Goal: Transaction & Acquisition: Book appointment/travel/reservation

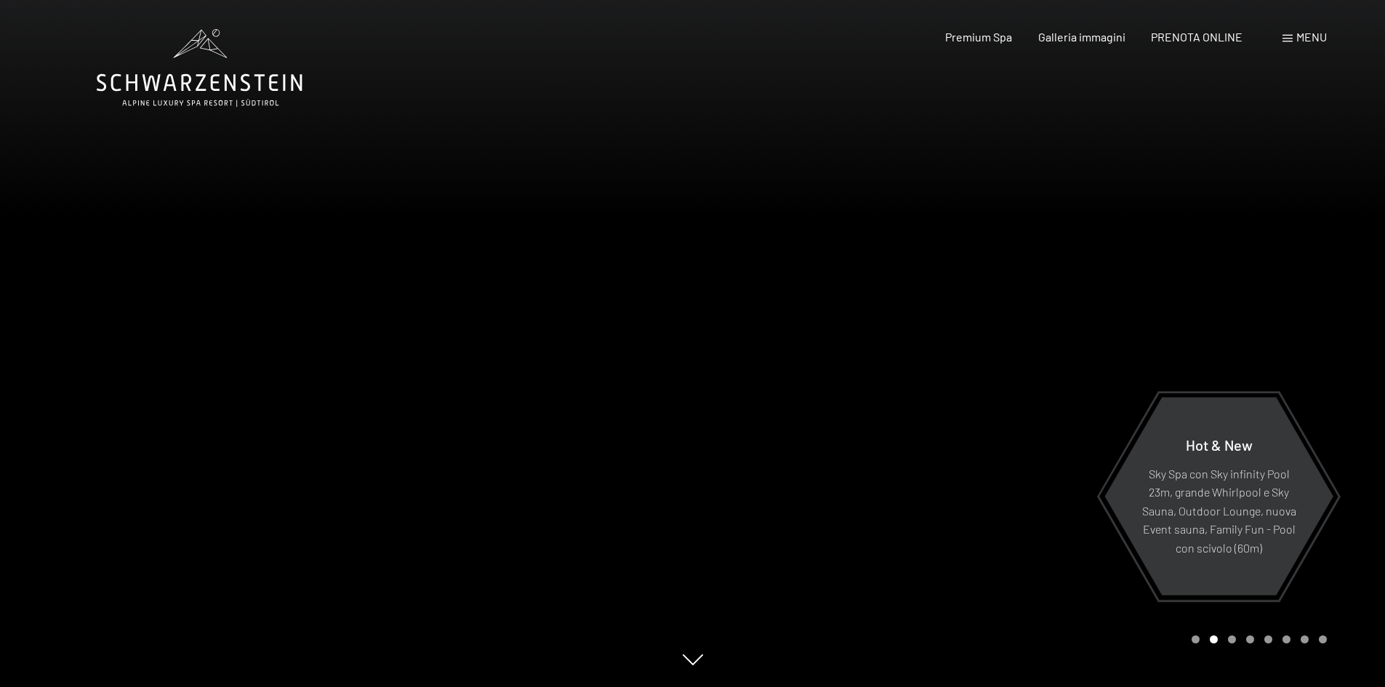
click at [1321, 360] on div at bounding box center [1039, 343] width 693 height 687
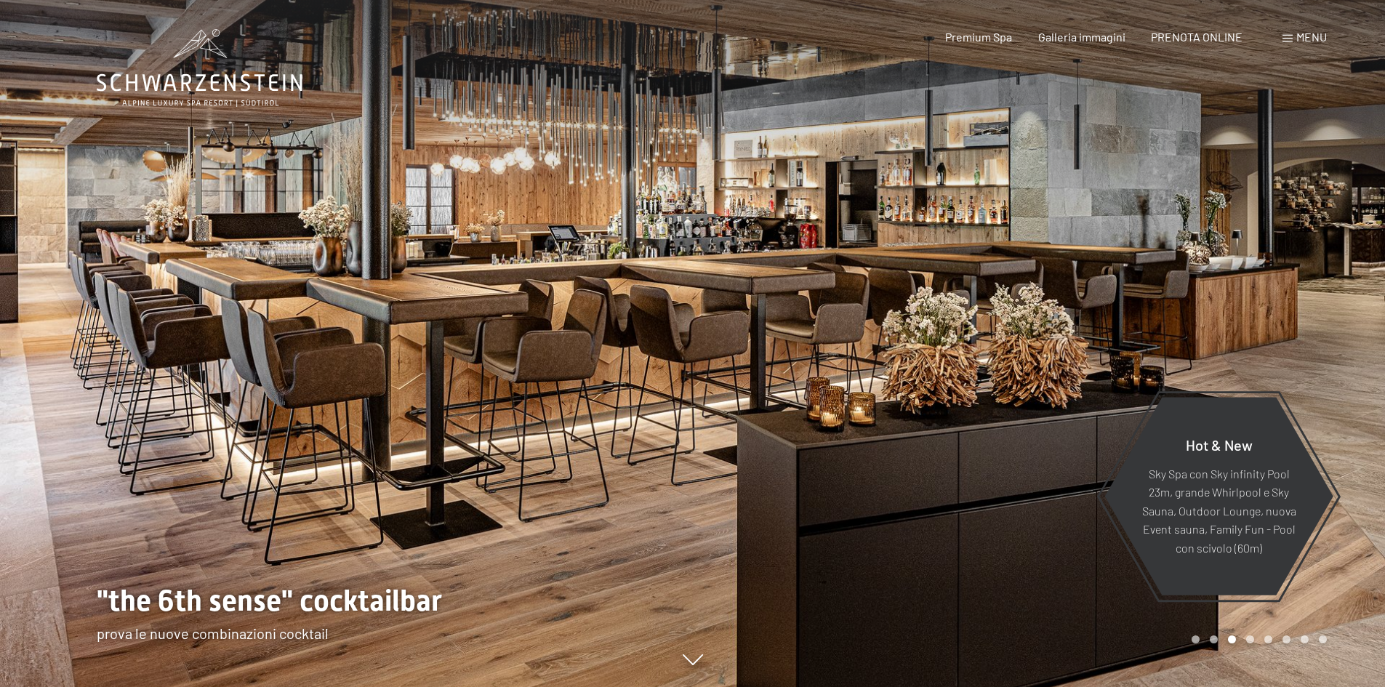
click at [1321, 360] on div at bounding box center [1039, 343] width 693 height 687
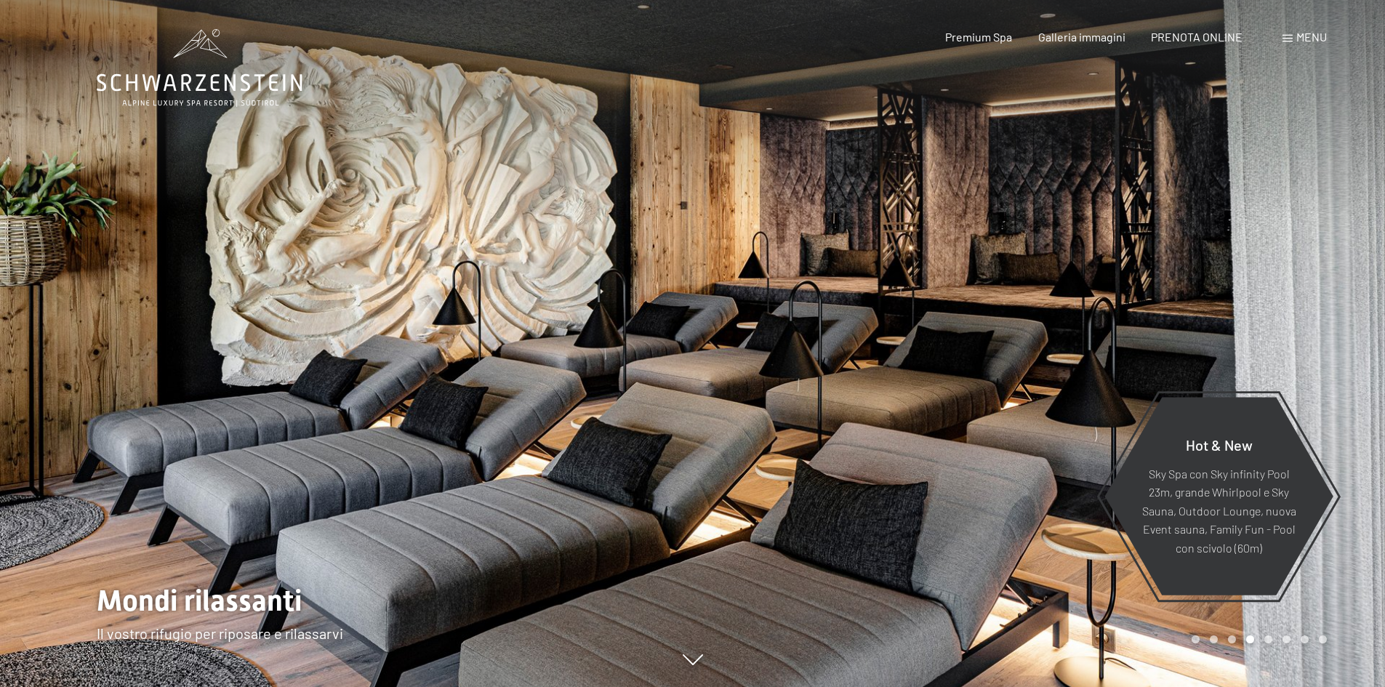
click at [1321, 360] on div at bounding box center [1039, 343] width 693 height 687
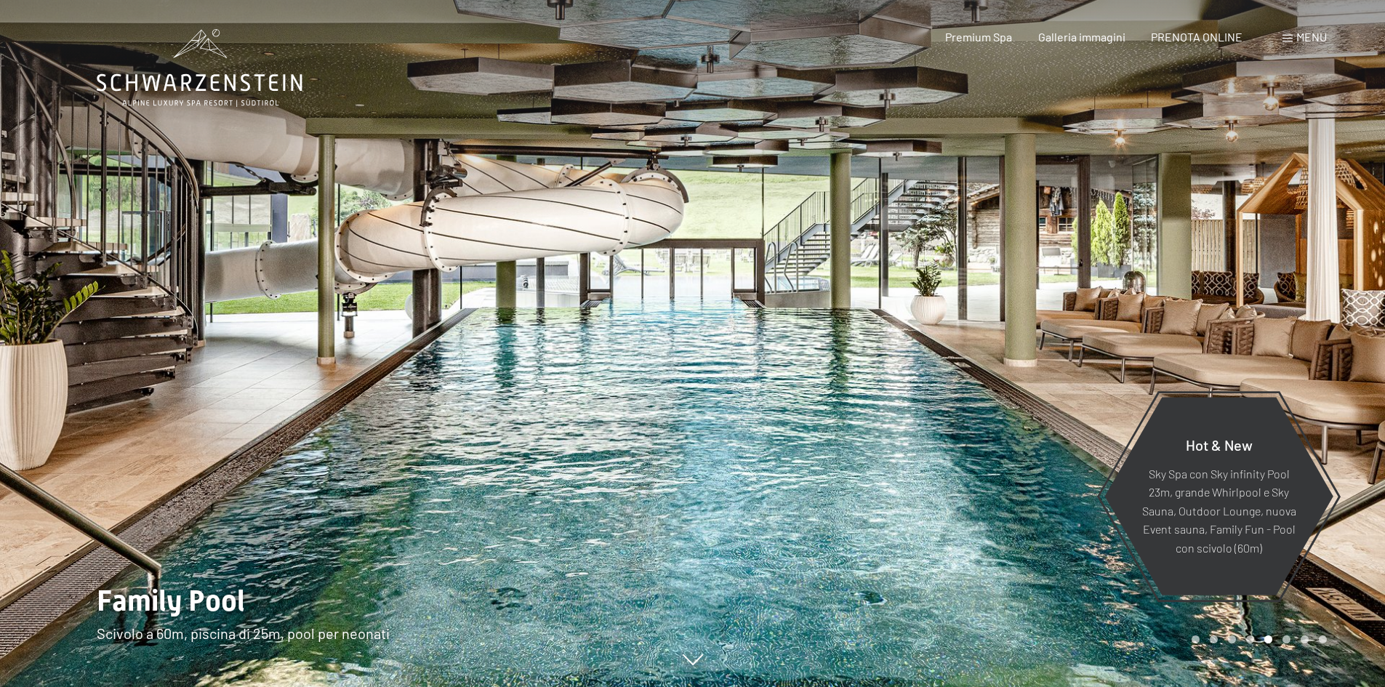
click at [1321, 360] on div at bounding box center [1039, 343] width 693 height 687
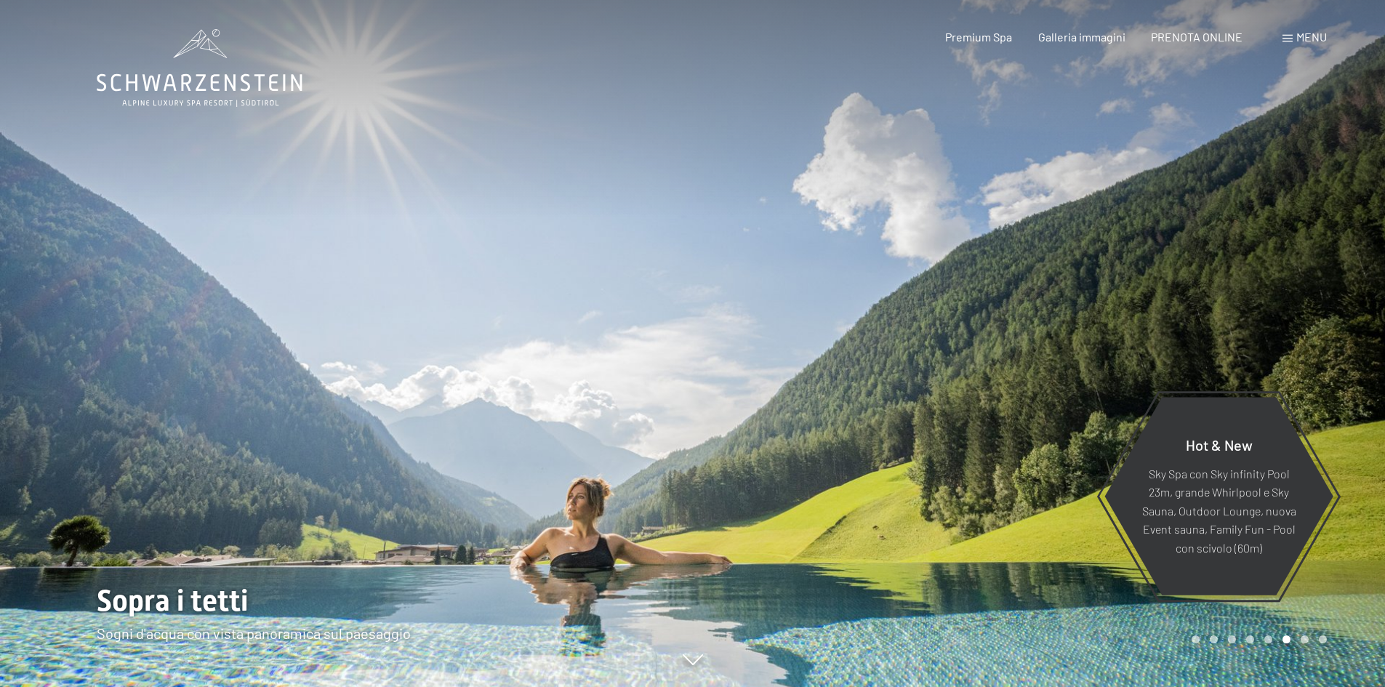
click at [1321, 360] on div at bounding box center [1039, 343] width 693 height 687
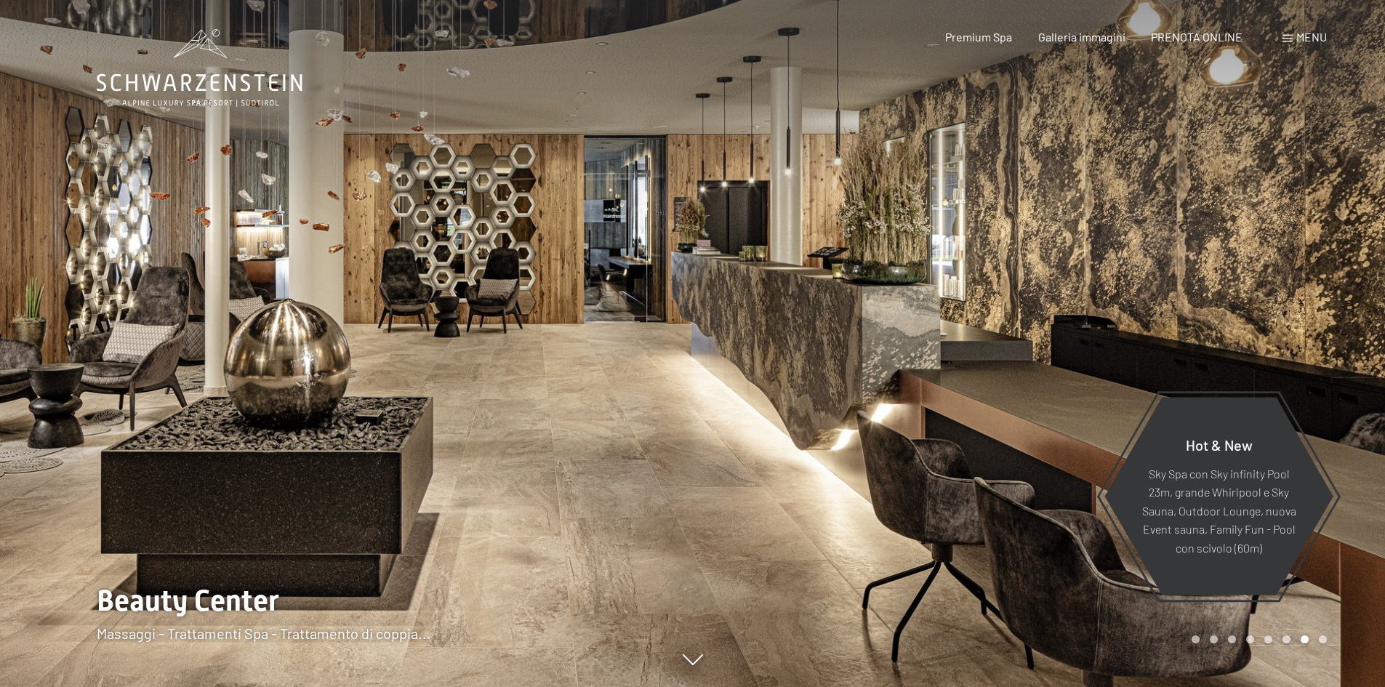
click at [1290, 37] on span at bounding box center [1288, 38] width 10 height 7
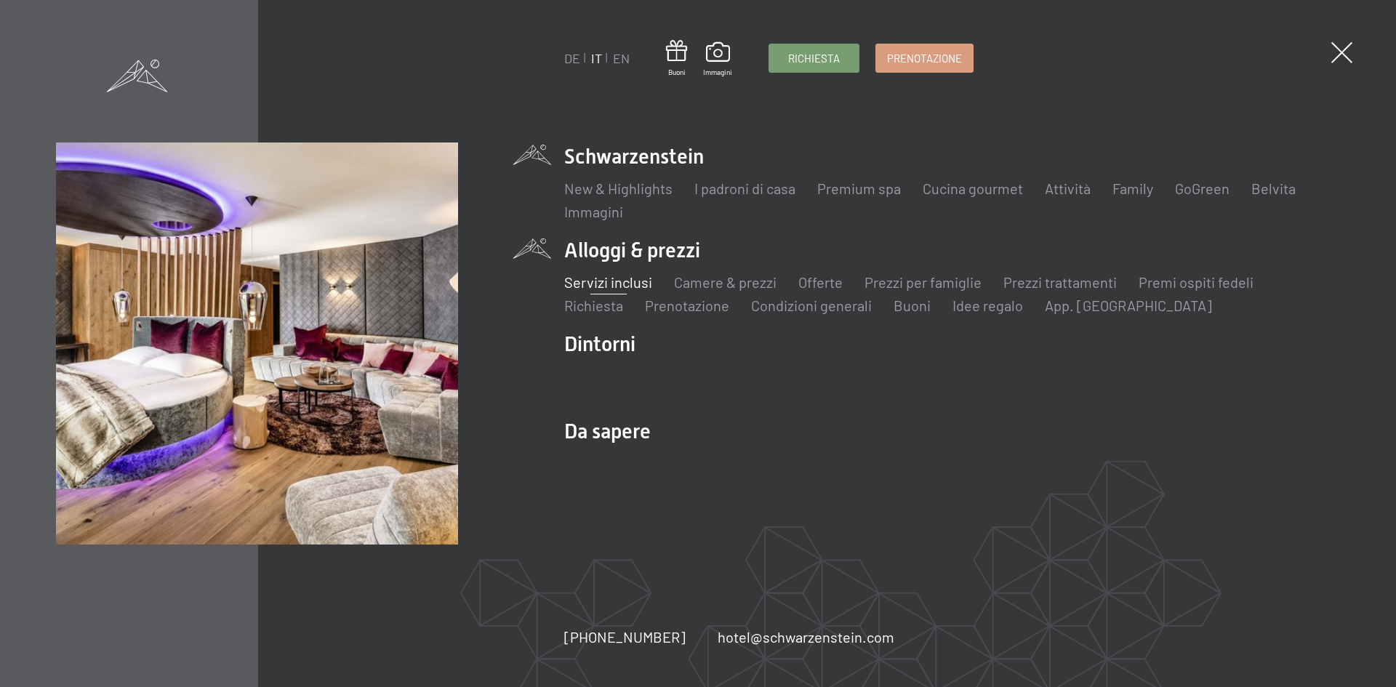
click at [616, 281] on link "Servizi inclusi" at bounding box center [608, 281] width 88 height 17
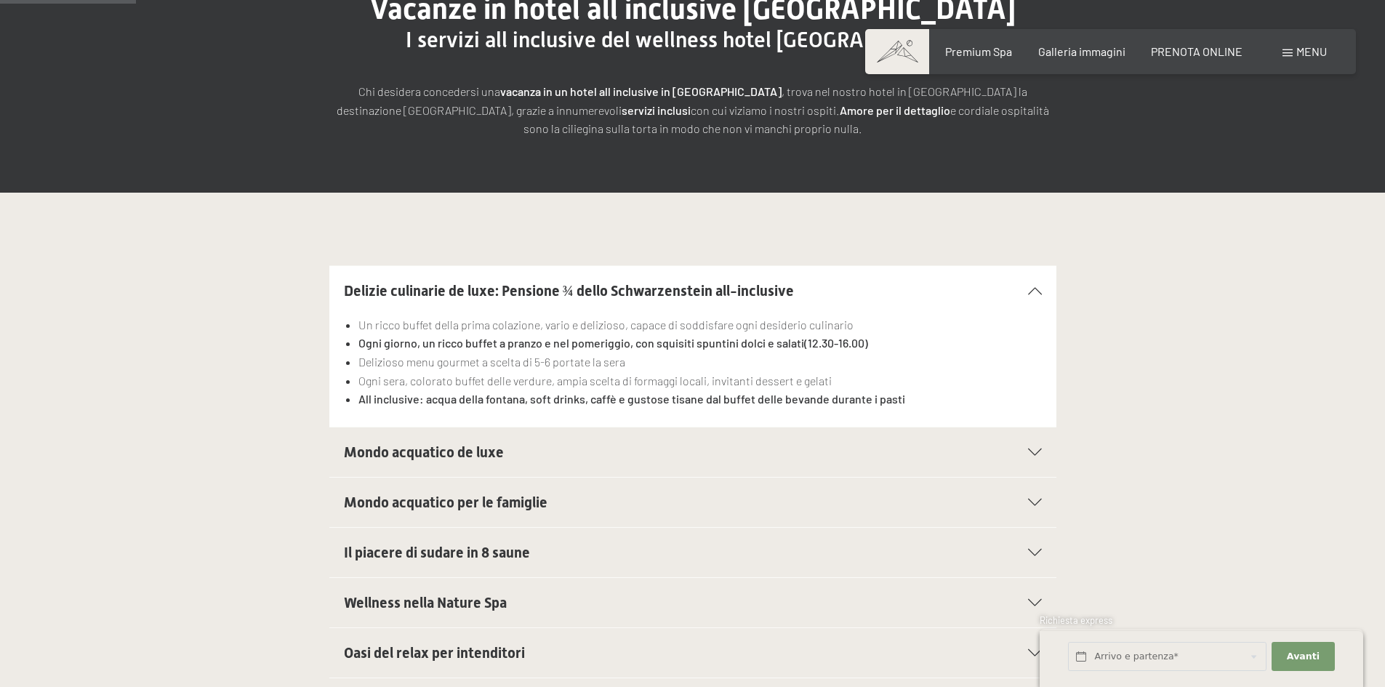
scroll to position [291, 0]
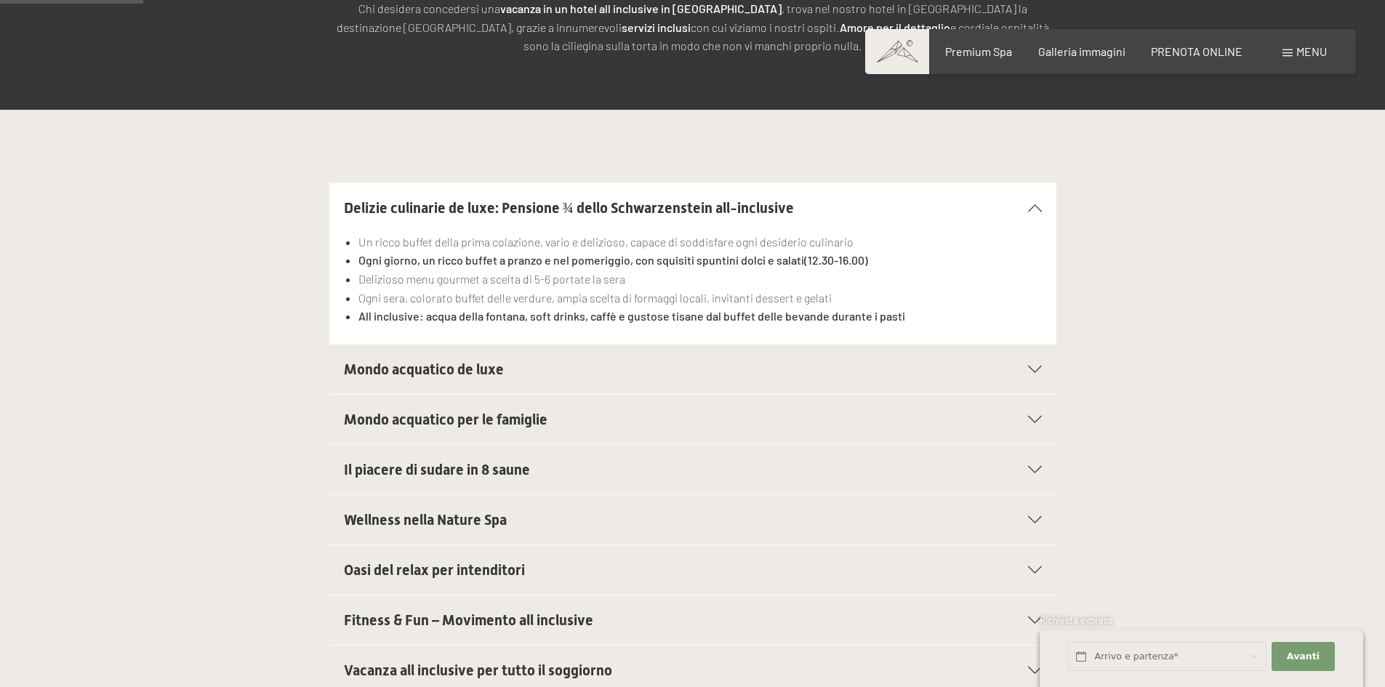
click at [508, 370] on h2 "Mondo acquatico de luxe" at bounding box center [658, 369] width 628 height 20
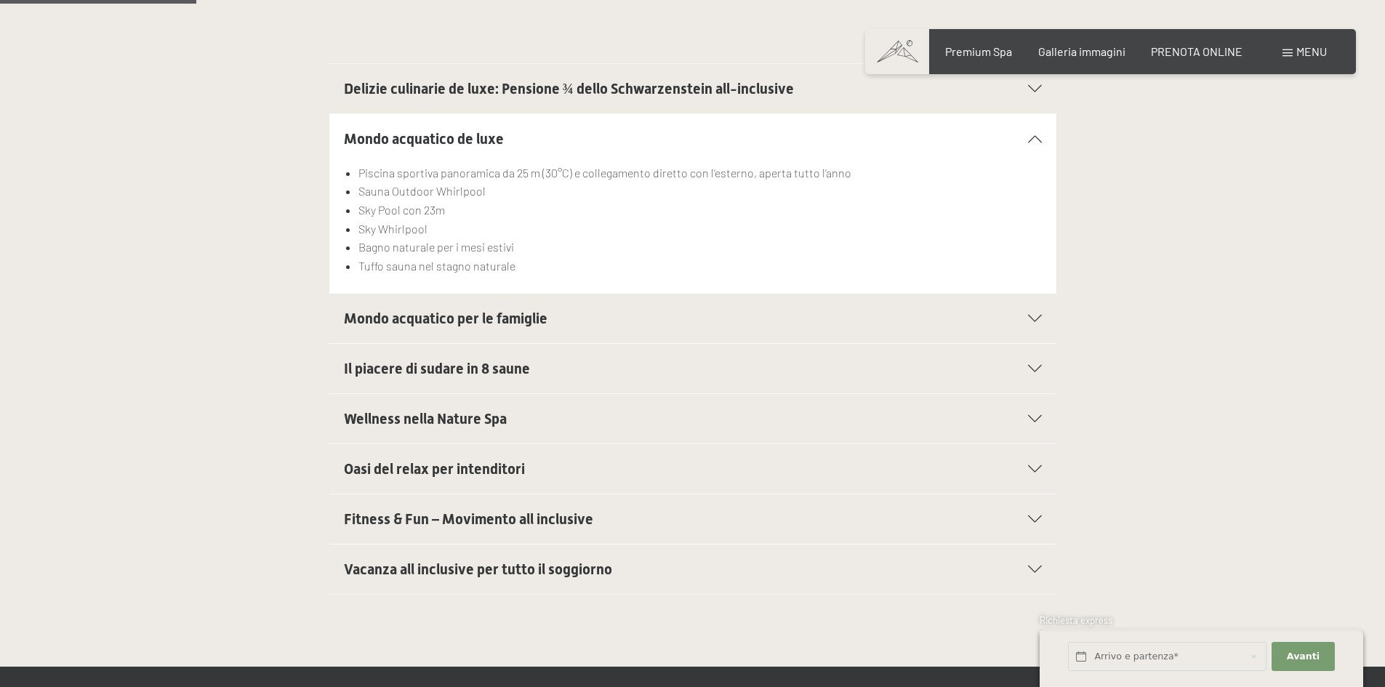
scroll to position [436, 0]
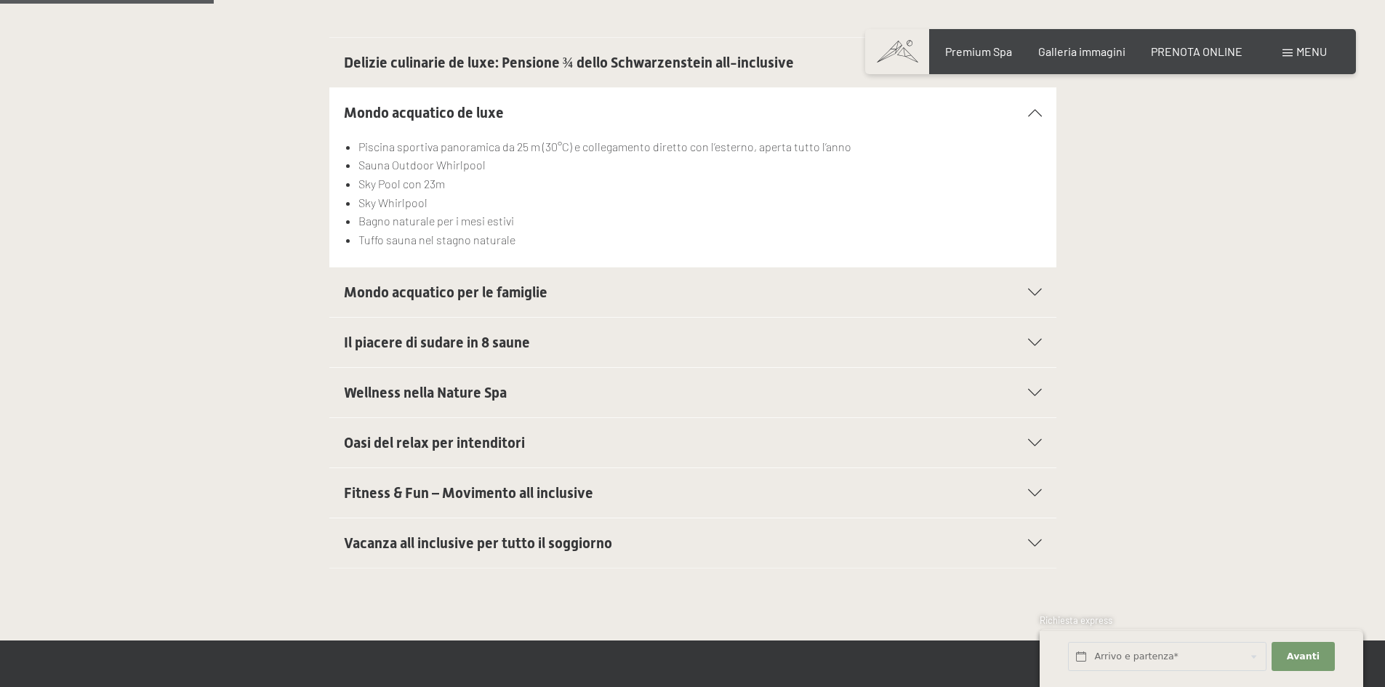
click at [500, 291] on span "Mondo acquatico per le famiglie" at bounding box center [446, 292] width 204 height 17
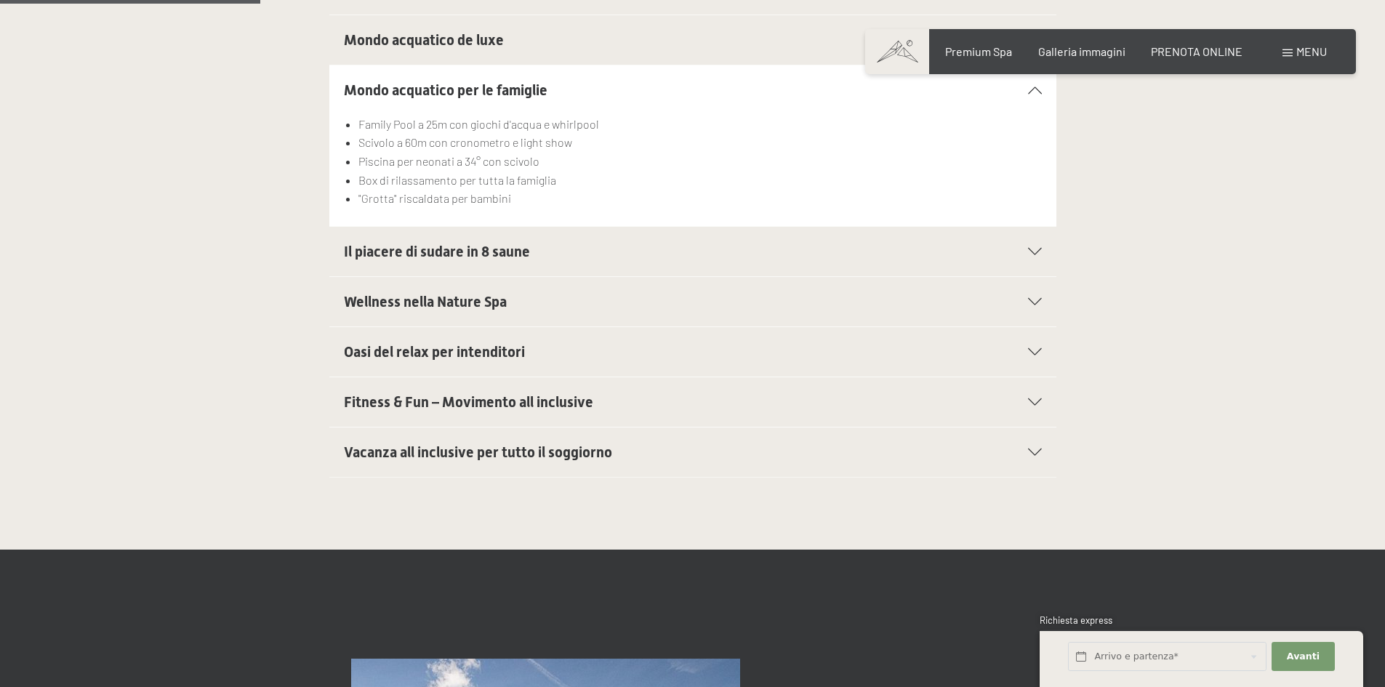
scroll to position [800, 0]
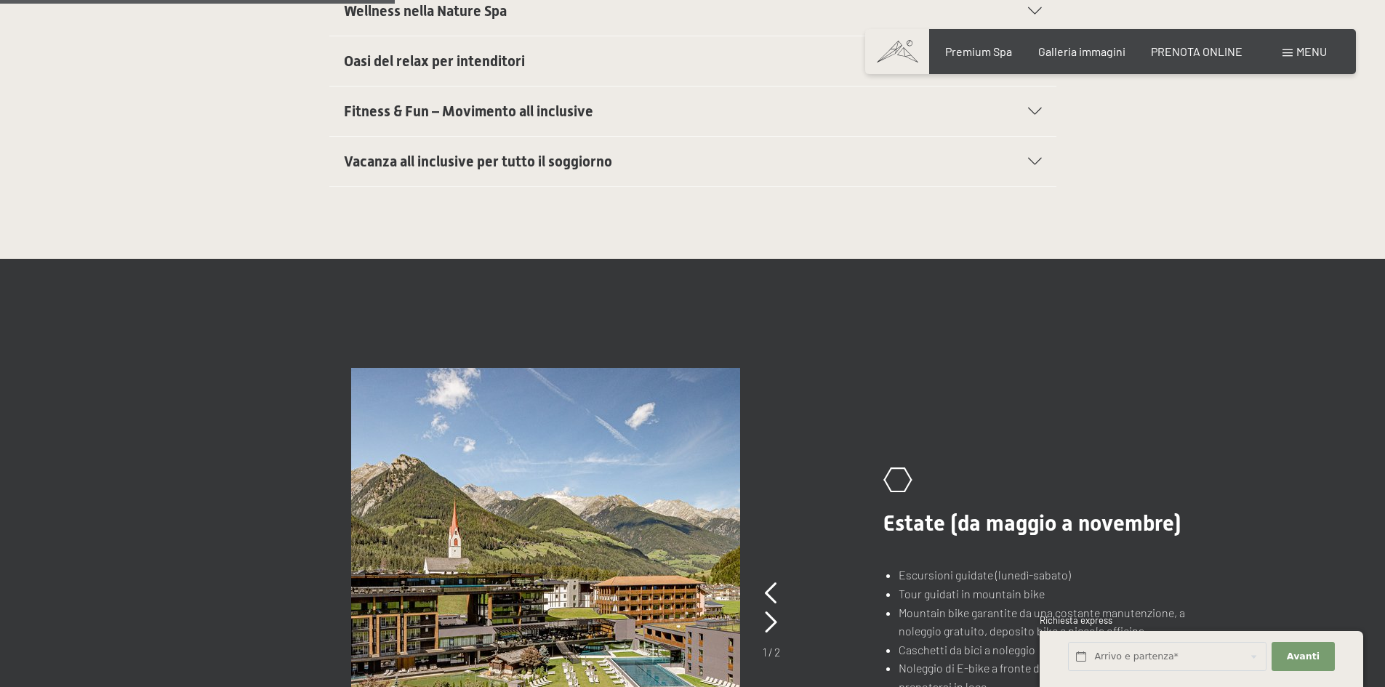
click at [540, 163] on span "Vacanza all inclusive per tutto il soggiorno" at bounding box center [478, 161] width 268 height 17
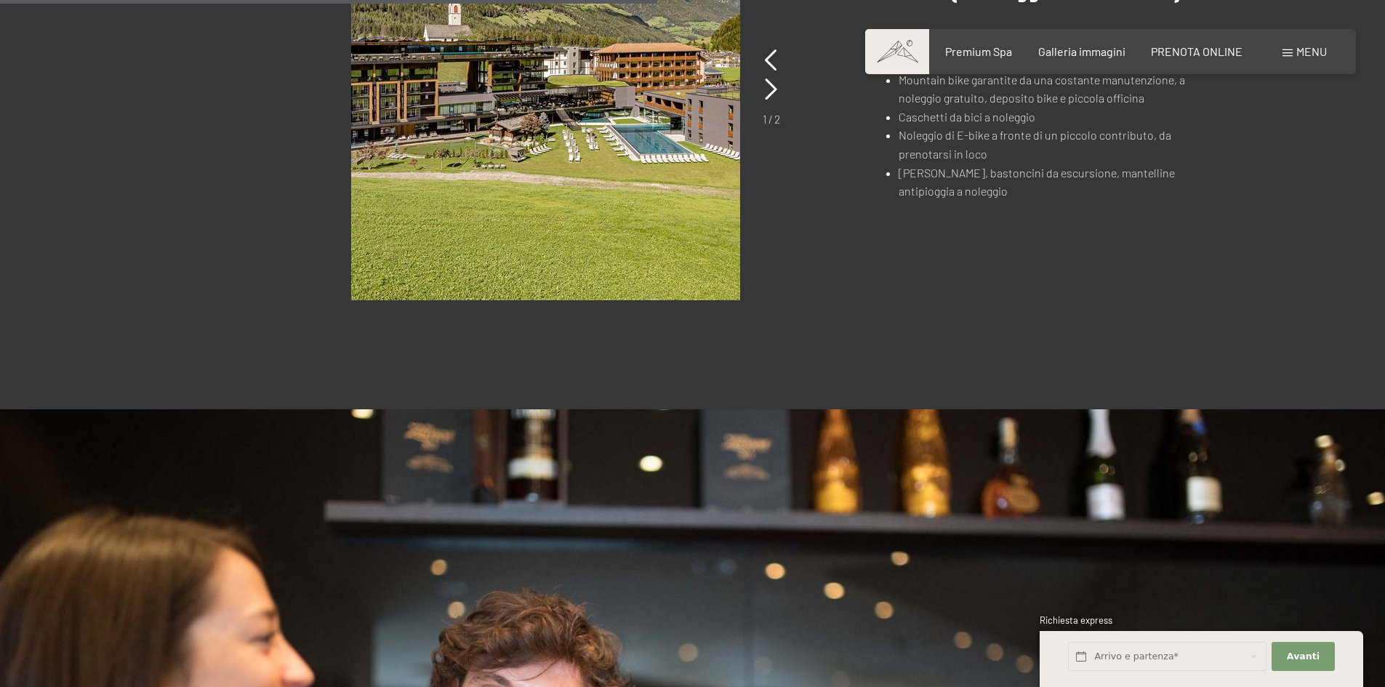
scroll to position [1416, 0]
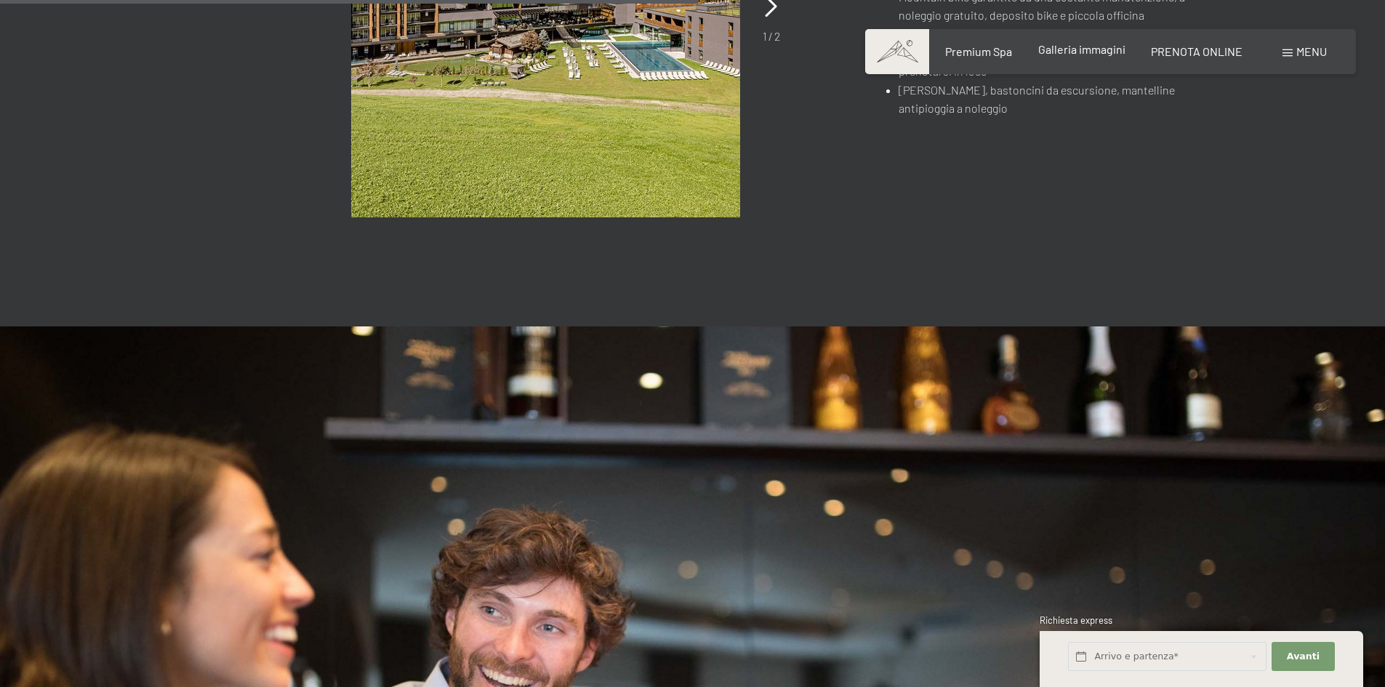
click at [1087, 52] on span "Galleria immagini" at bounding box center [1082, 49] width 87 height 14
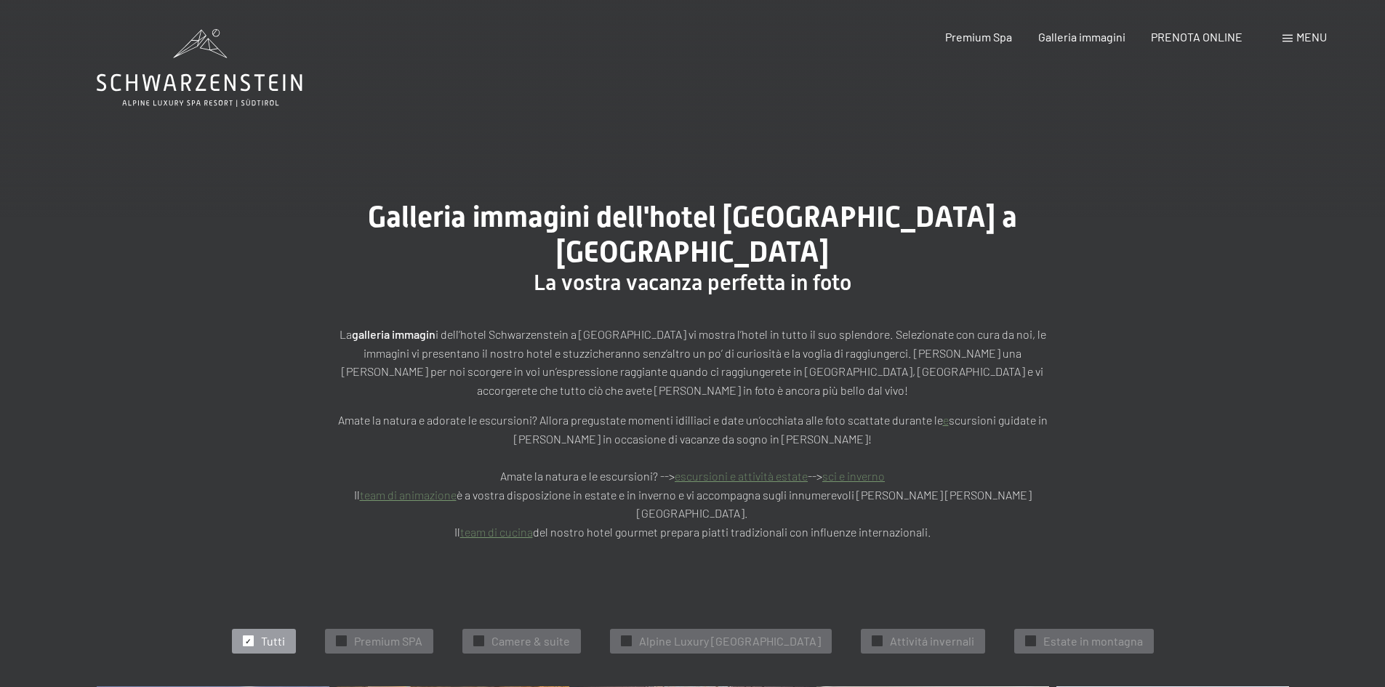
click at [243, 87] on icon at bounding box center [200, 68] width 206 height 78
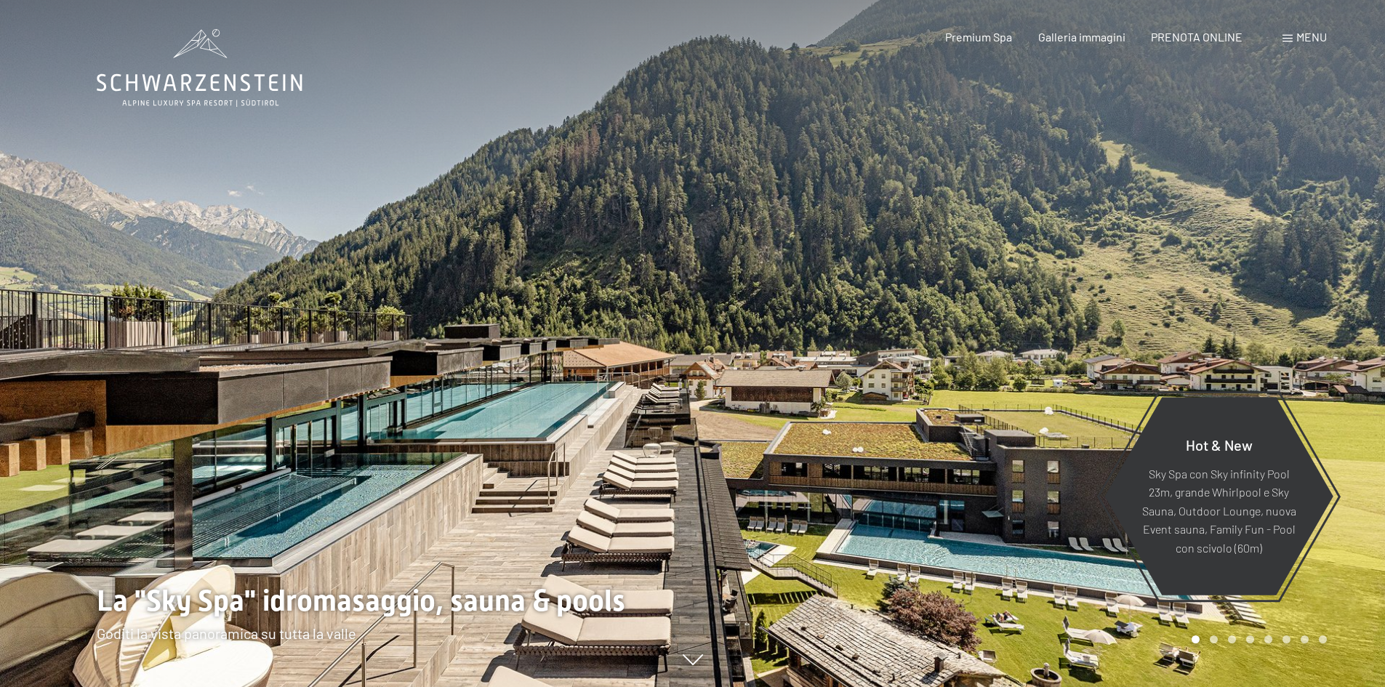
click at [1287, 37] on span at bounding box center [1288, 38] width 10 height 7
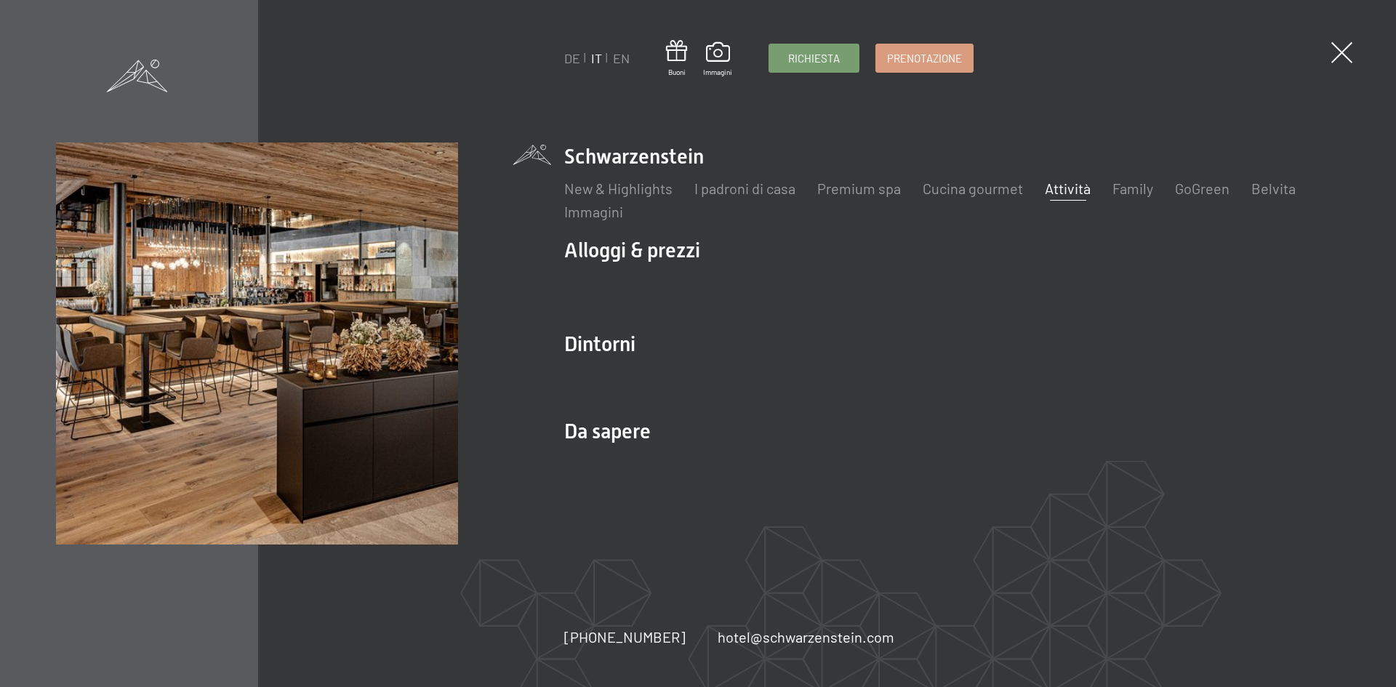
click at [1069, 190] on link "Attività" at bounding box center [1068, 188] width 46 height 17
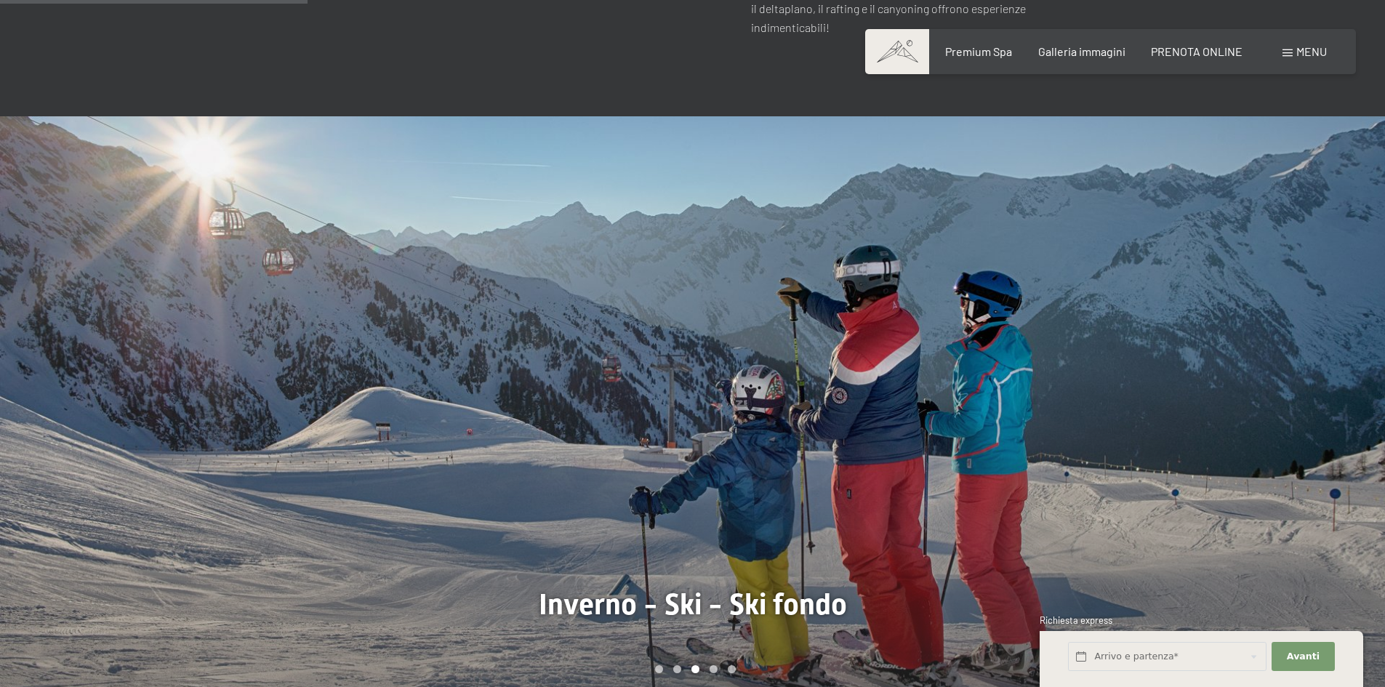
scroll to position [1091, 0]
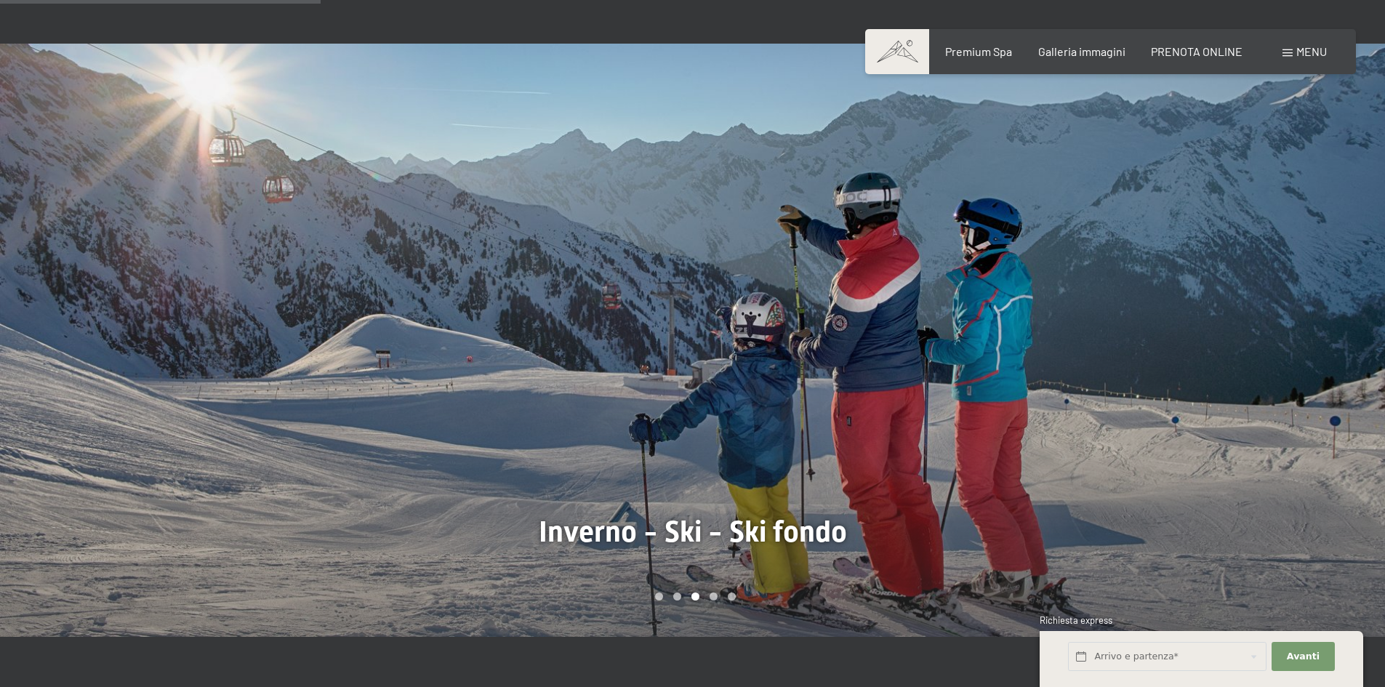
click at [1125, 386] on div at bounding box center [1039, 340] width 693 height 593
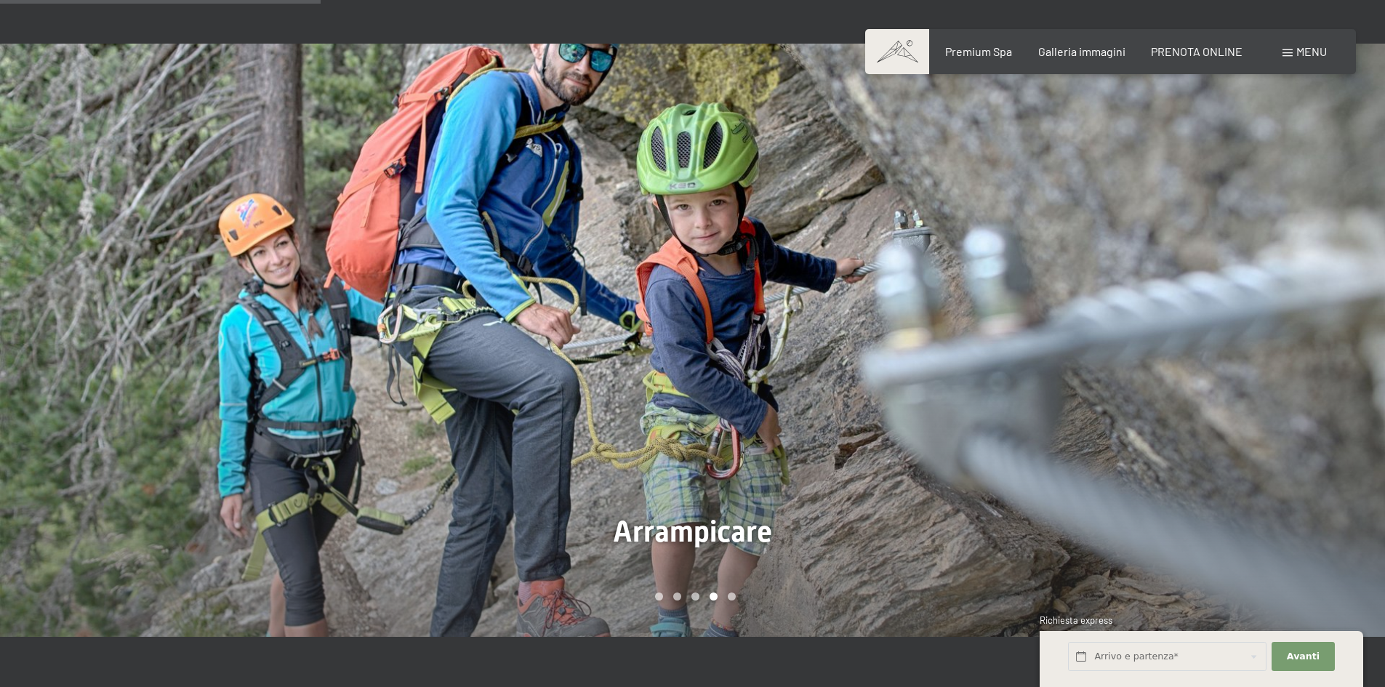
click at [1125, 386] on div at bounding box center [1039, 340] width 693 height 593
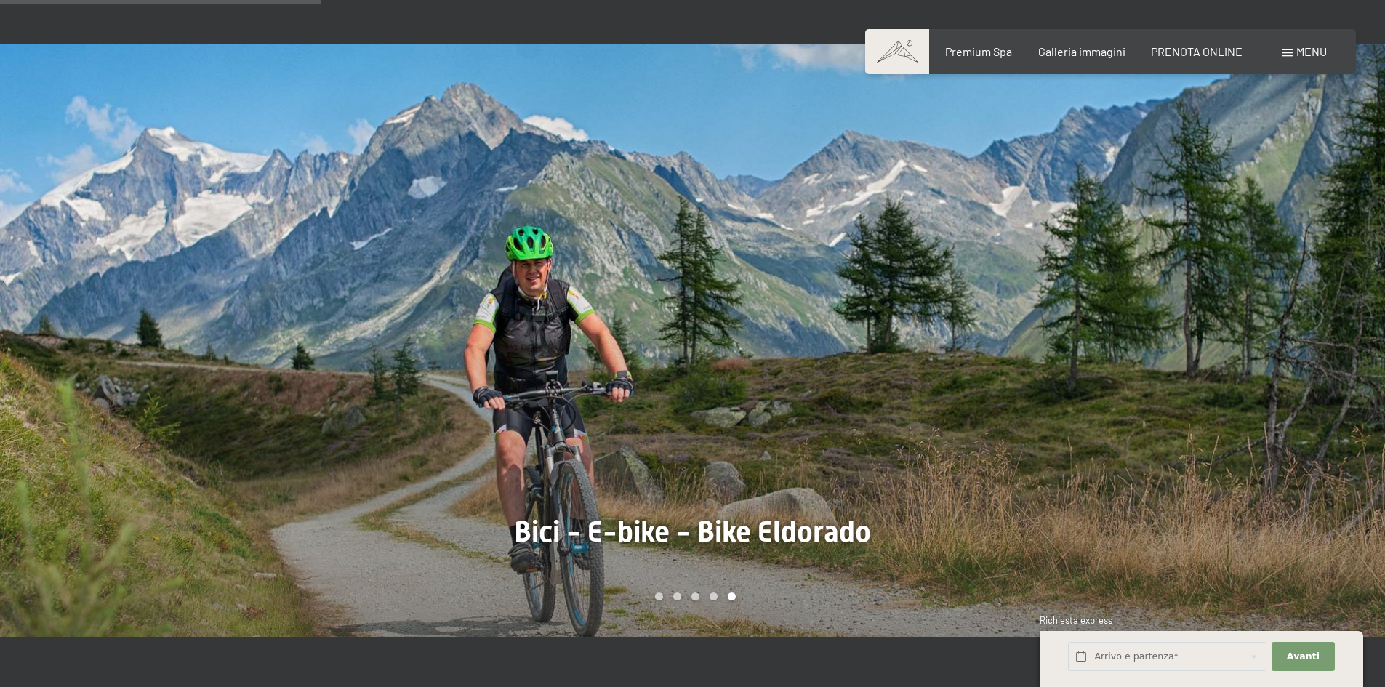
click at [1125, 386] on div at bounding box center [1039, 340] width 693 height 593
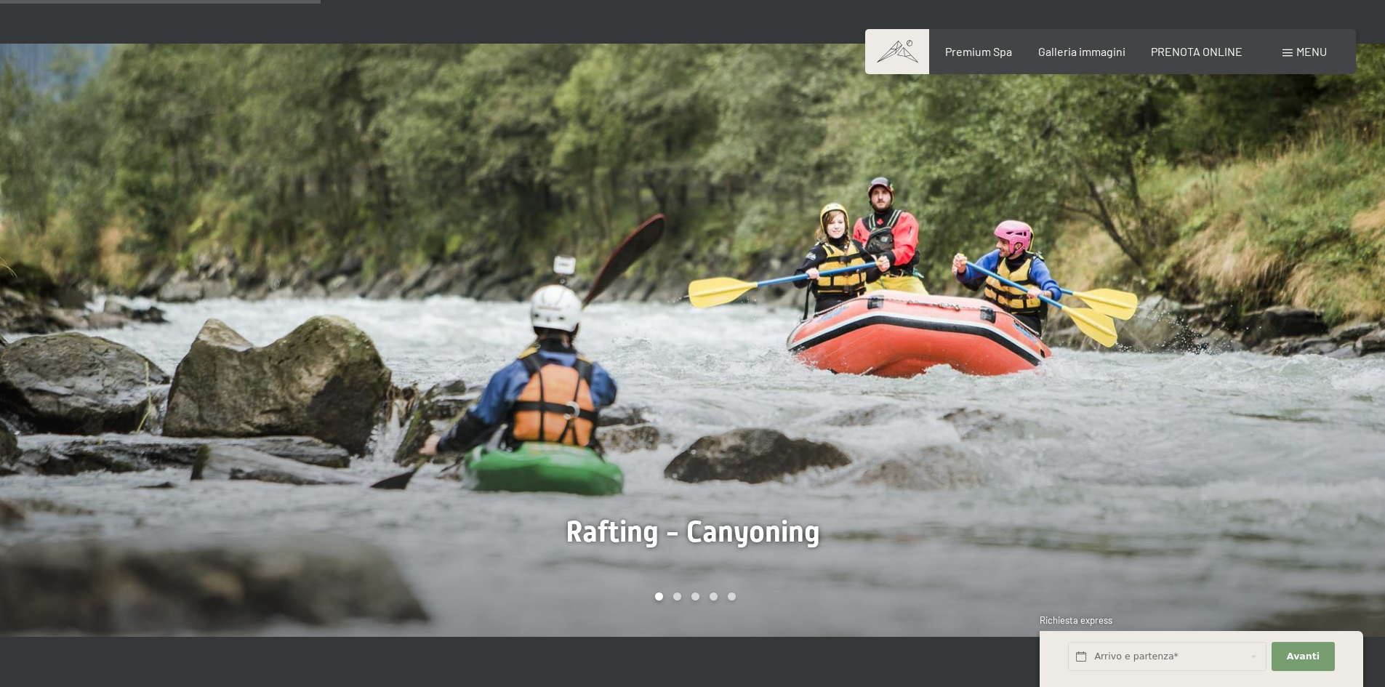
click at [1125, 386] on div at bounding box center [1039, 340] width 693 height 593
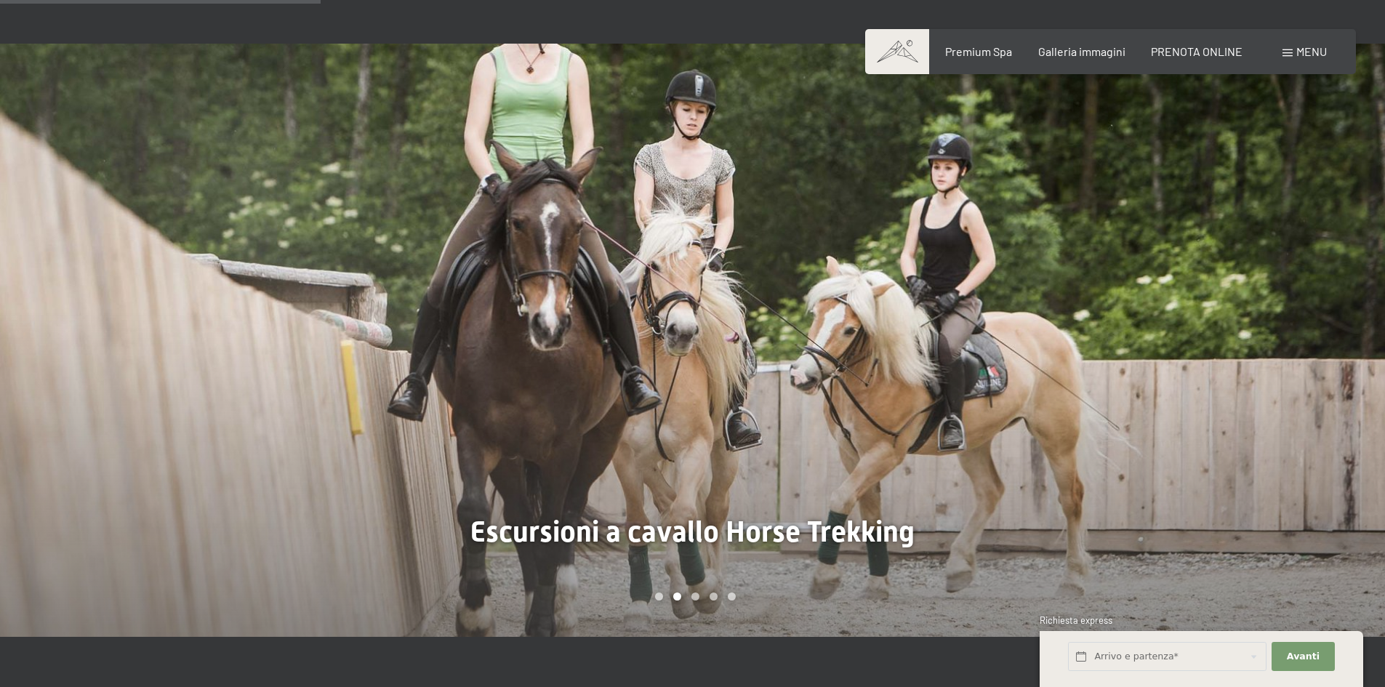
click at [1125, 386] on div at bounding box center [1039, 340] width 693 height 593
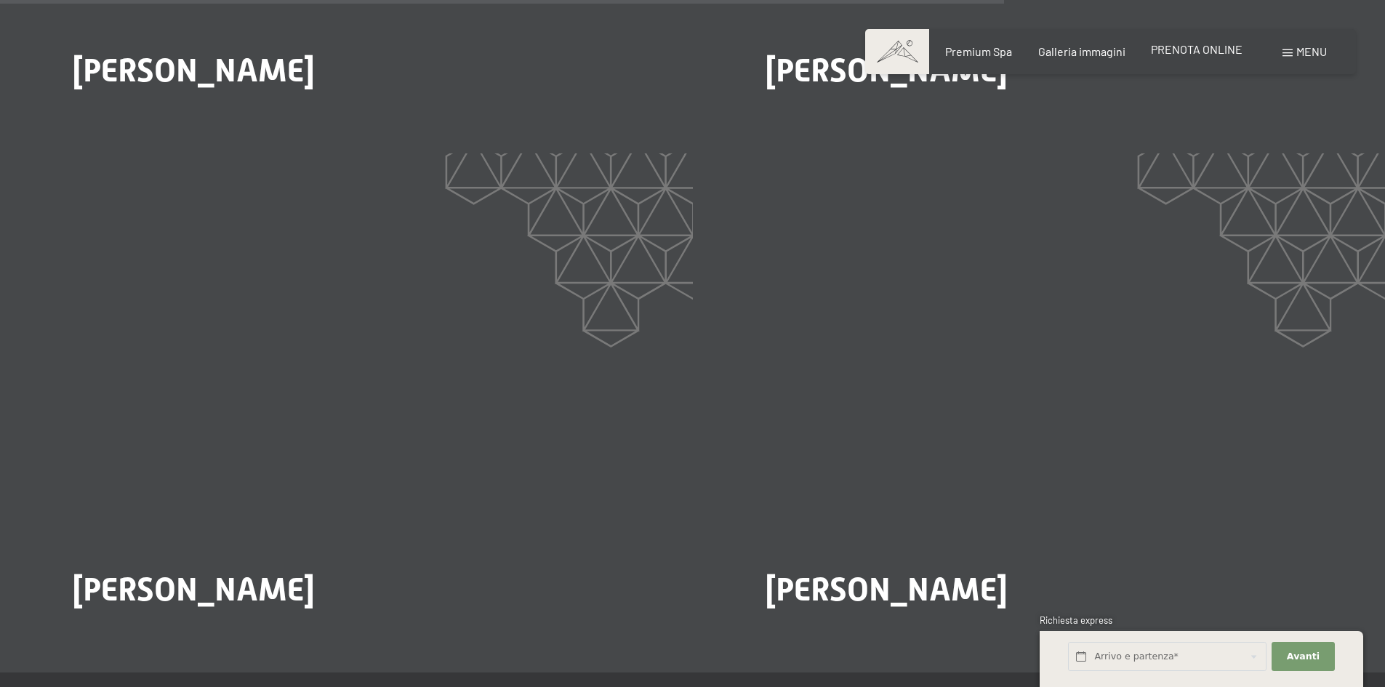
scroll to position [2955, 0]
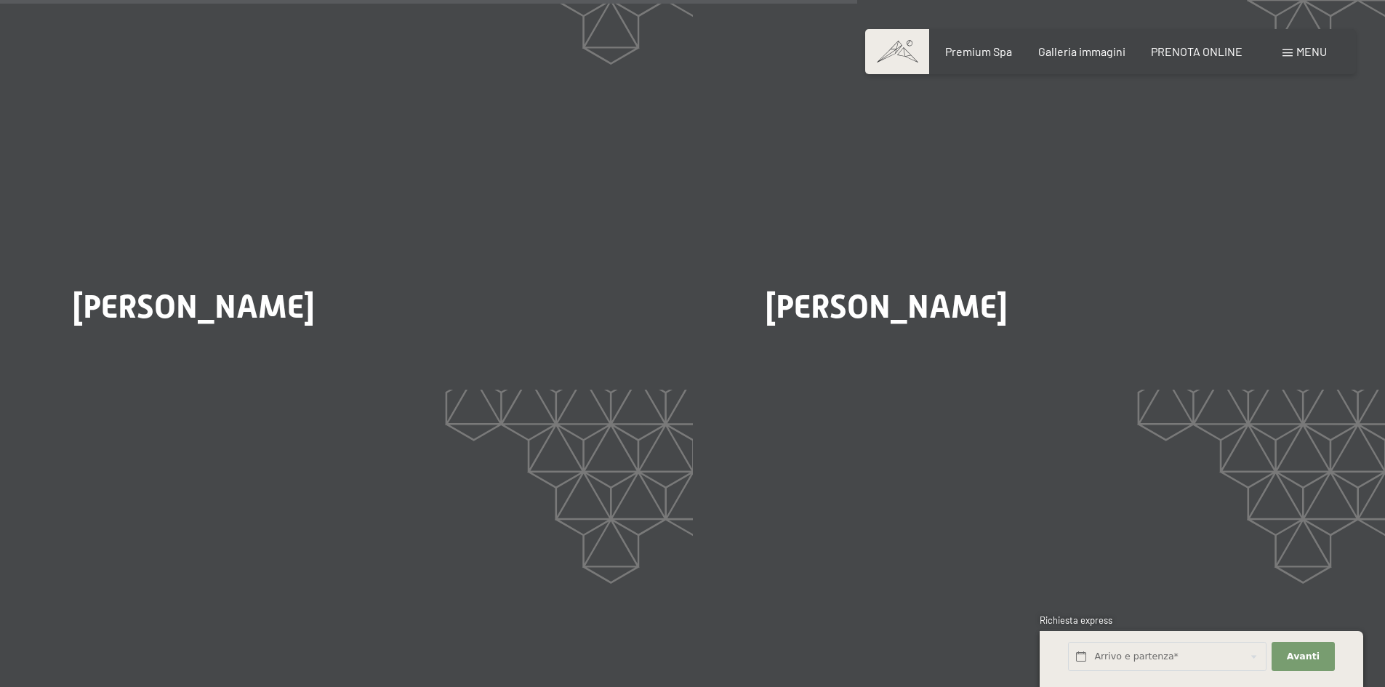
click at [1305, 59] on div "Menu" at bounding box center [1305, 52] width 44 height 16
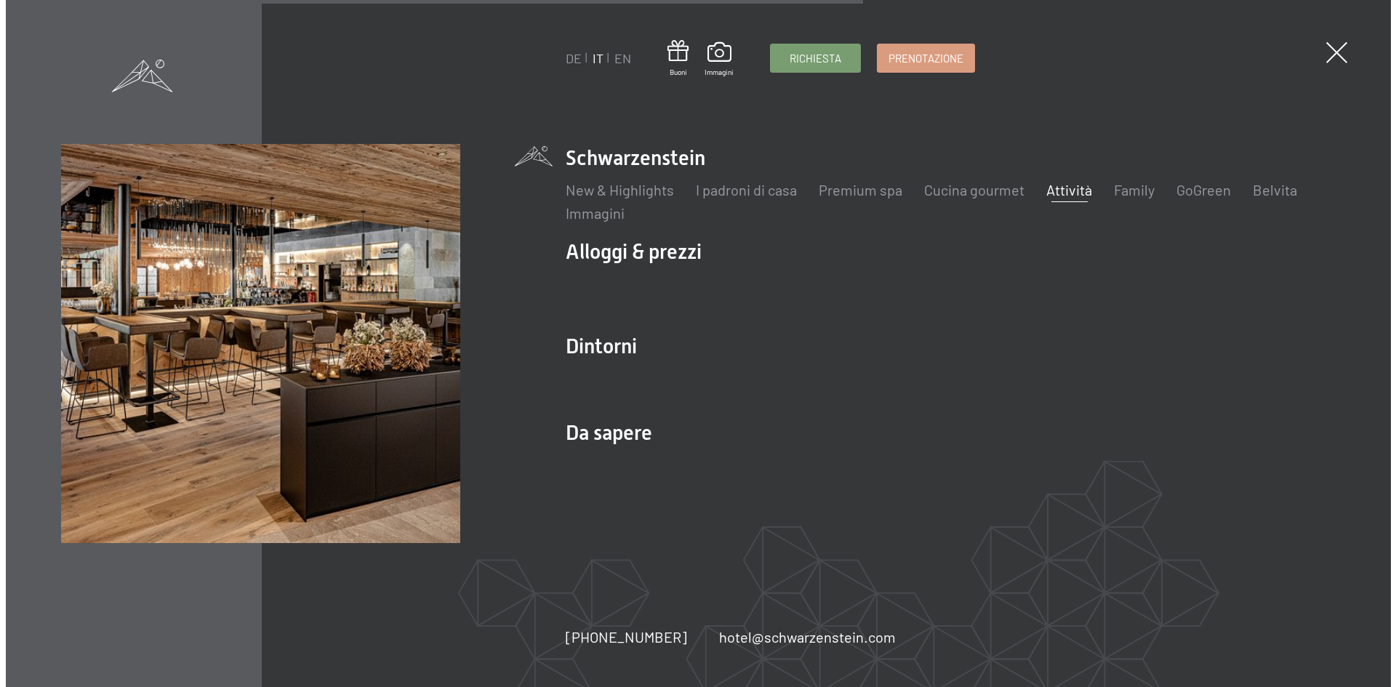
scroll to position [2964, 0]
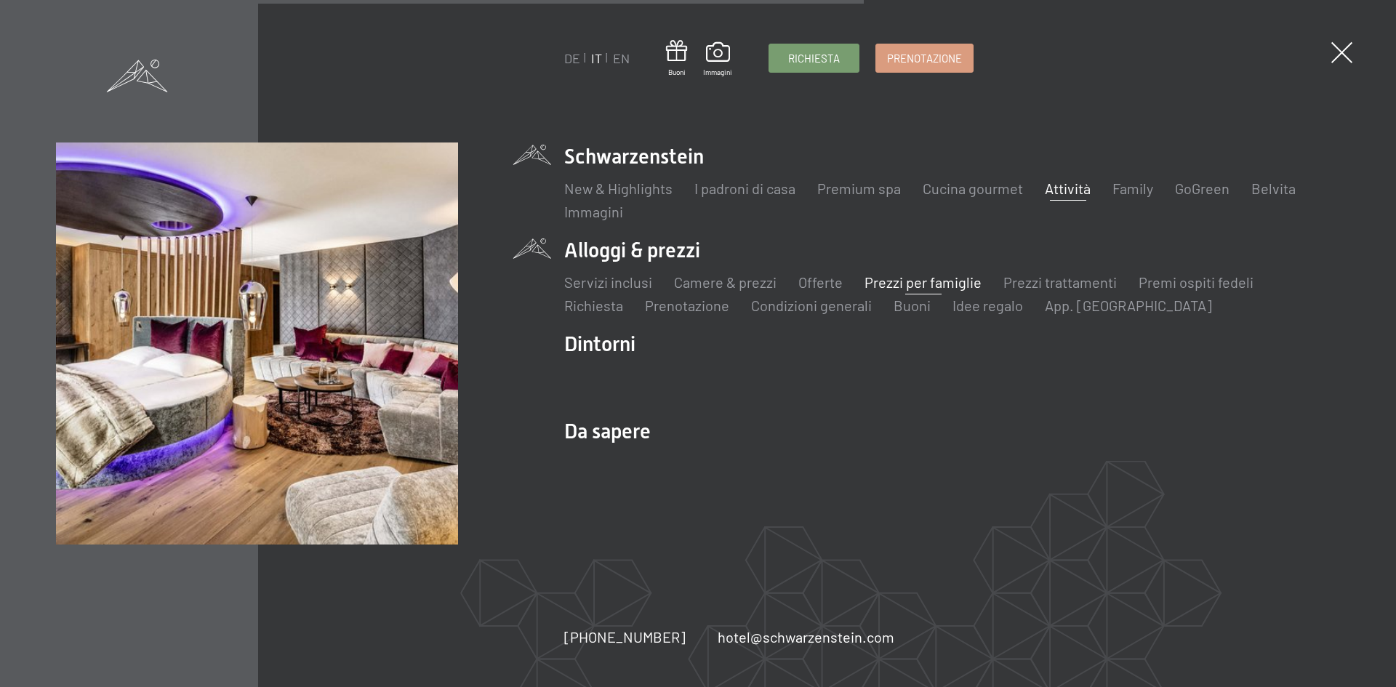
click at [902, 284] on link "Prezzi per famiglie" at bounding box center [923, 281] width 117 height 17
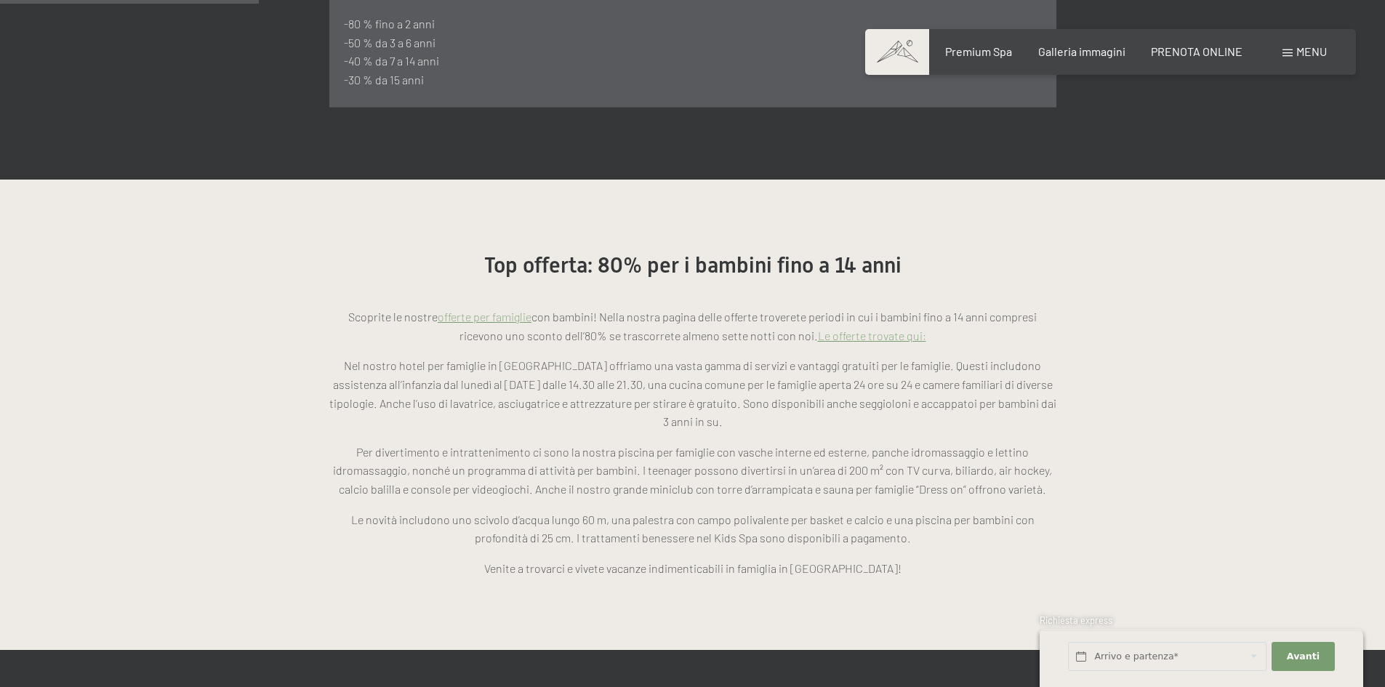
scroll to position [1164, 0]
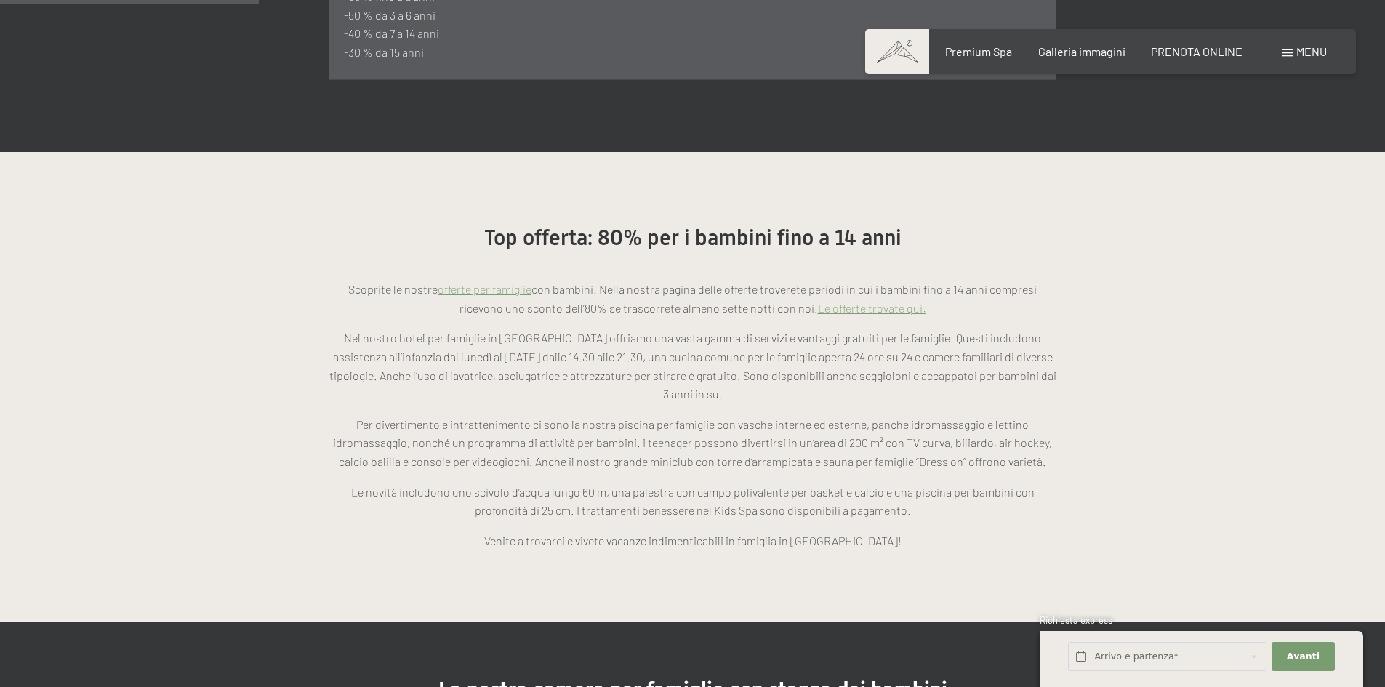
click at [855, 301] on link "Le offerte trovate qui:" at bounding box center [872, 308] width 108 height 14
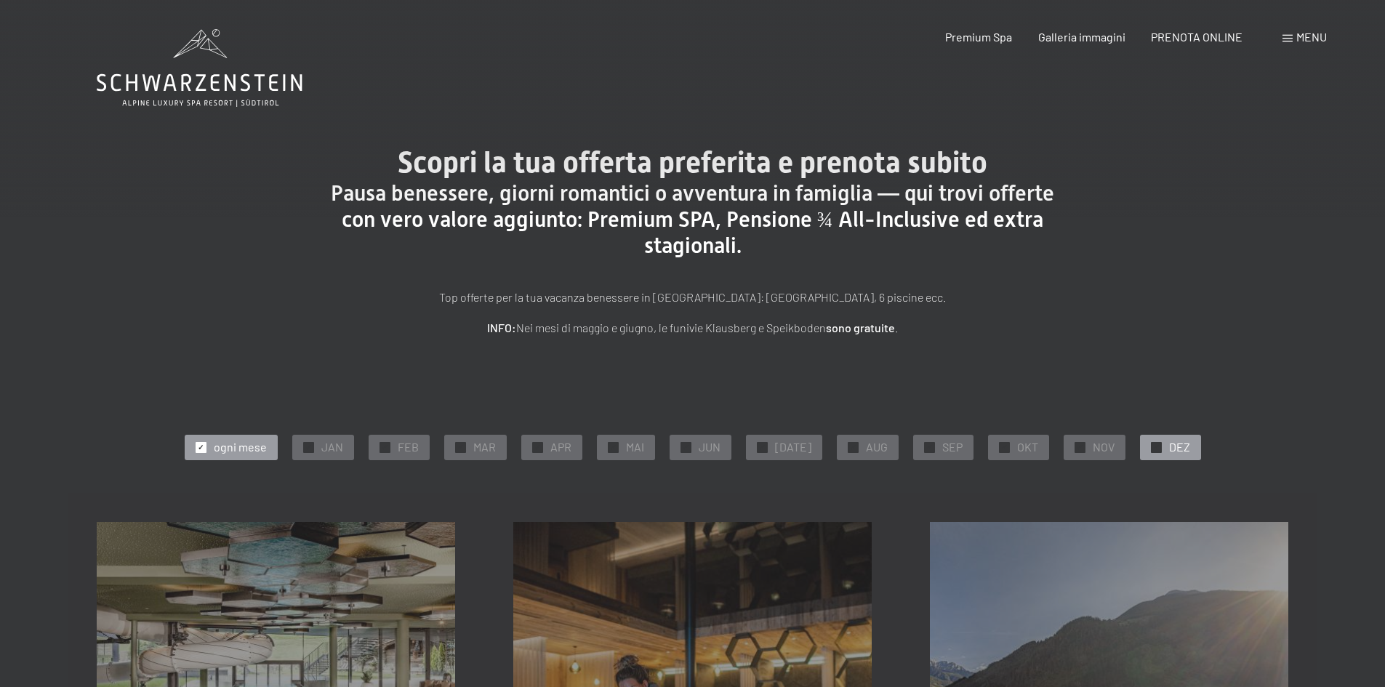
click at [1154, 445] on div "✓ DEZ" at bounding box center [1170, 447] width 61 height 25
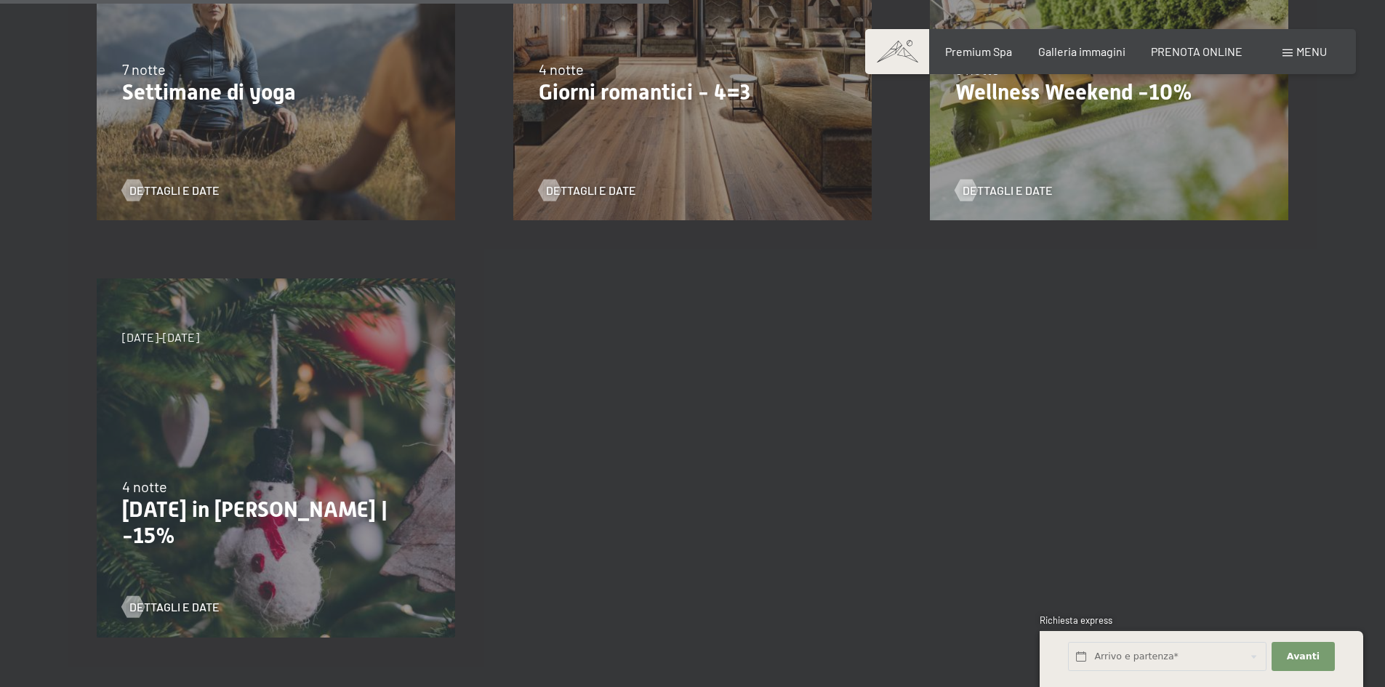
scroll to position [1091, 0]
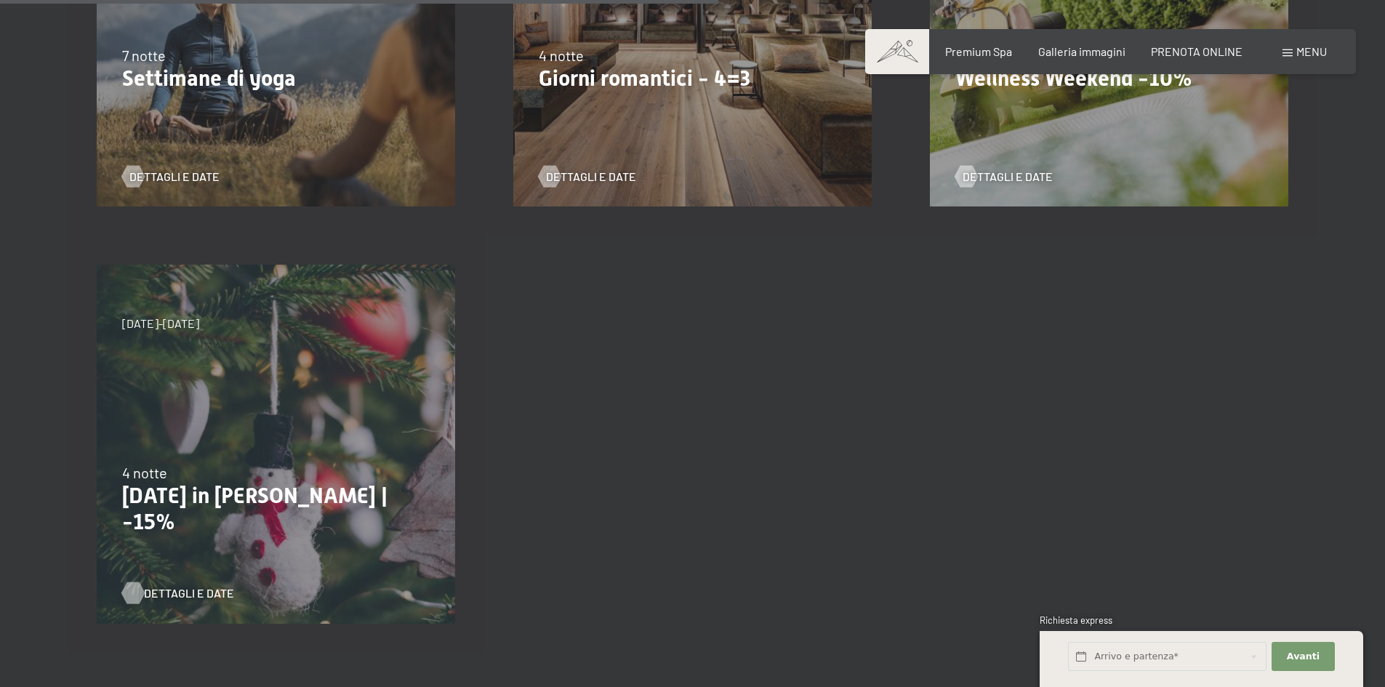
click at [181, 591] on span "Dettagli e Date" at bounding box center [189, 593] width 90 height 16
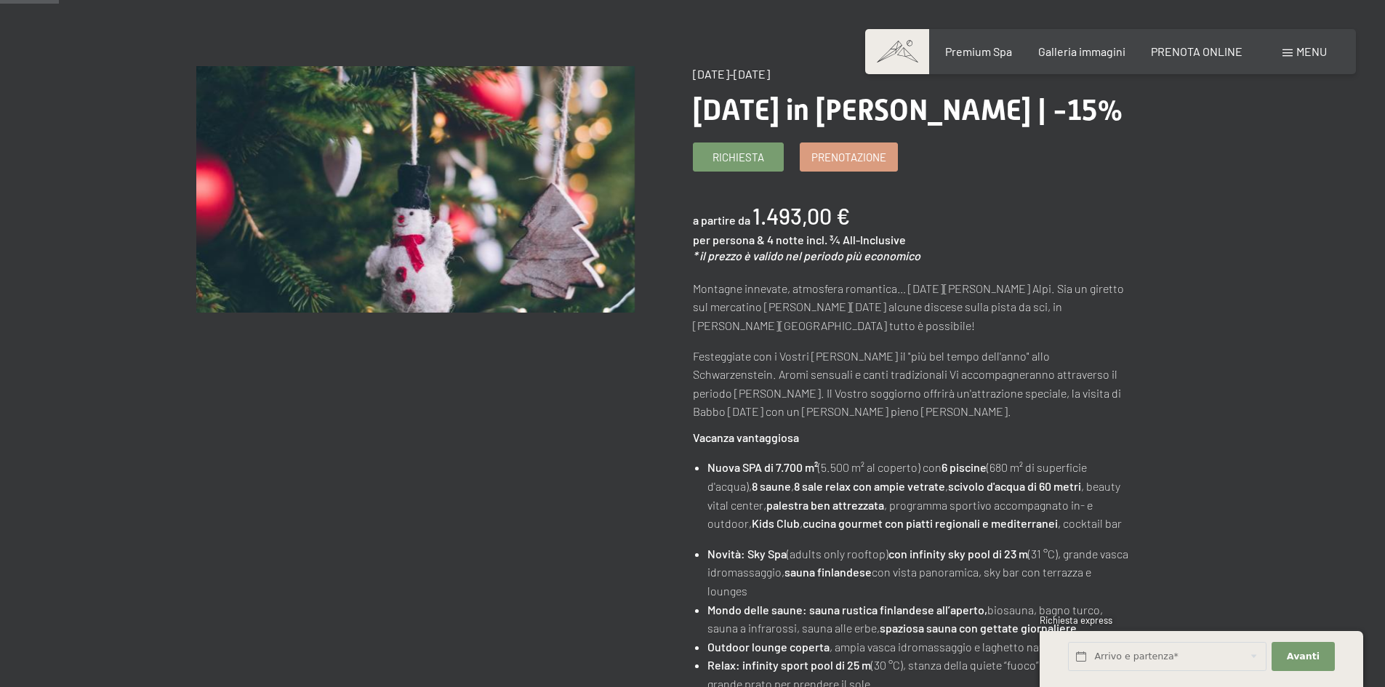
scroll to position [73, 0]
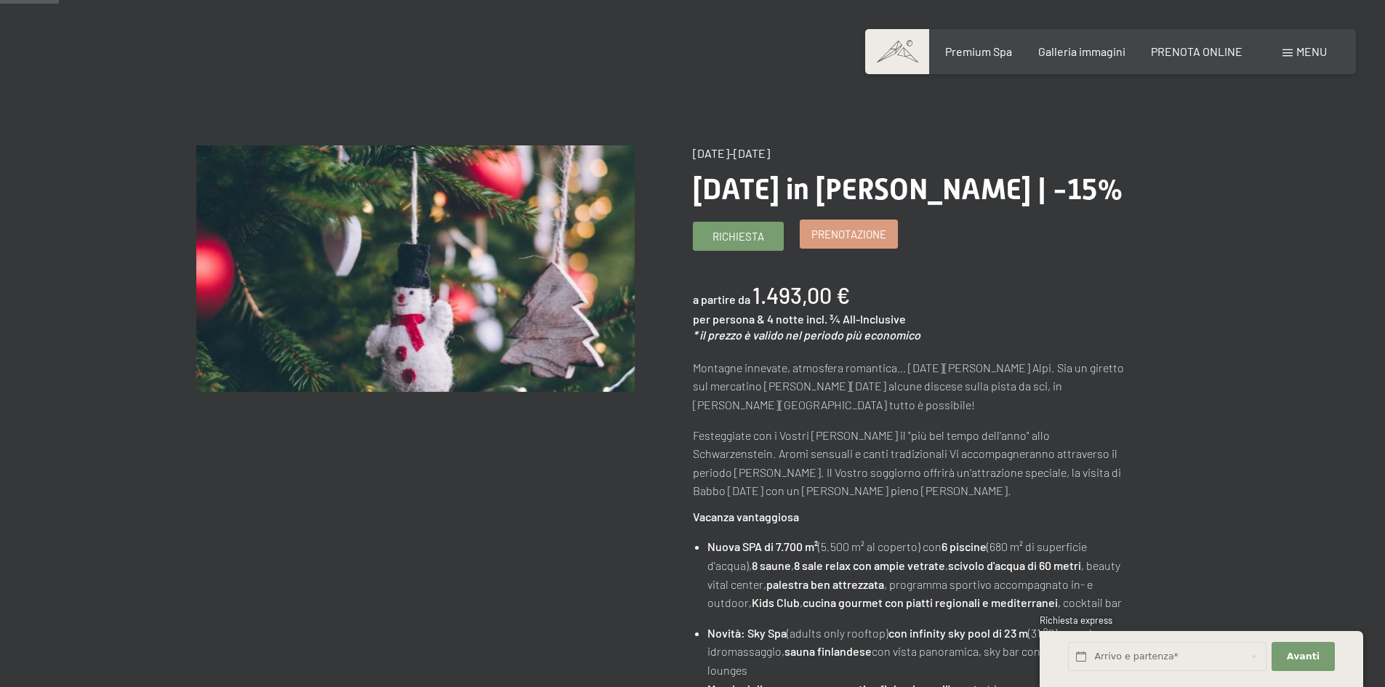
click at [841, 243] on link "Prenotazione" at bounding box center [849, 234] width 97 height 28
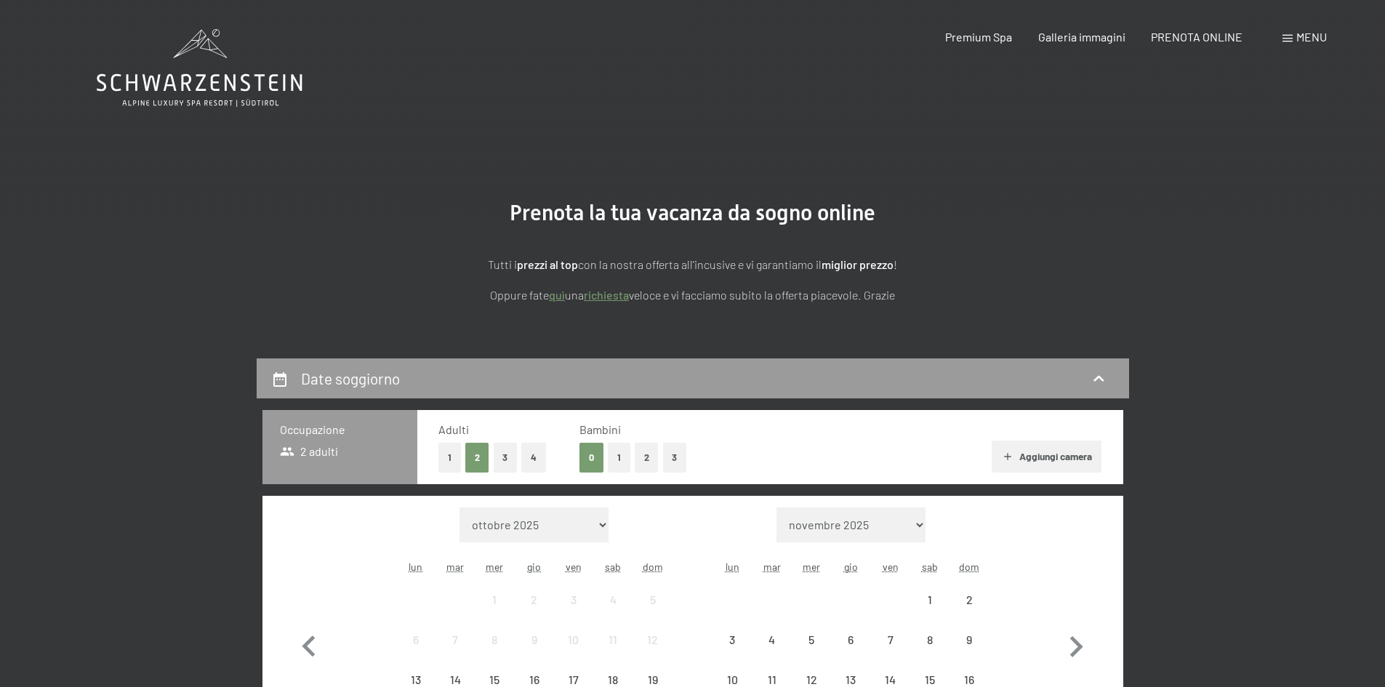
select select "2025-12-01"
select select "2026-01-01"
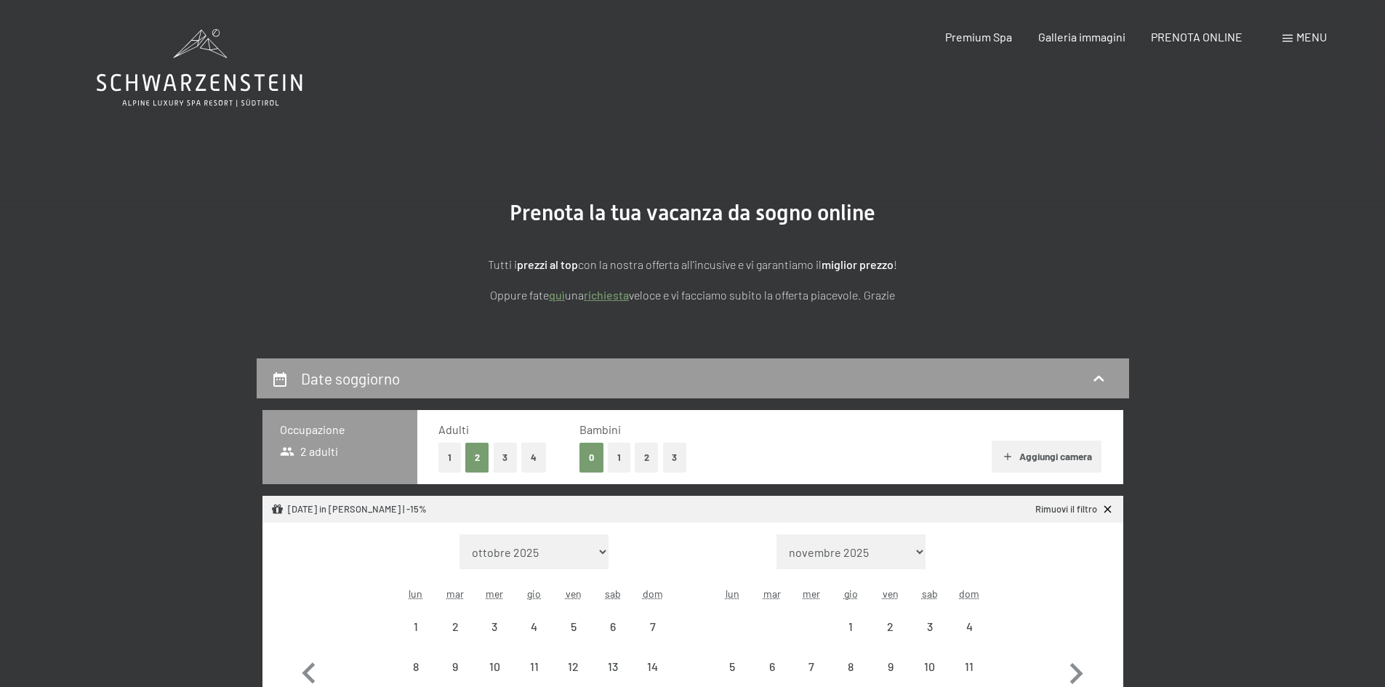
select select "2025-12-01"
select select "2026-01-01"
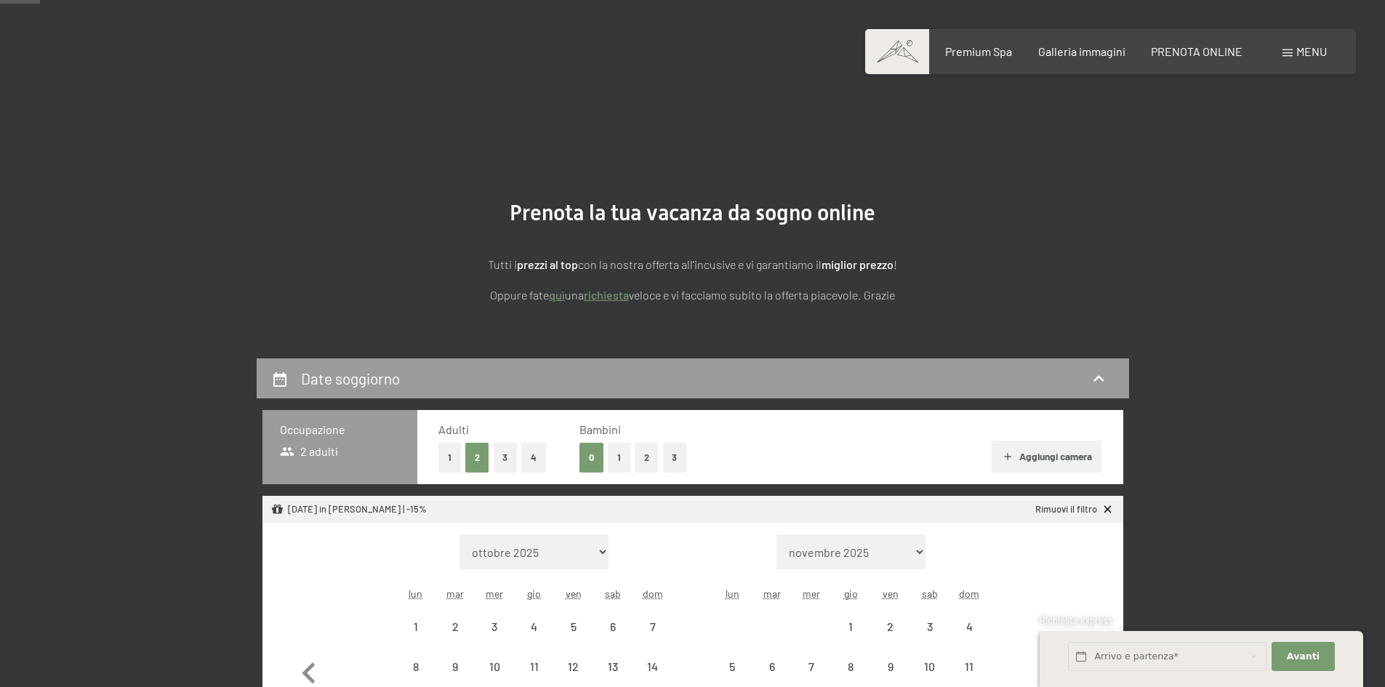
scroll to position [218, 0]
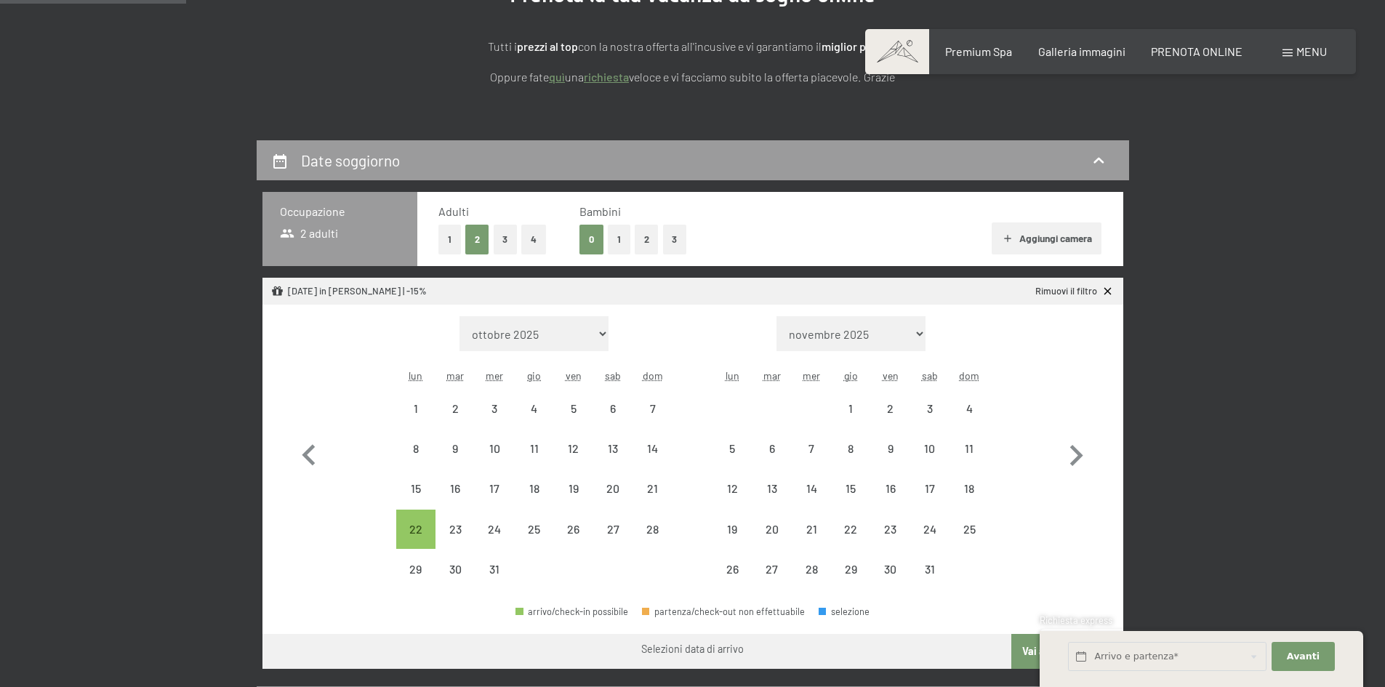
click at [641, 239] on button "2" at bounding box center [647, 240] width 24 height 30
select select "2025-12-01"
select select "2026-01-01"
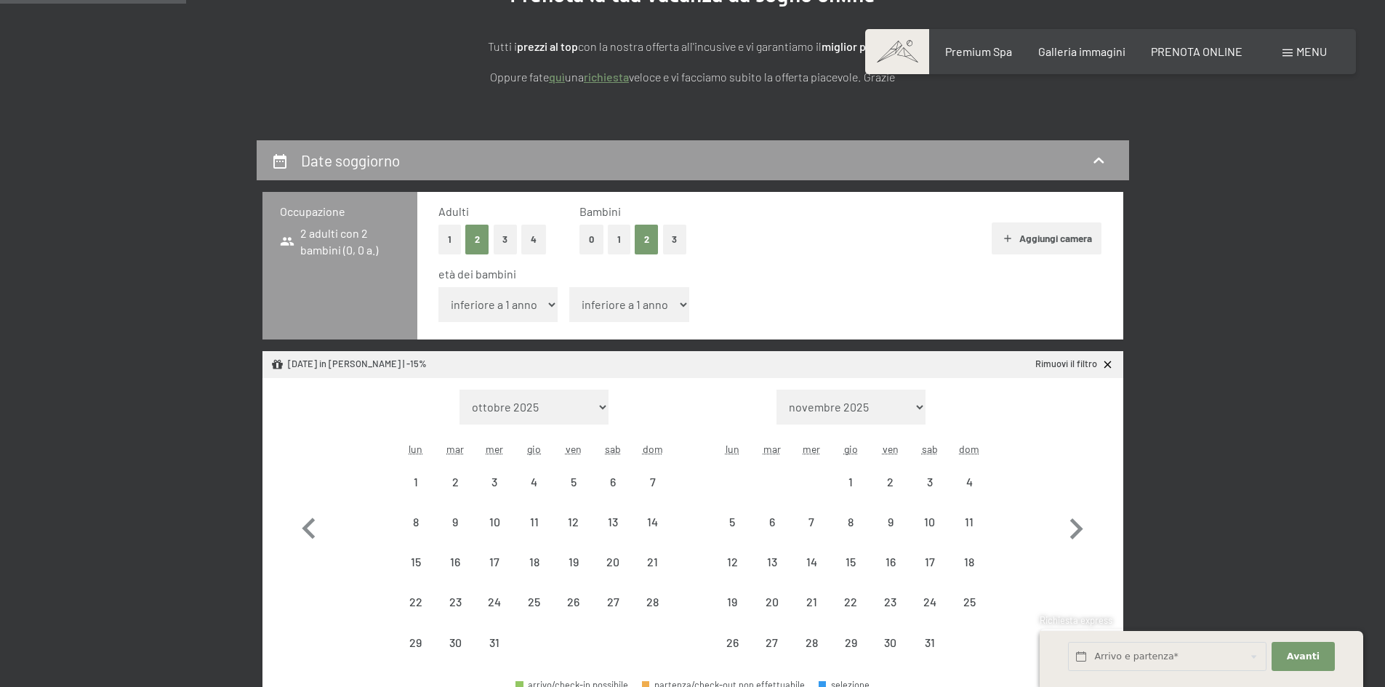
select select "2025-12-01"
select select "2026-01-01"
click at [526, 305] on select "inferiore a 1 anno 1 anno 2 anni 3 anni 4 anni 5 anni 6 anni 7 anni 8 anni 9 an…" at bounding box center [499, 304] width 120 height 35
select select "11"
click at [439, 287] on select "inferiore a 1 anno 1 anno 2 anni 3 anni 4 anni 5 anni 6 anni 7 anni 8 anni 9 an…" at bounding box center [499, 304] width 120 height 35
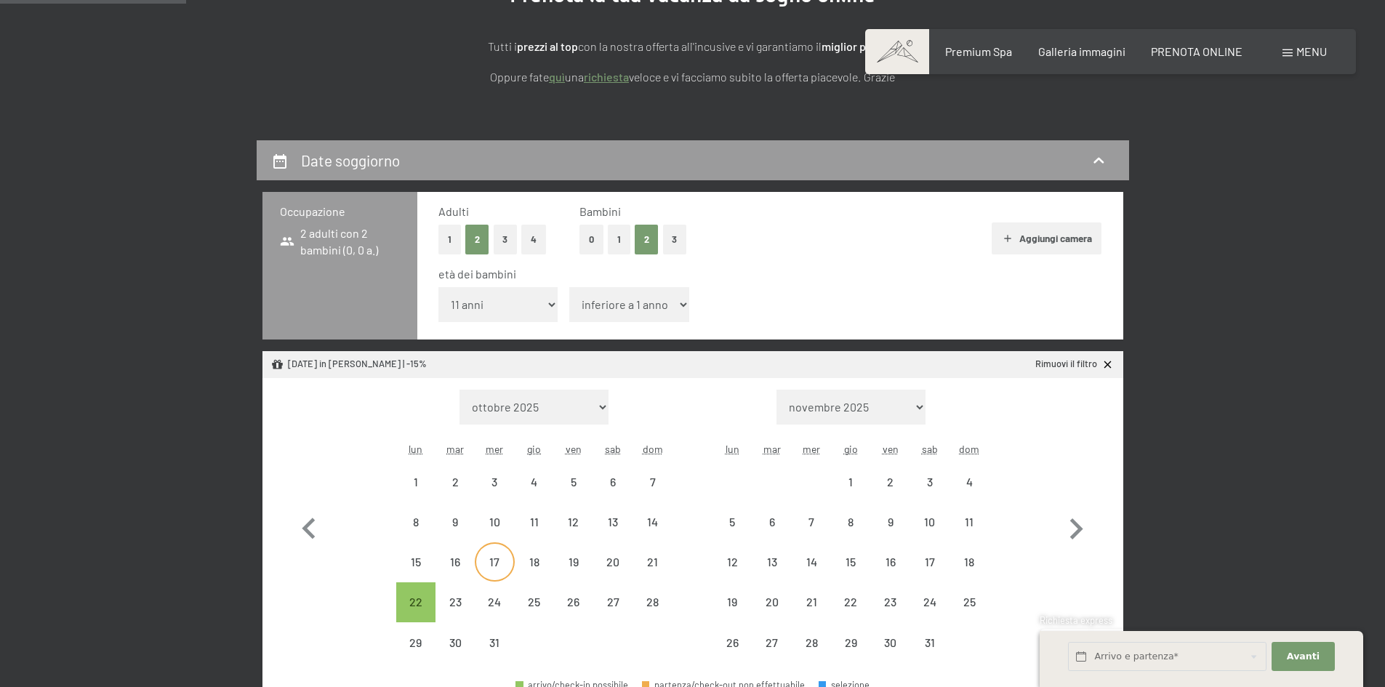
select select "2025-12-01"
select select "2026-01-01"
select select "2025-12-01"
select select "2026-01-01"
click at [636, 308] on select "inferiore a 1 anno 1 anno 2 anni 3 anni 4 anni 5 anni 6 anni 7 anni 8 anni 9 an…" at bounding box center [629, 304] width 120 height 35
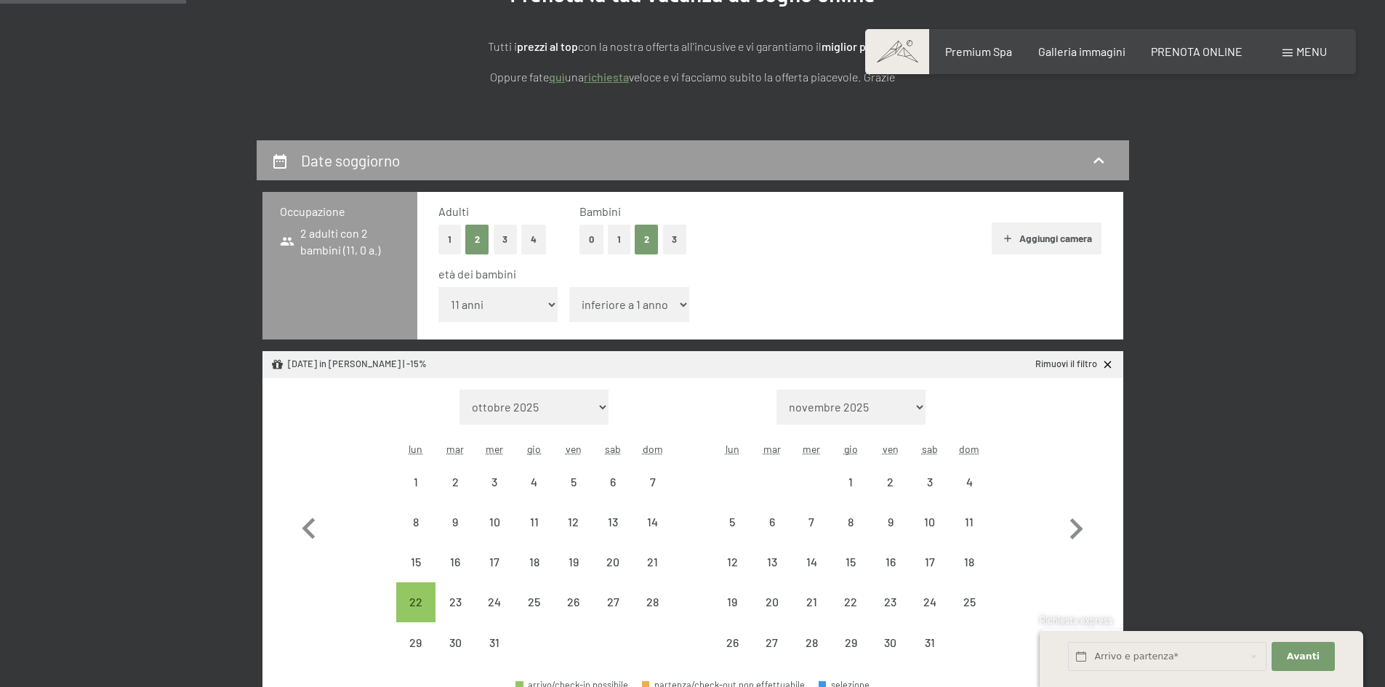
select select "14"
click at [569, 287] on select "inferiore a 1 anno 1 anno 2 anni 3 anni 4 anni 5 anni 6 anni 7 anni 8 anni 9 an…" at bounding box center [629, 304] width 120 height 35
select select "2025-12-01"
select select "2026-01-01"
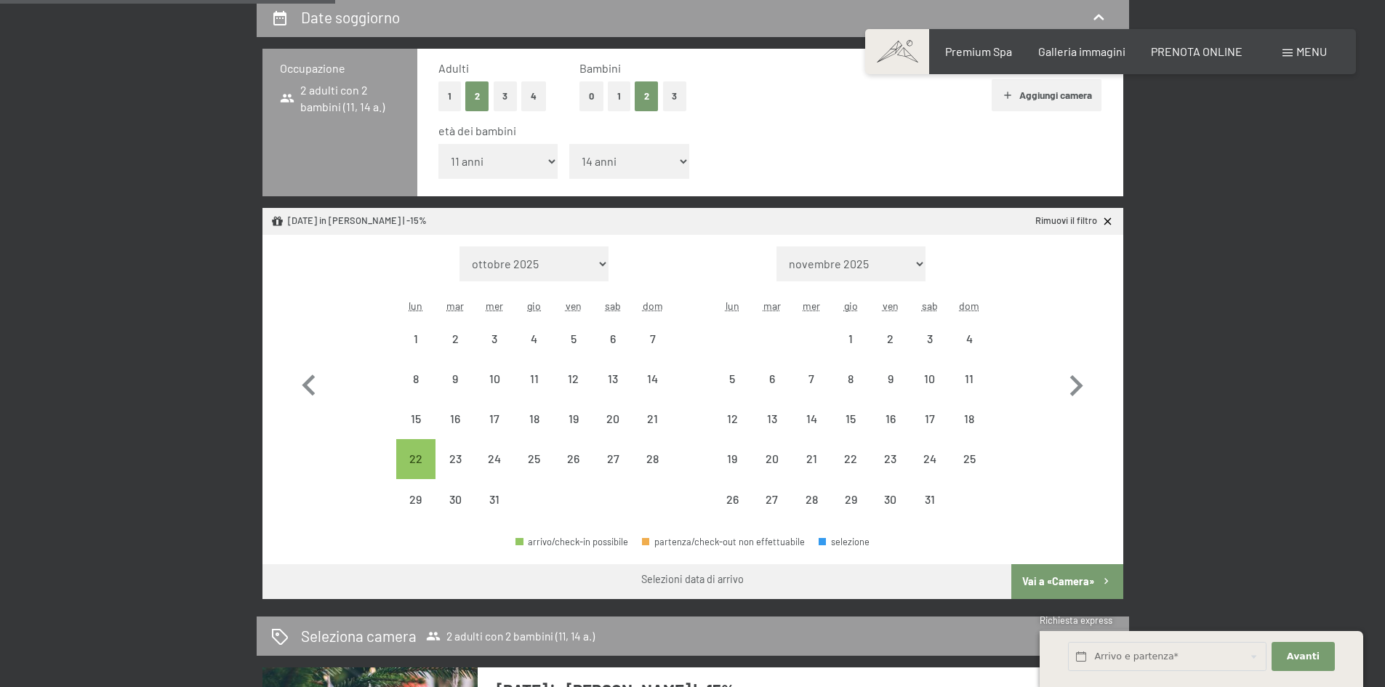
scroll to position [364, 0]
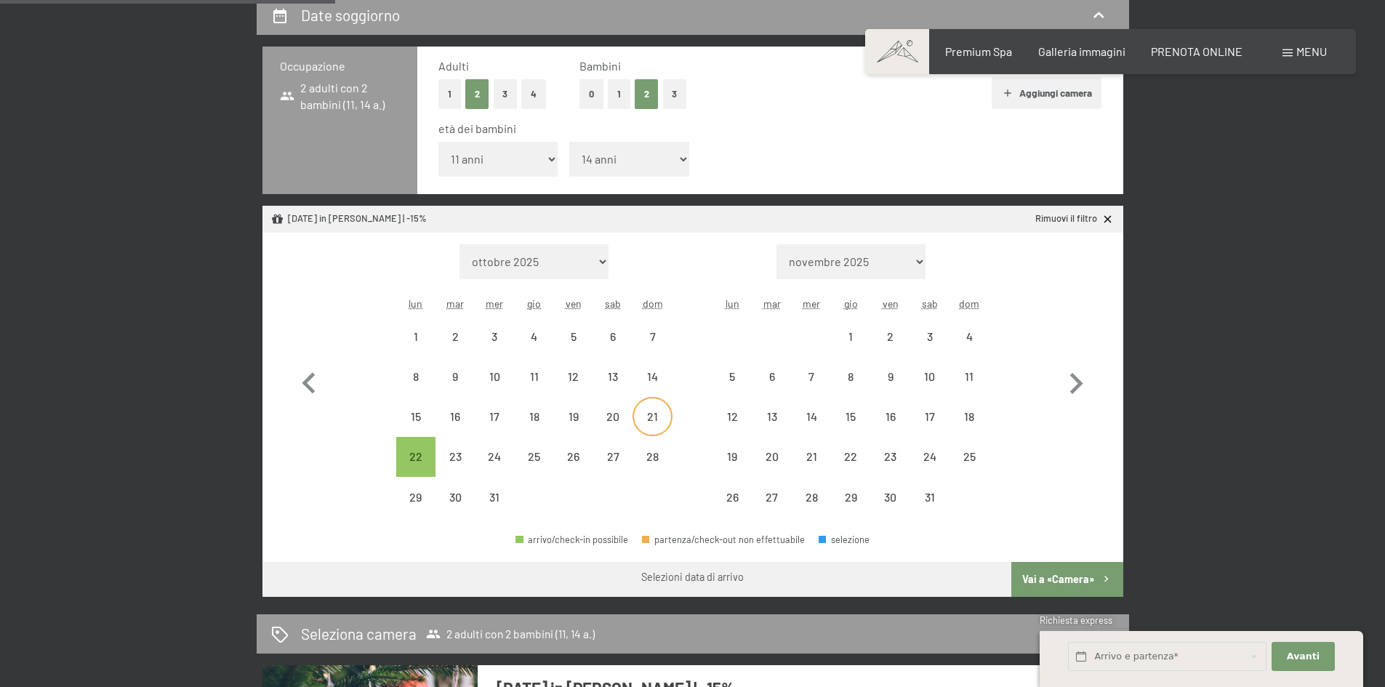
click at [648, 407] on div "21" at bounding box center [652, 417] width 36 height 36
select select "2025-12-01"
select select "2026-01-01"
click at [539, 451] on div "25" at bounding box center [534, 469] width 36 height 36
select select "2025-12-01"
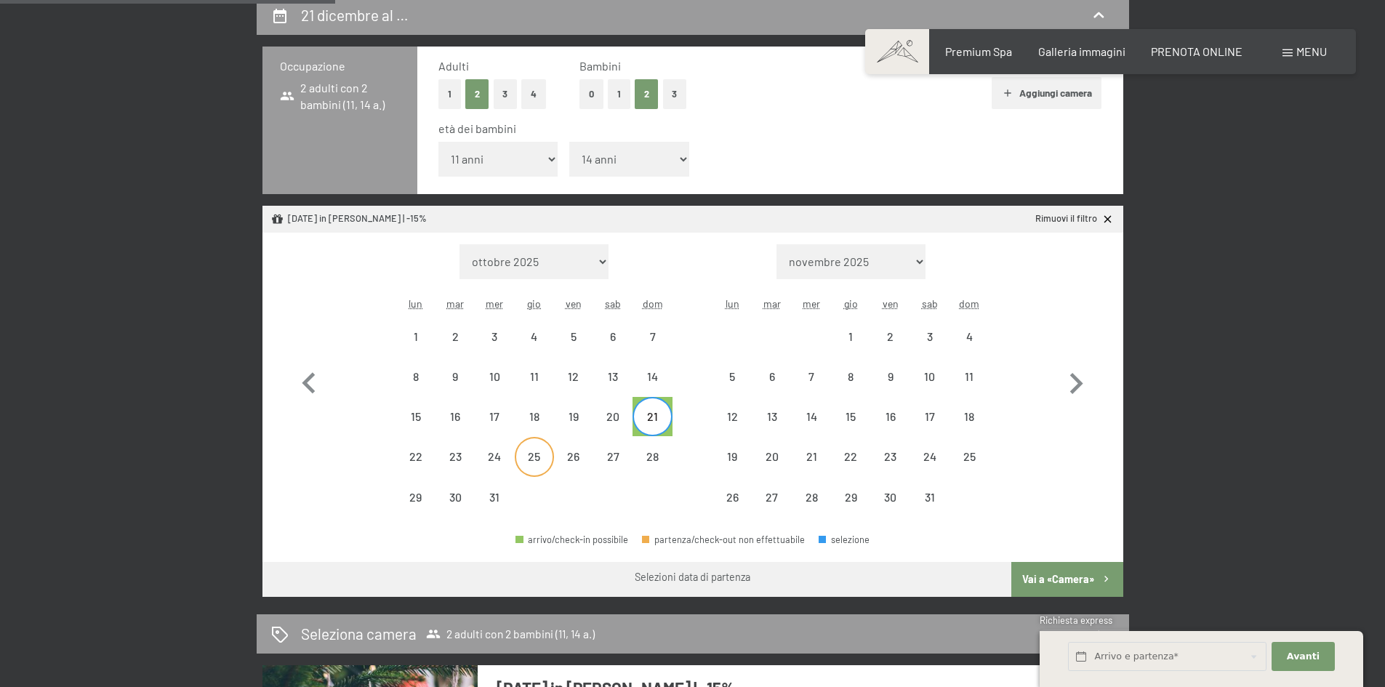
select select "2026-01-01"
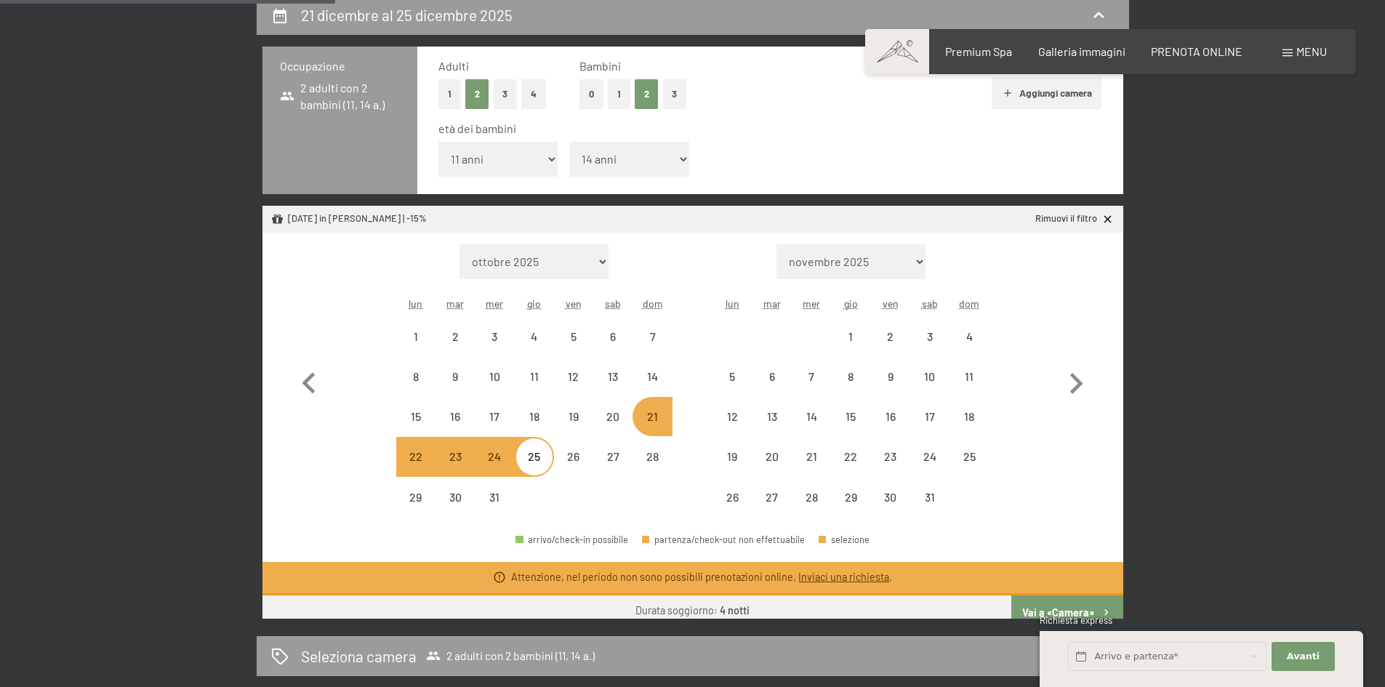
select select "2025-12-01"
select select "2026-01-01"
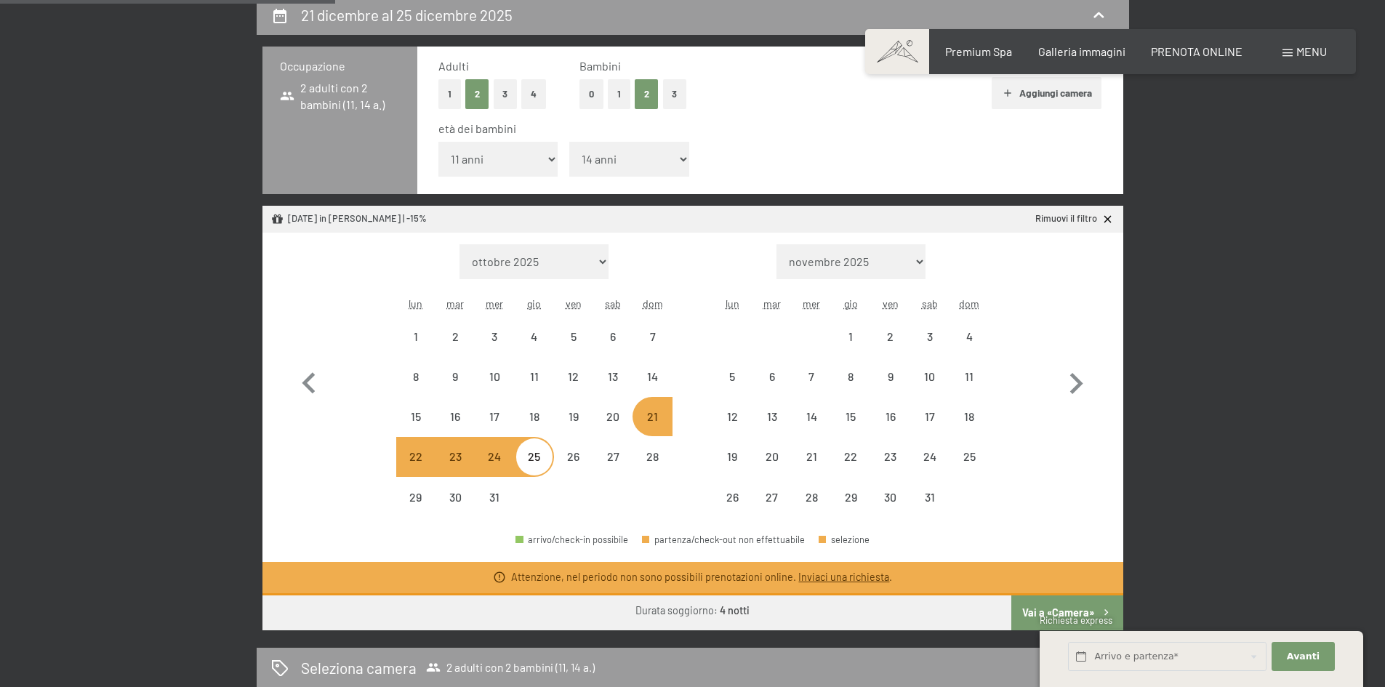
click at [645, 419] on div "21" at bounding box center [652, 429] width 36 height 36
select select "2025-12-01"
select select "2026-01-01"
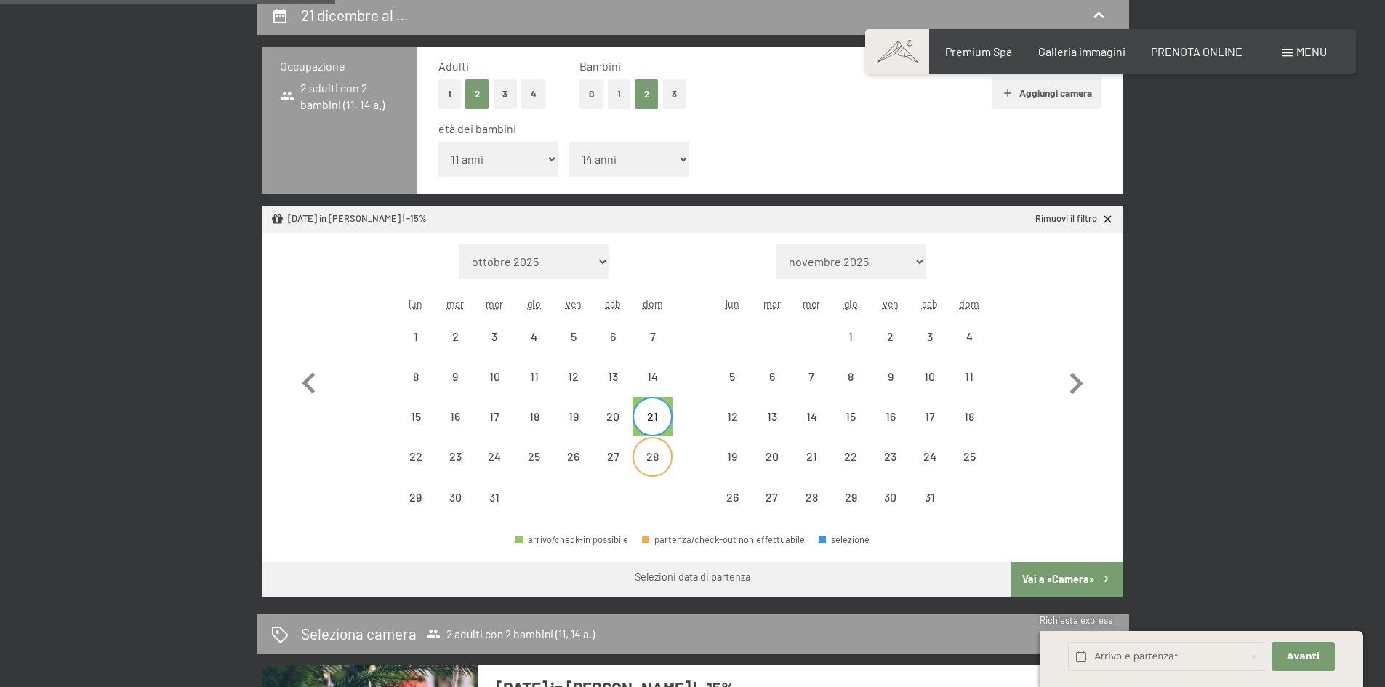
click at [655, 455] on div "28" at bounding box center [652, 469] width 36 height 36
select select "2025-12-01"
select select "2026-01-01"
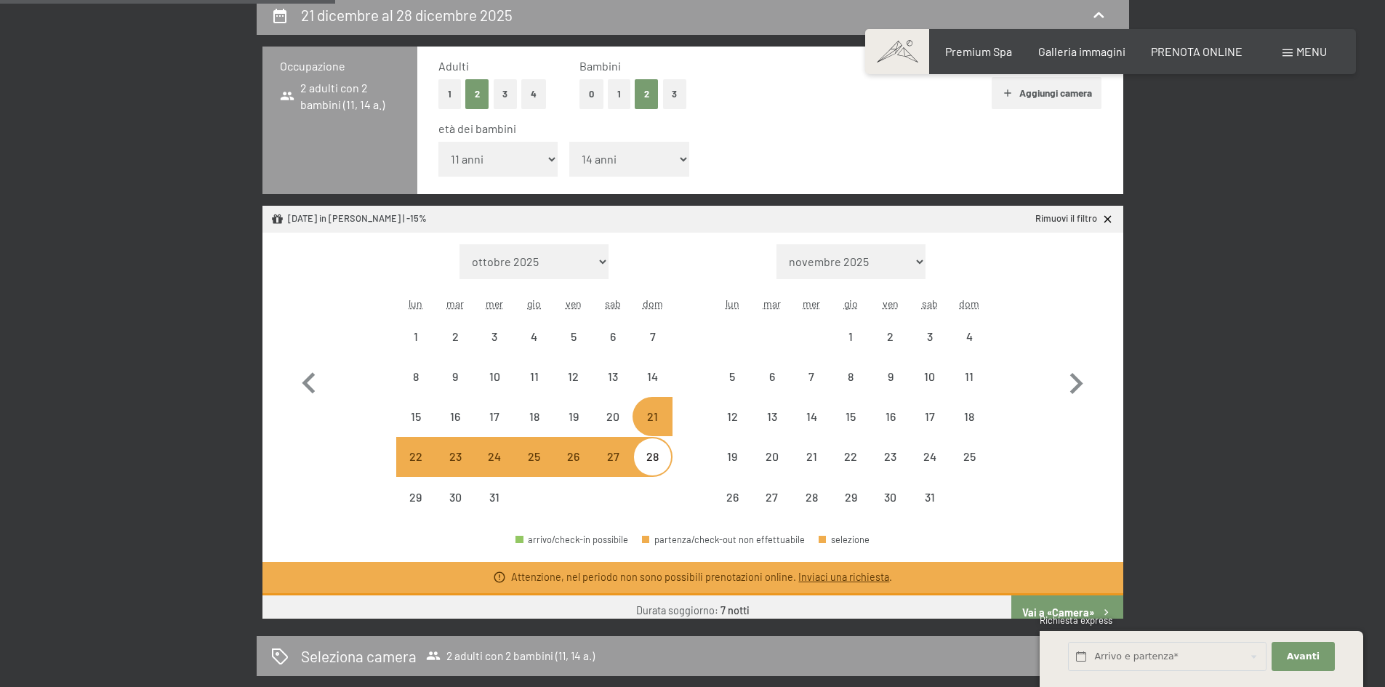
select select "2025-12-01"
select select "2026-01-01"
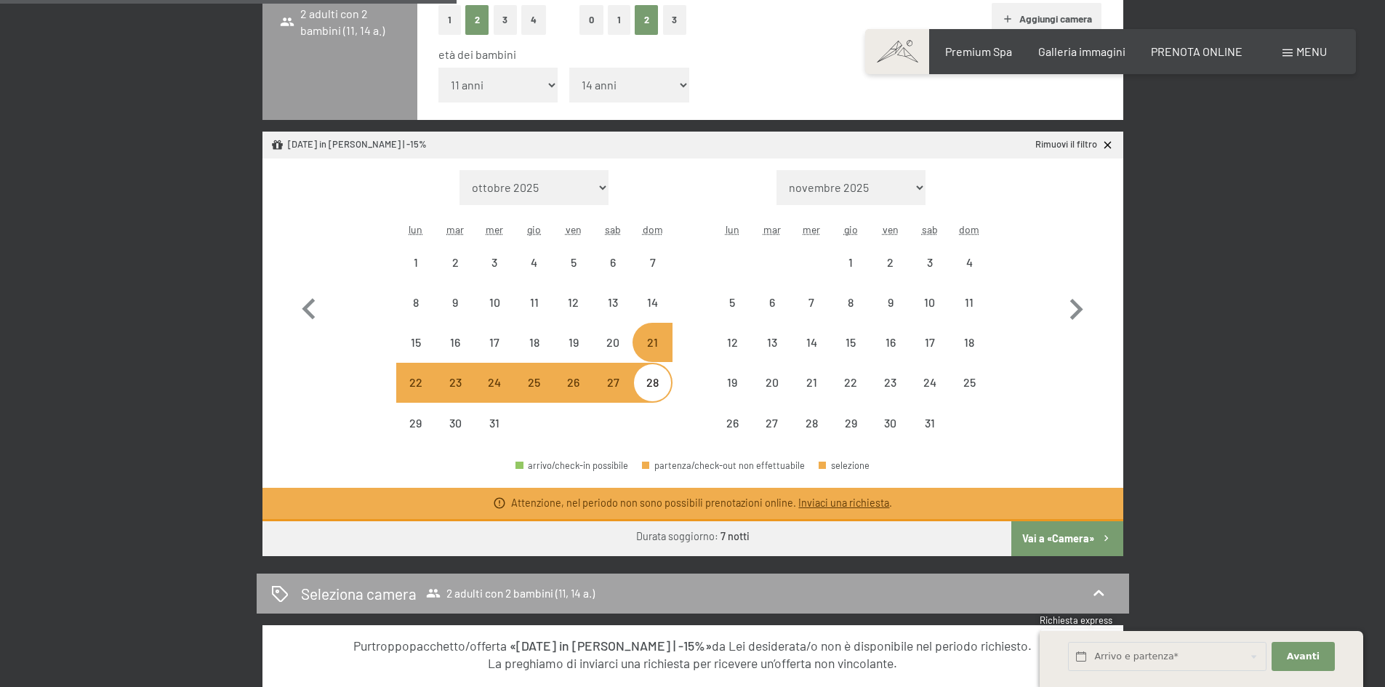
scroll to position [436, 0]
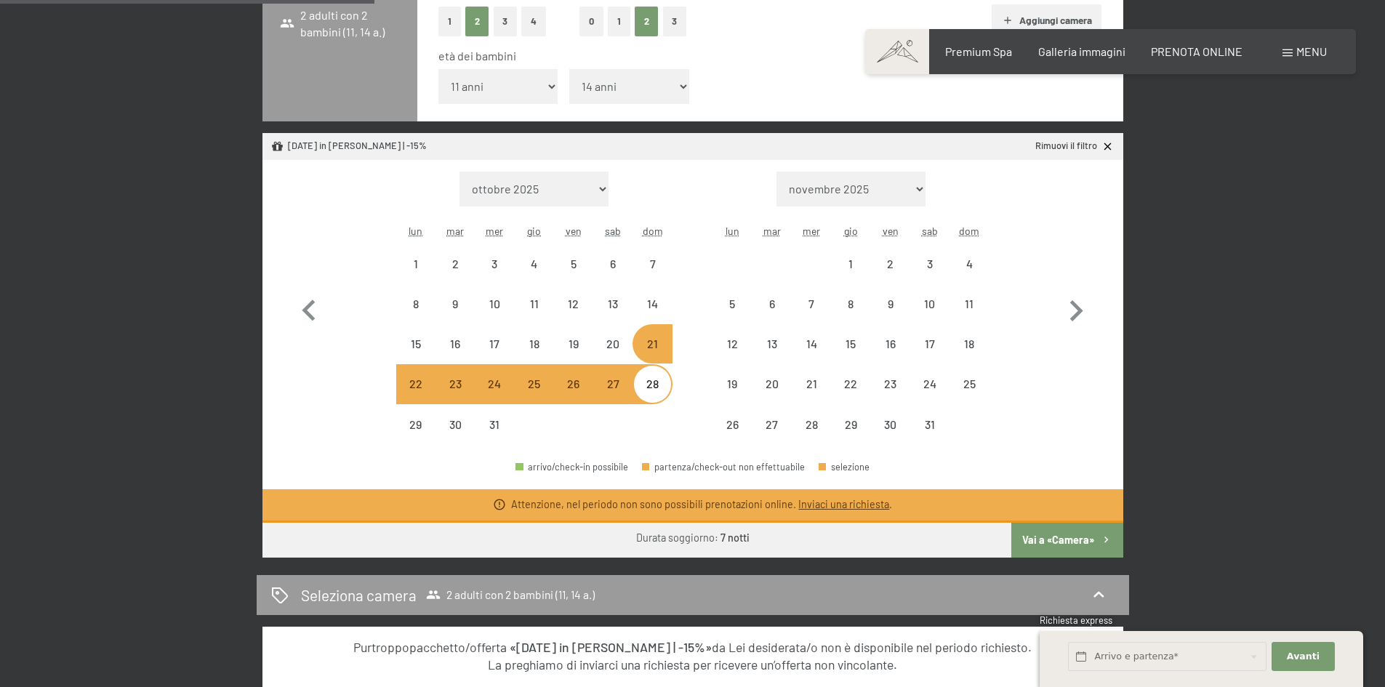
click at [1075, 540] on button "Vai a «Camera»" at bounding box center [1067, 540] width 111 height 35
select select "2025-12-01"
select select "2026-01-01"
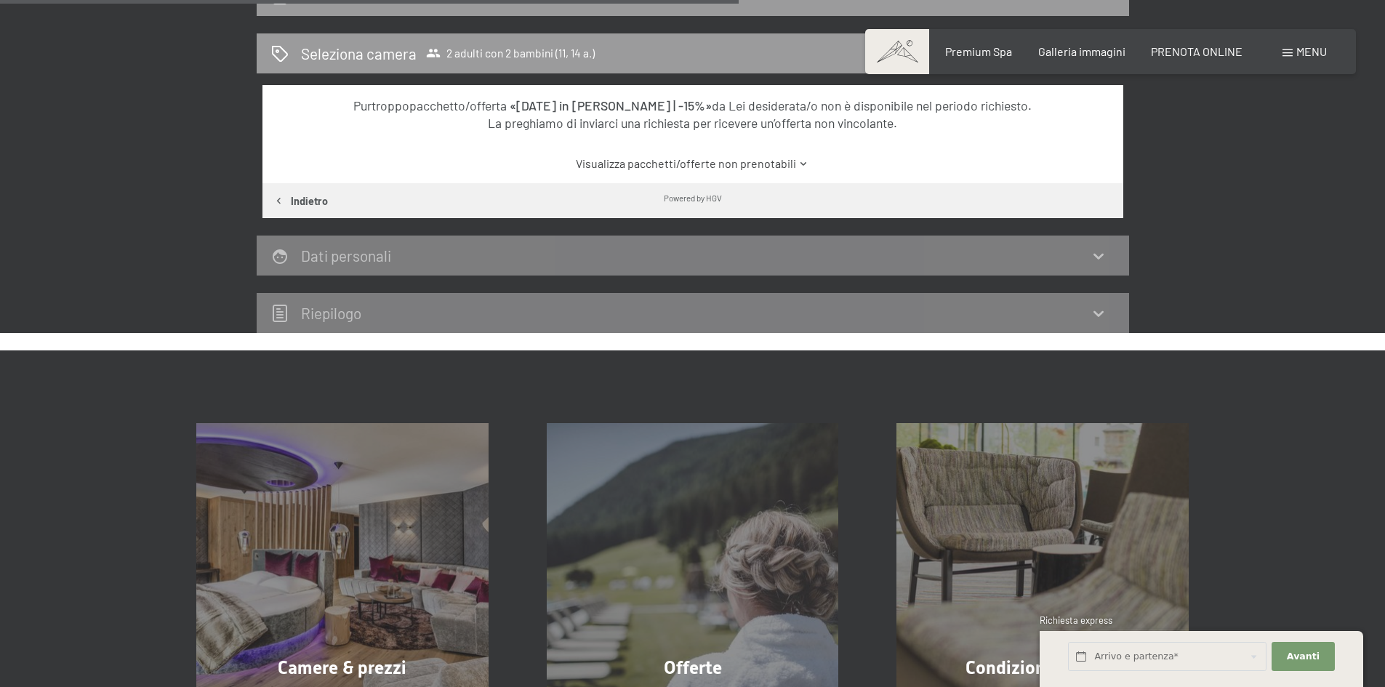
scroll to position [582, 0]
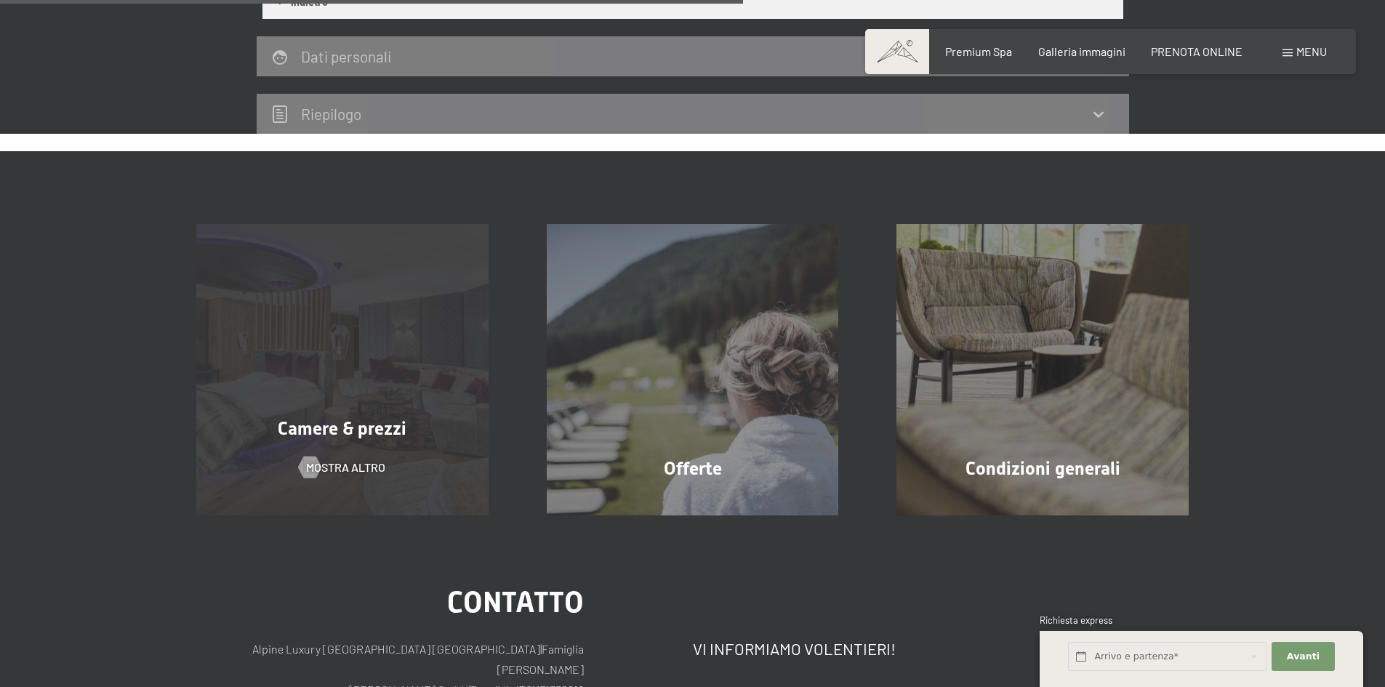
click at [384, 339] on div "Camere & prezzi mostra altro" at bounding box center [342, 370] width 351 height 292
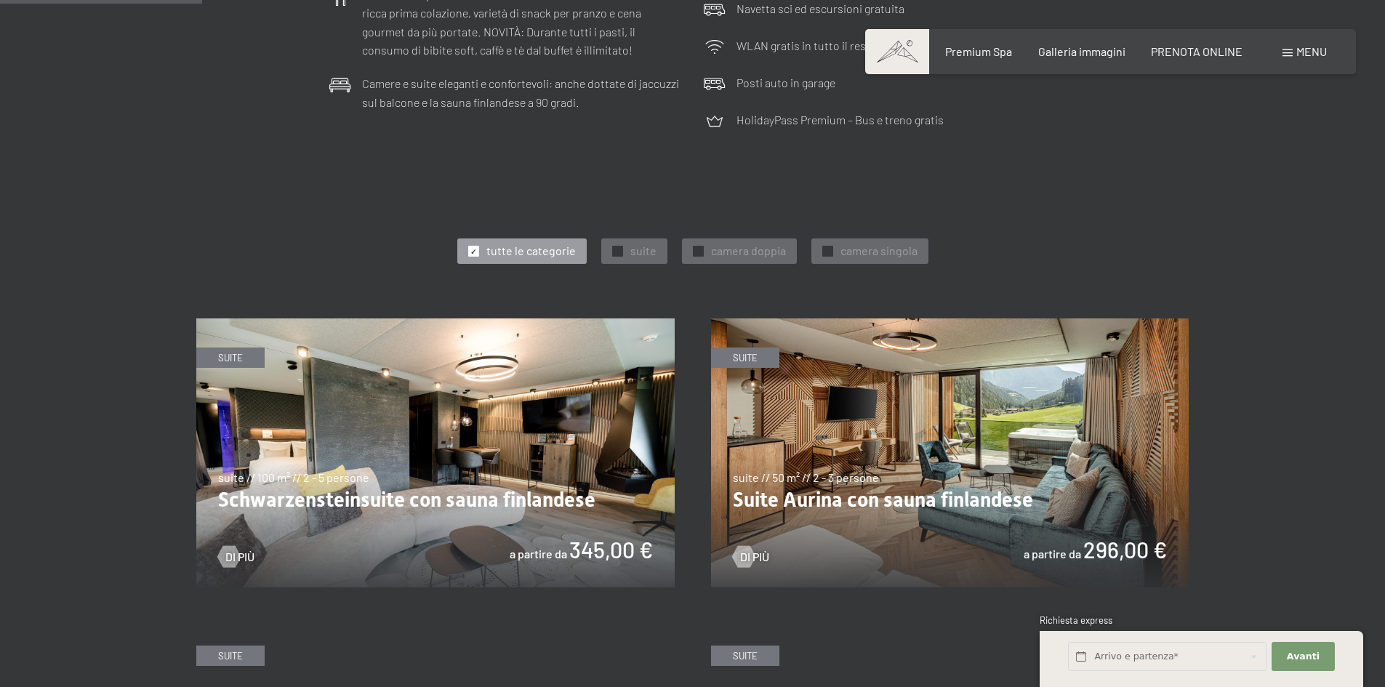
scroll to position [800, 0]
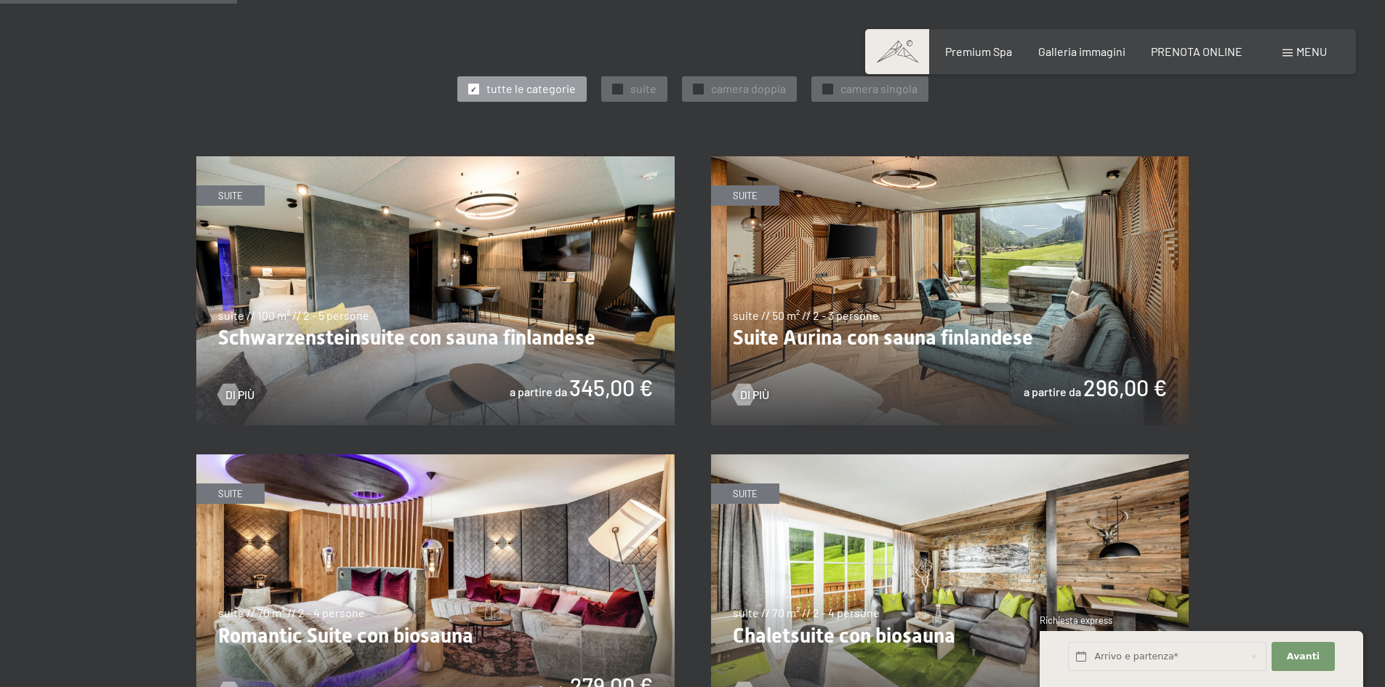
click at [434, 343] on img at bounding box center [435, 290] width 479 height 269
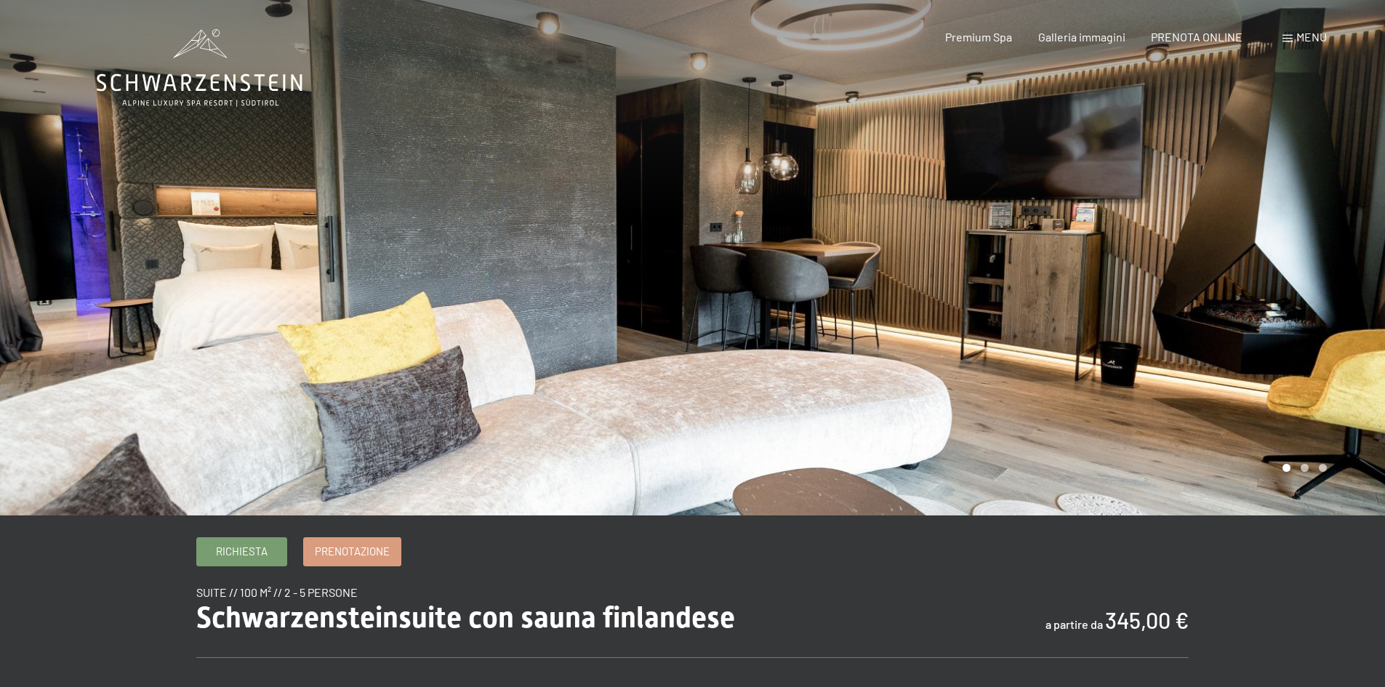
click at [1304, 262] on div at bounding box center [1039, 258] width 693 height 516
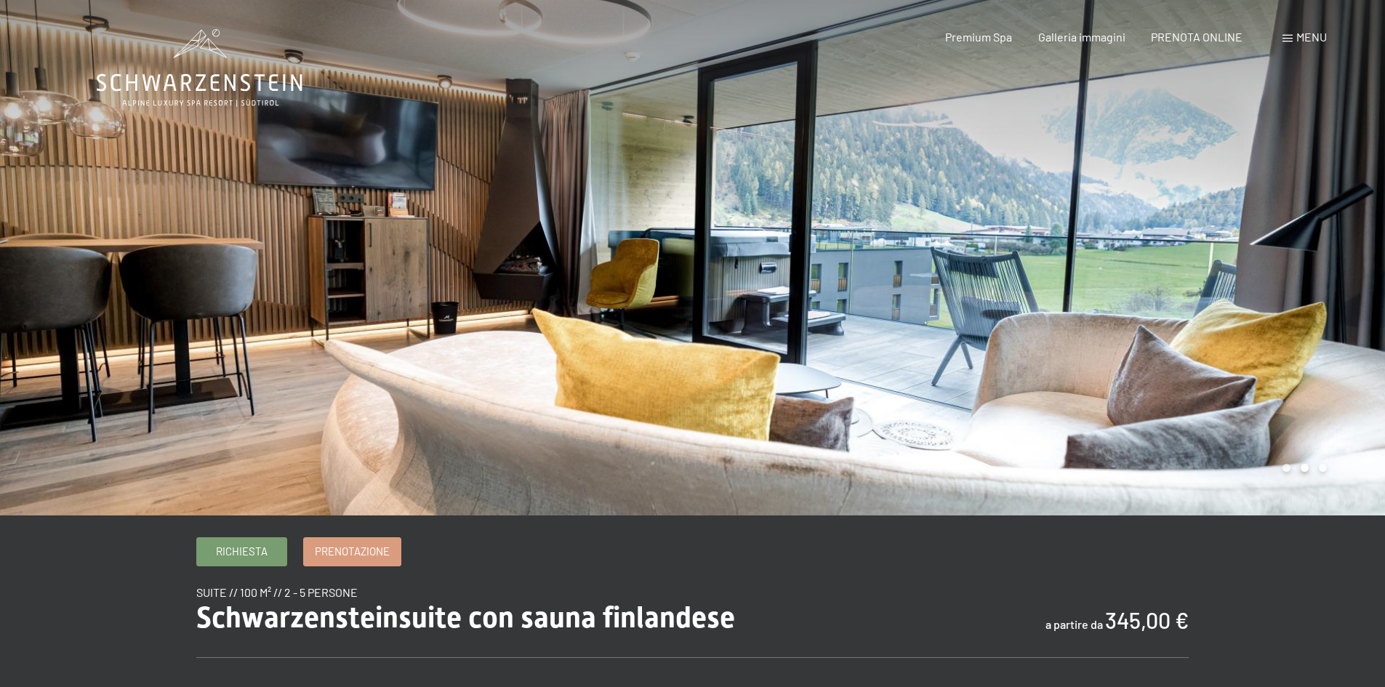
click at [1304, 262] on div at bounding box center [1039, 258] width 693 height 516
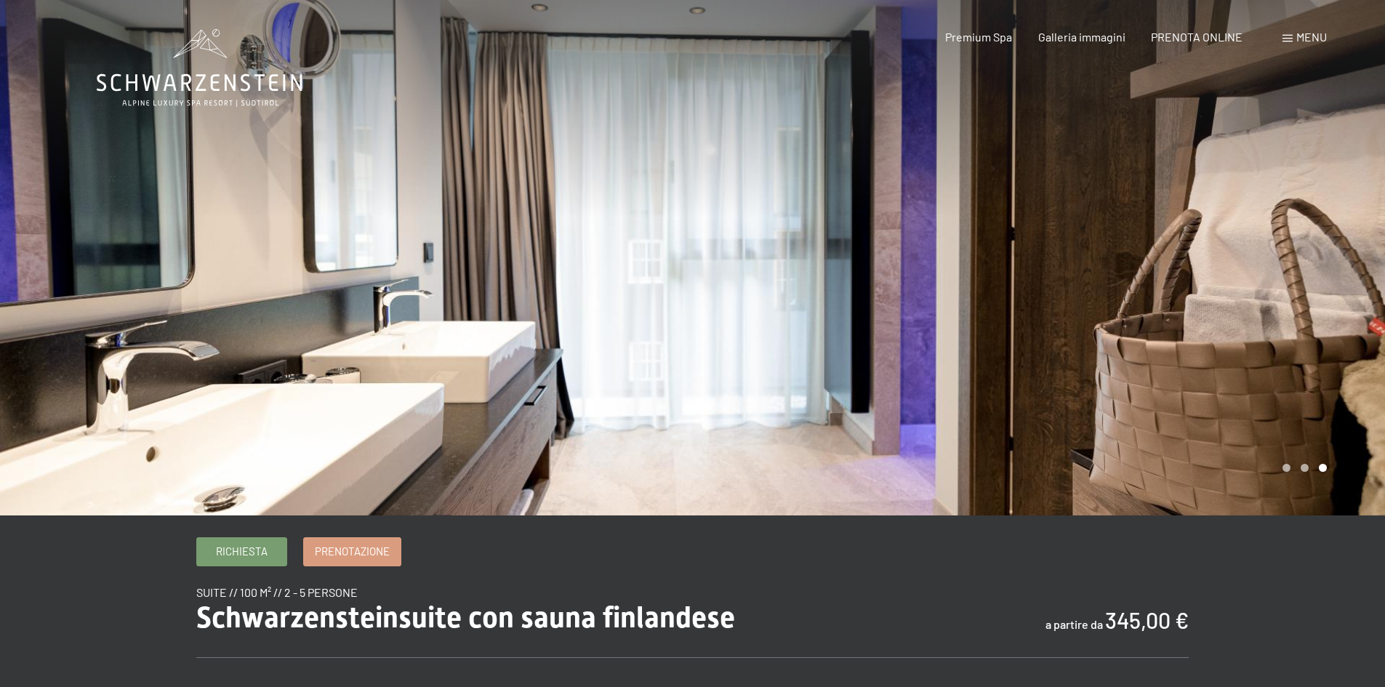
click at [1304, 262] on div at bounding box center [1039, 258] width 693 height 516
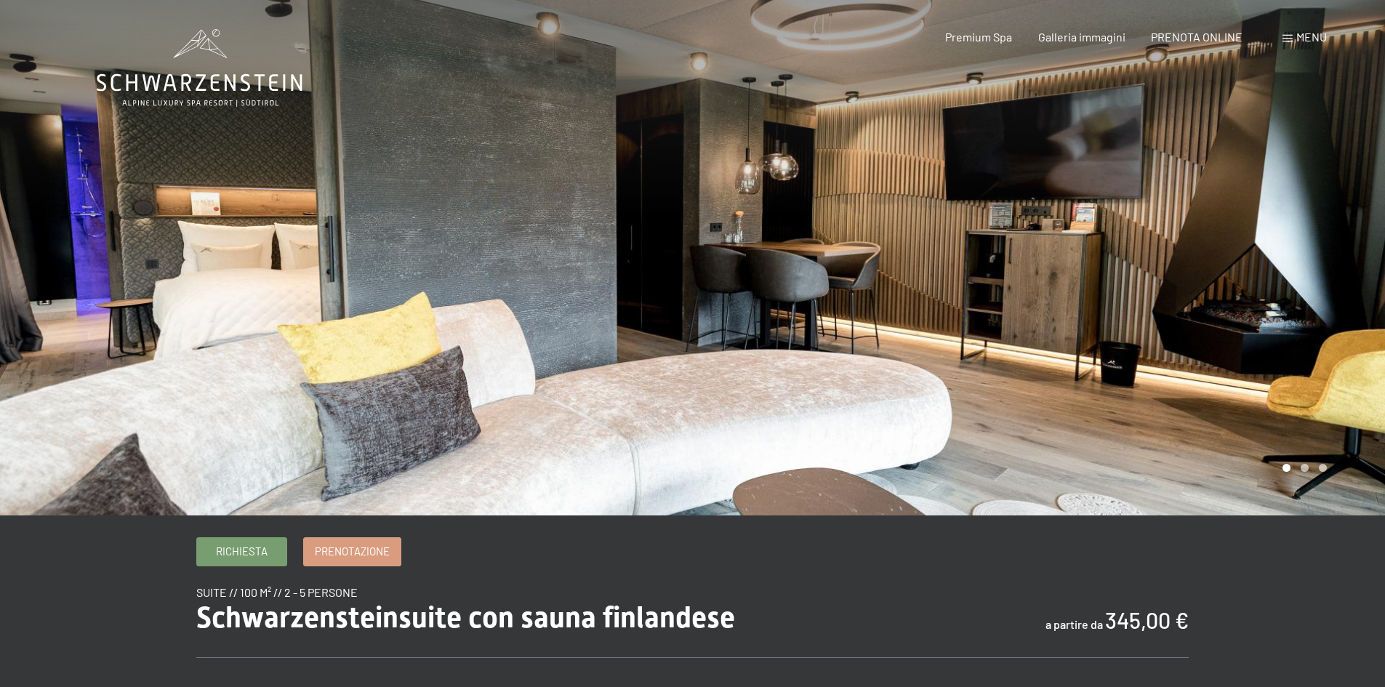
click at [1304, 262] on div at bounding box center [1039, 258] width 693 height 516
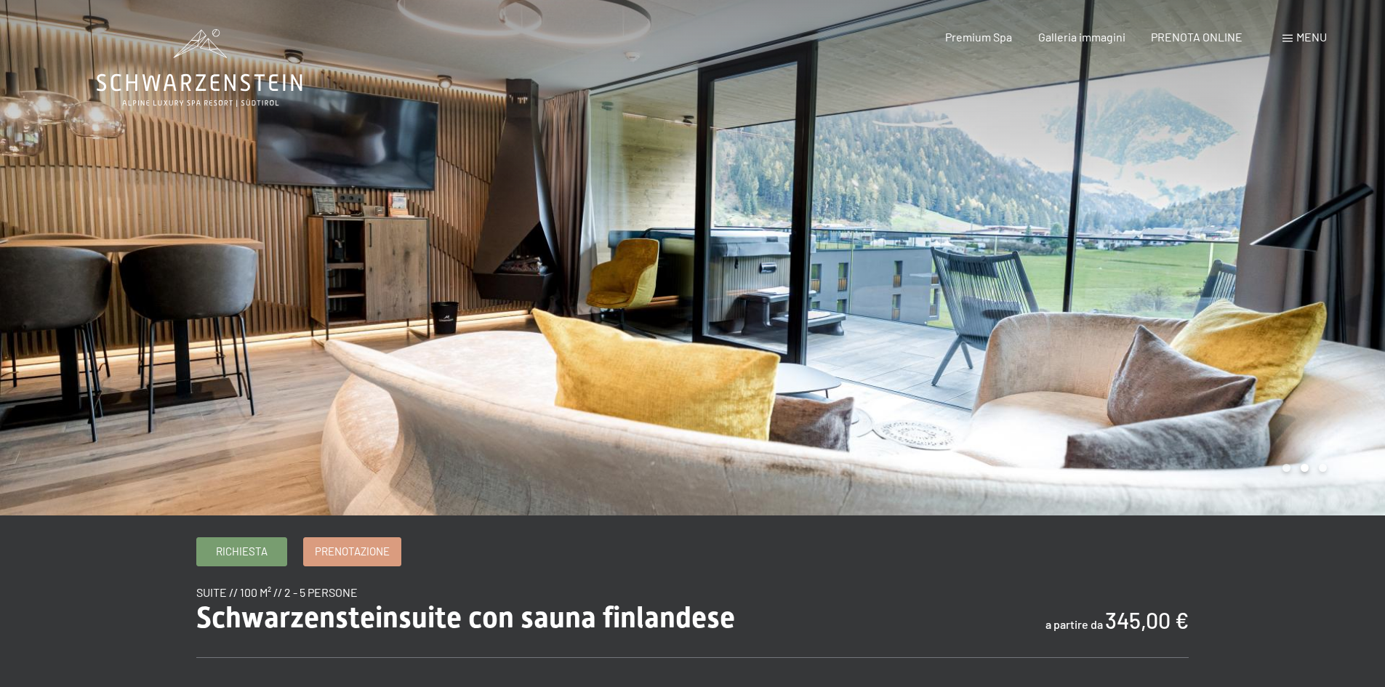
click at [1303, 262] on div at bounding box center [1039, 258] width 693 height 516
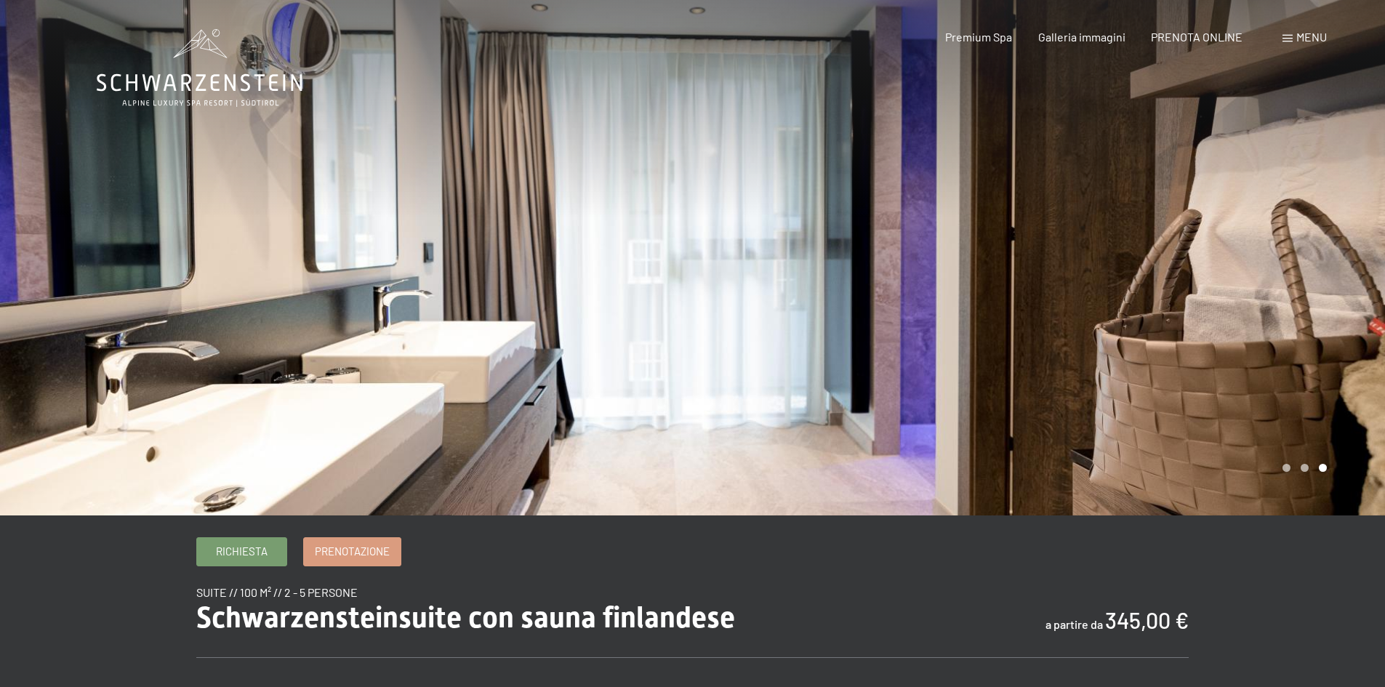
click at [1303, 262] on div at bounding box center [1039, 258] width 693 height 516
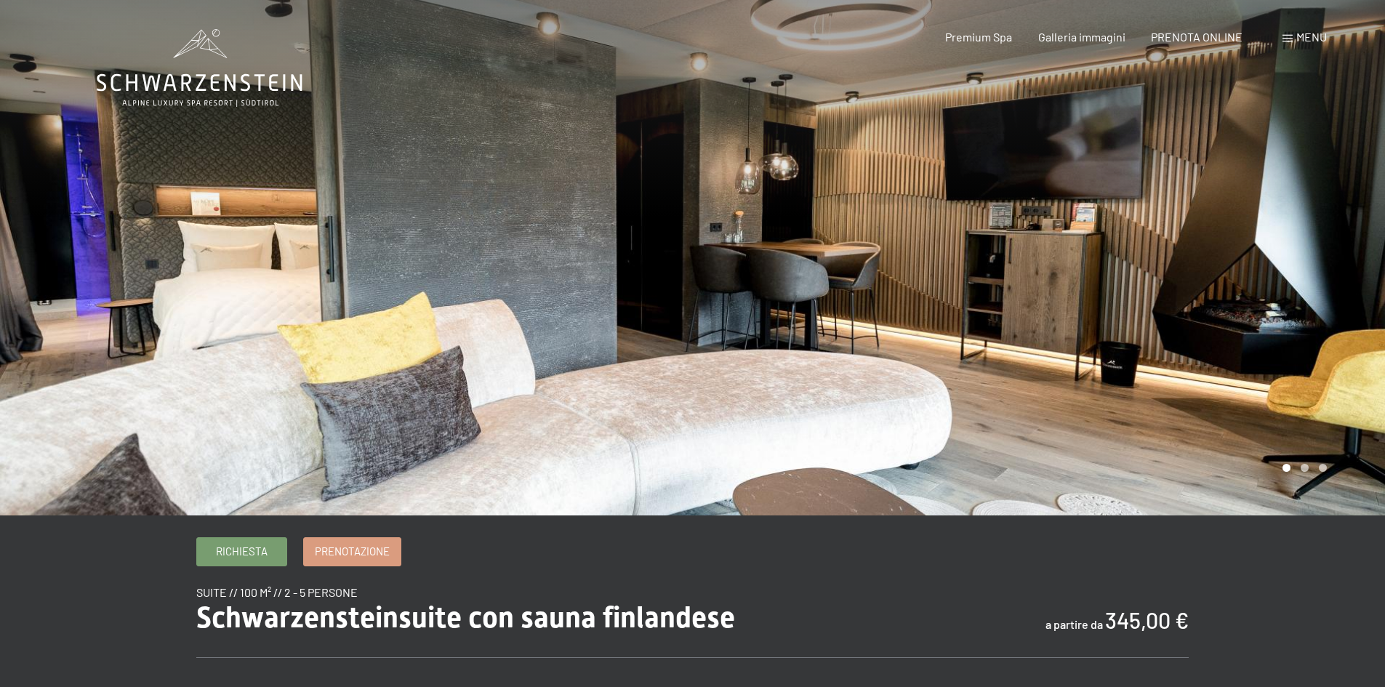
click at [1300, 263] on div at bounding box center [1039, 258] width 693 height 516
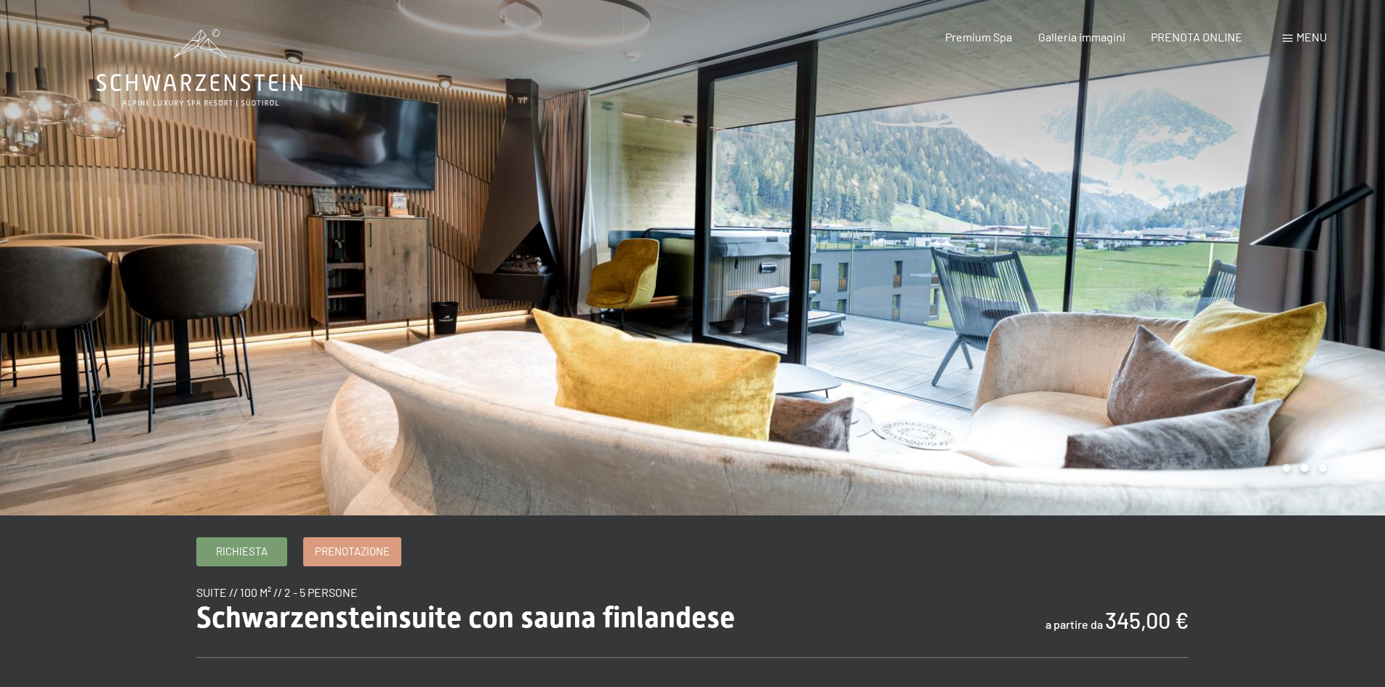
click at [1300, 263] on div at bounding box center [1039, 258] width 693 height 516
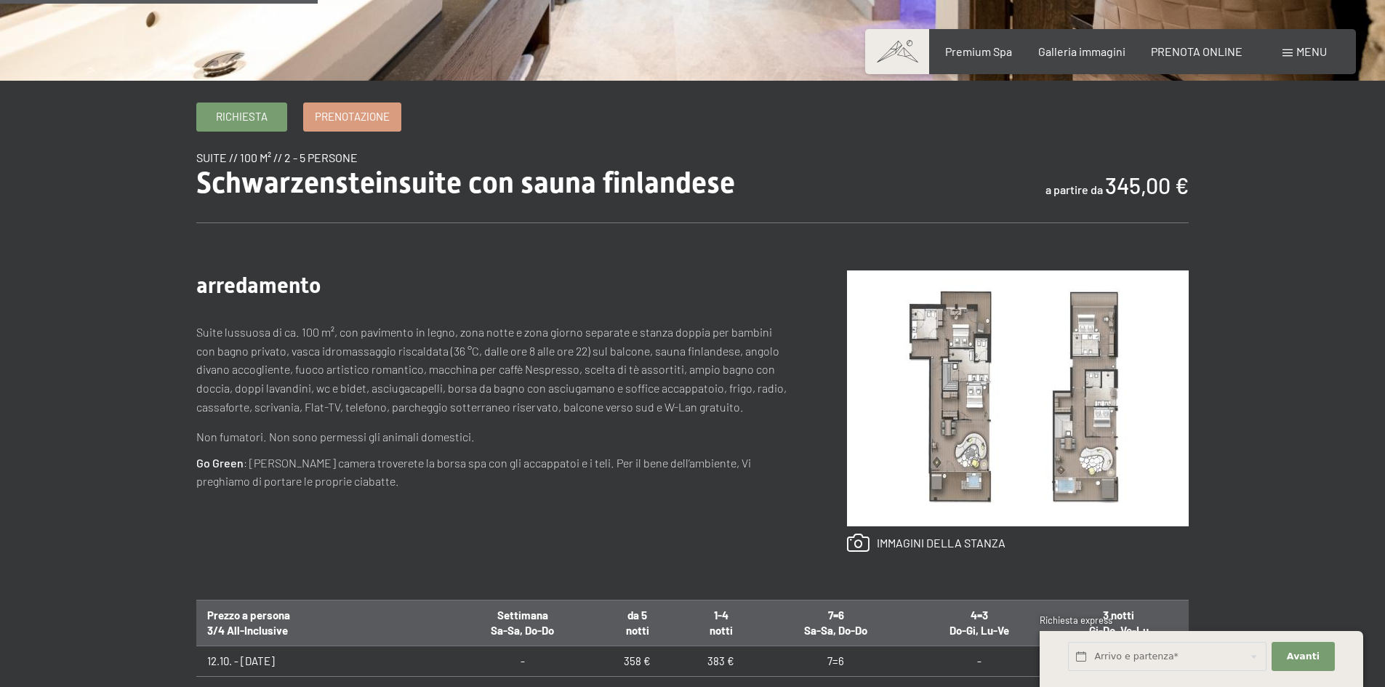
scroll to position [436, 0]
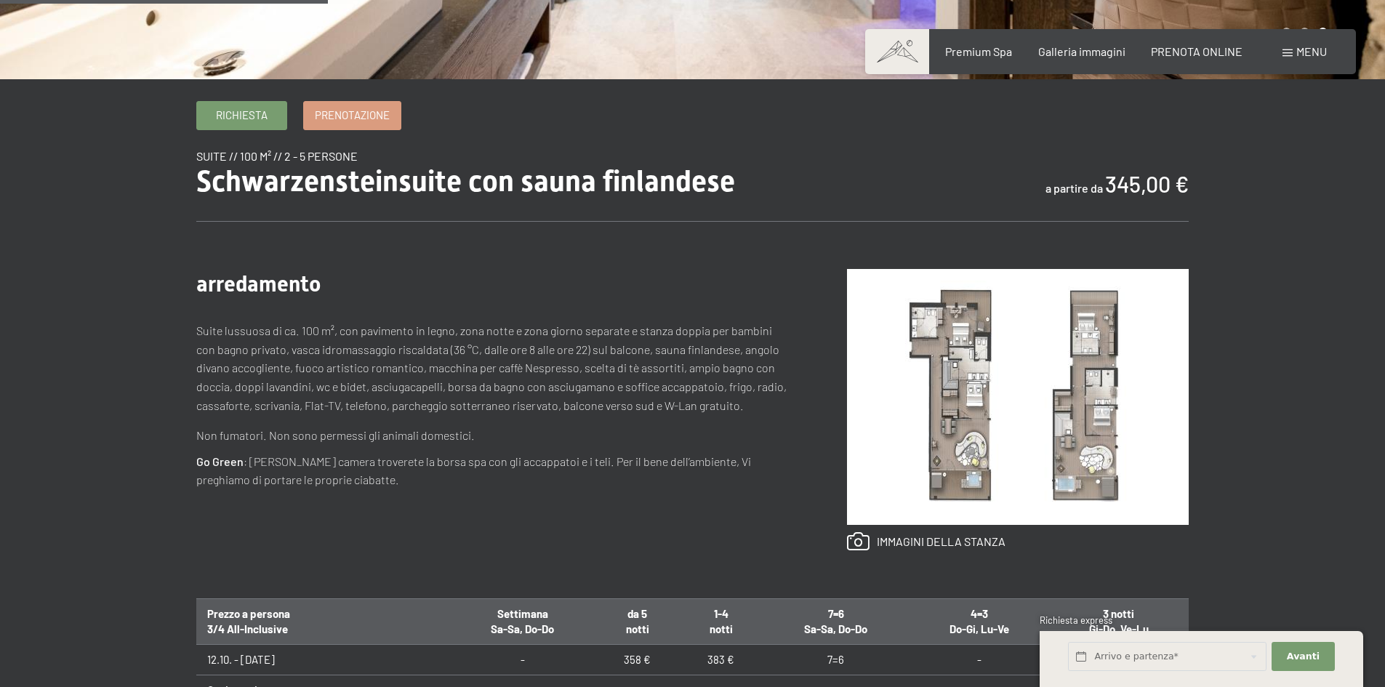
click at [963, 384] on img at bounding box center [1018, 397] width 342 height 256
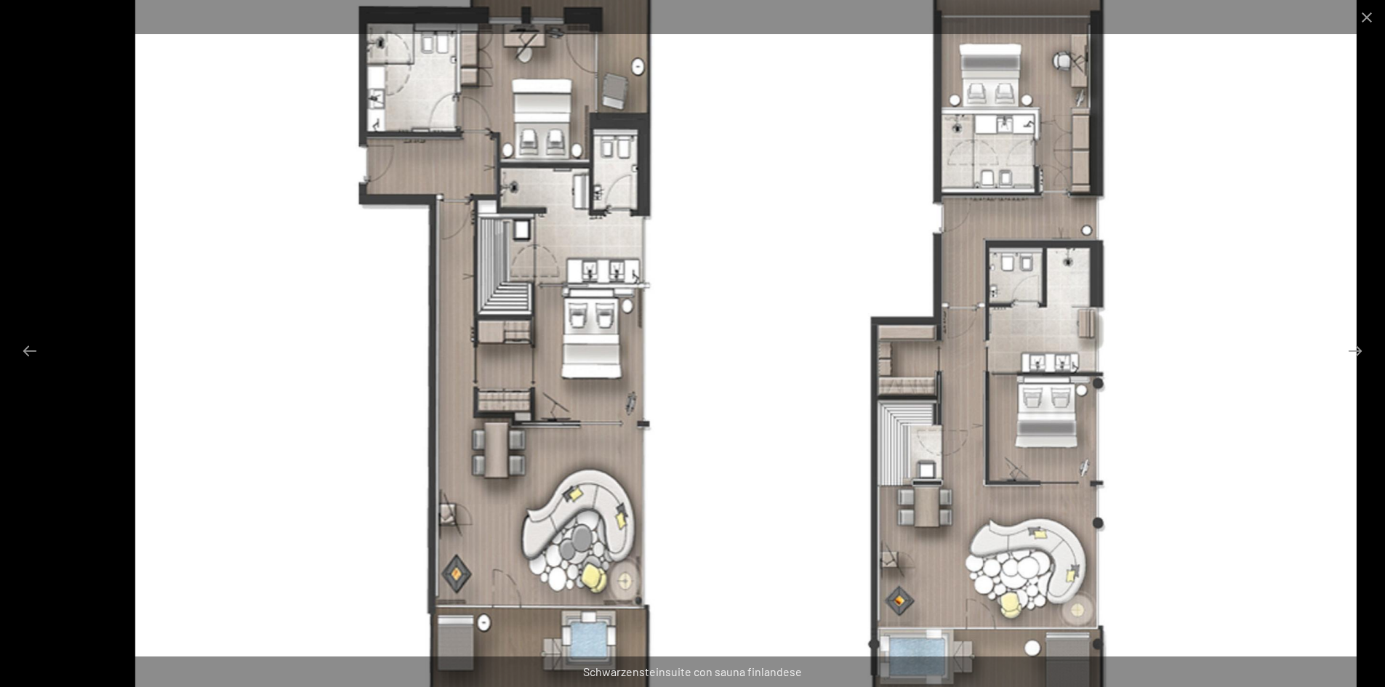
drag, startPoint x: 643, startPoint y: 383, endPoint x: 656, endPoint y: 471, distance: 89.7
click at [673, 508] on img at bounding box center [746, 343] width 1222 height 687
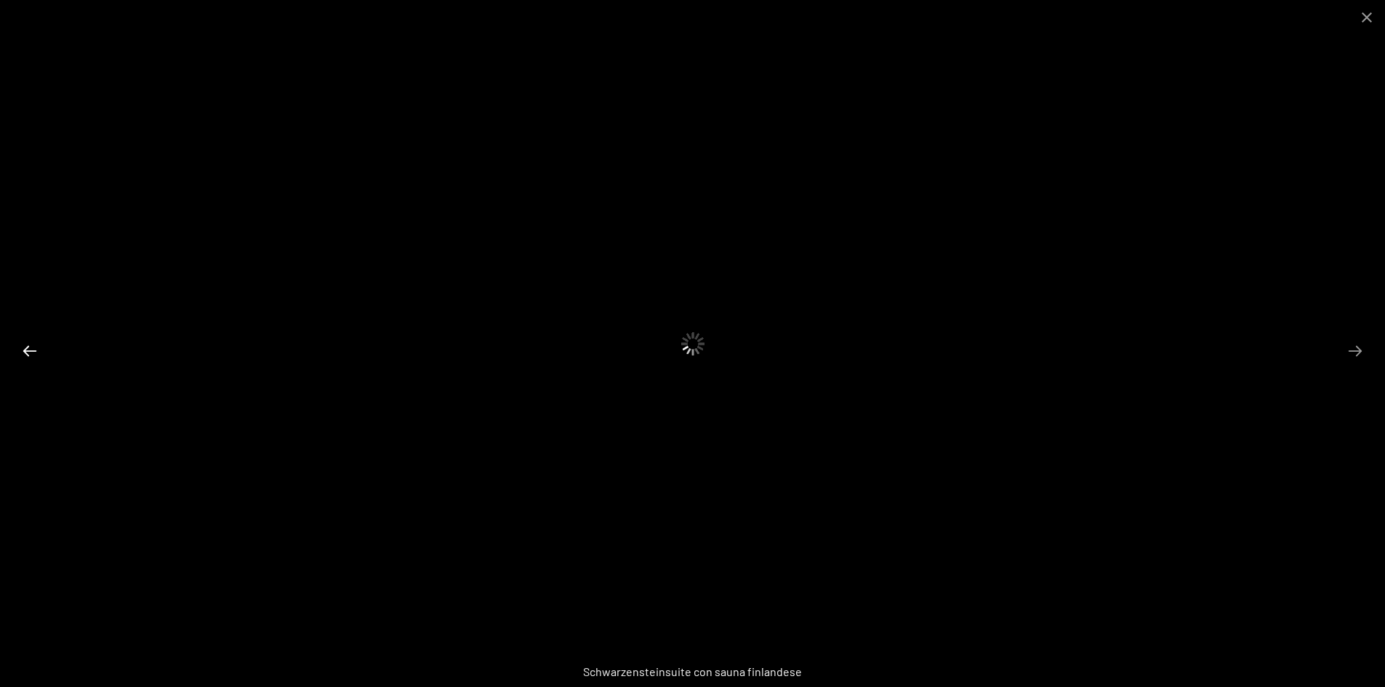
click at [32, 348] on button "Previous slide" at bounding box center [30, 351] width 31 height 28
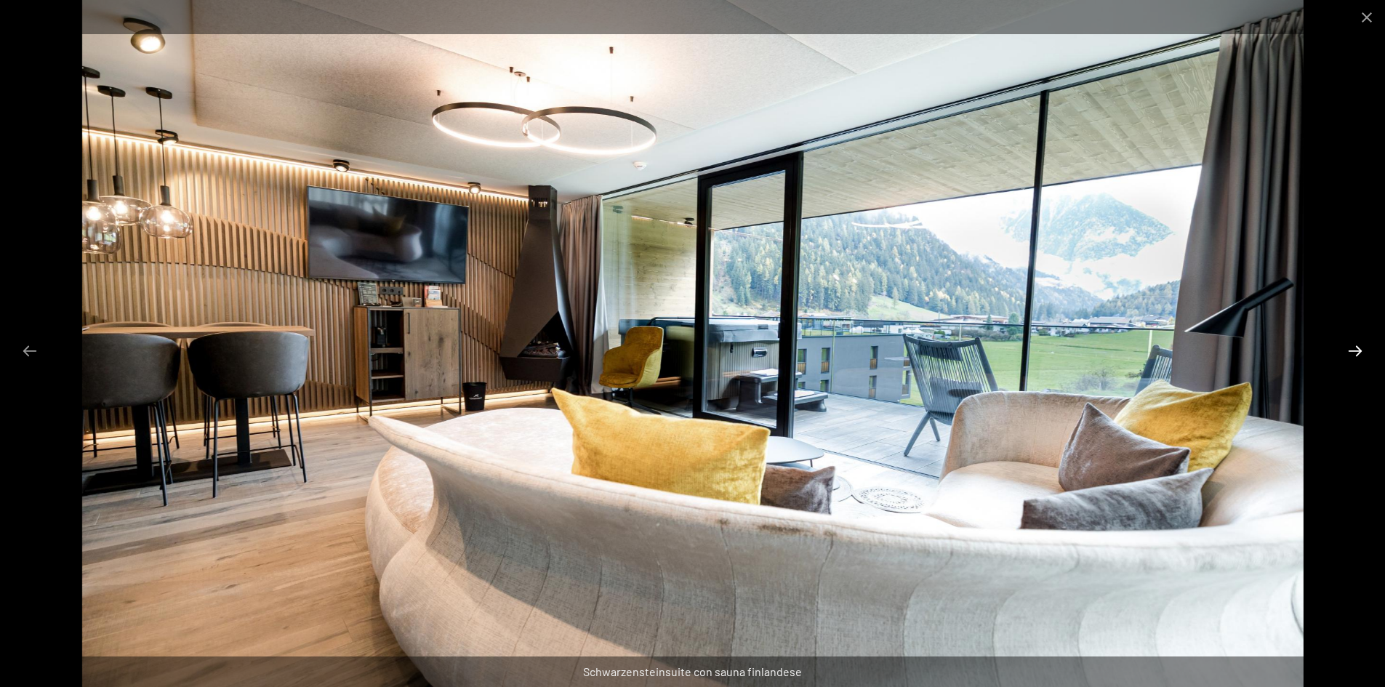
click at [1348, 351] on button "Next slide" at bounding box center [1355, 351] width 31 height 28
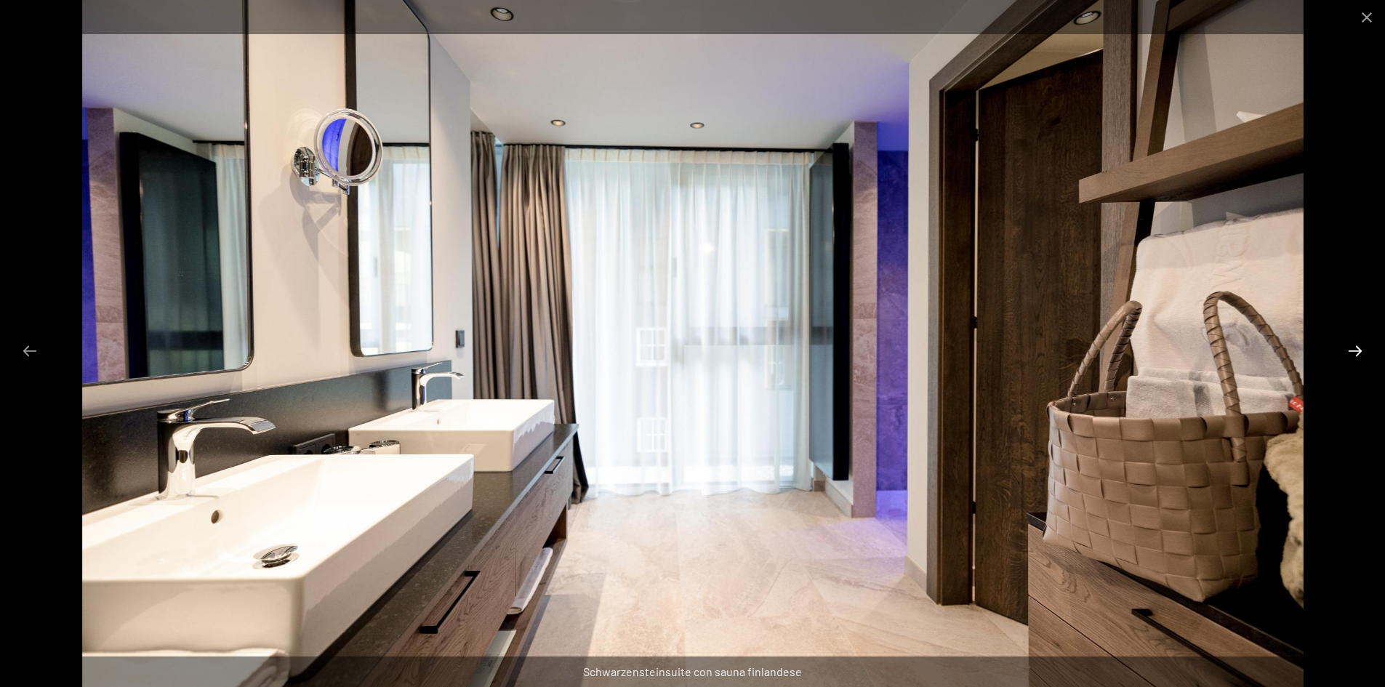
click at [1348, 351] on button "Next slide" at bounding box center [1355, 351] width 31 height 28
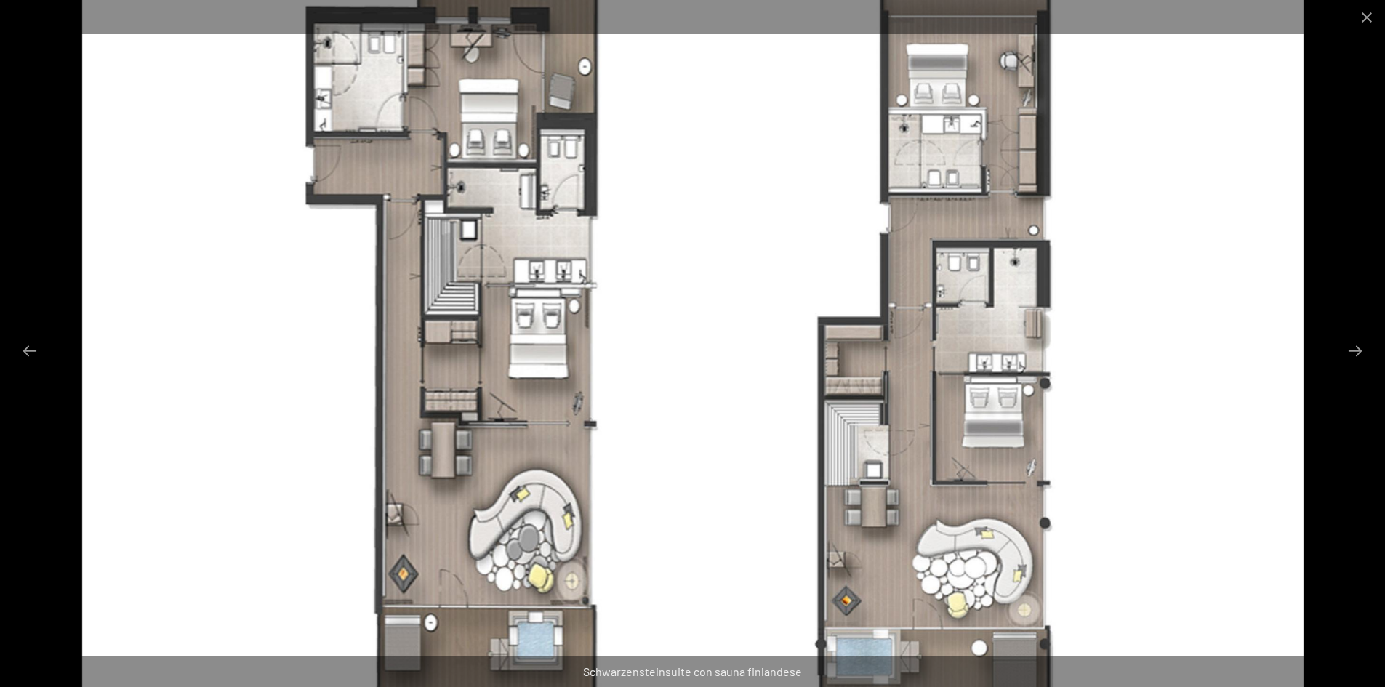
drag, startPoint x: 463, startPoint y: 102, endPoint x: 471, endPoint y: 271, distance: 169.6
click at [471, 271] on img at bounding box center [693, 343] width 1222 height 687
click at [1355, 340] on button "Next slide" at bounding box center [1355, 351] width 31 height 28
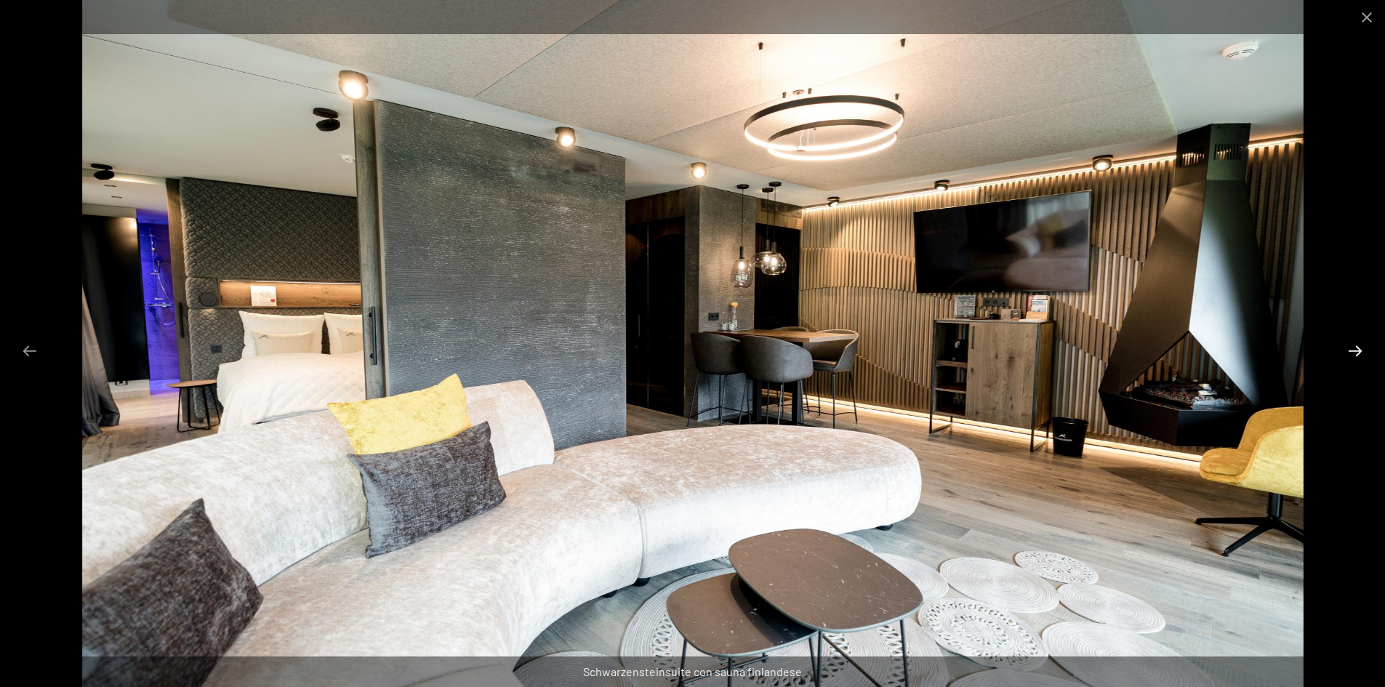
click at [1355, 340] on button "Next slide" at bounding box center [1355, 351] width 31 height 28
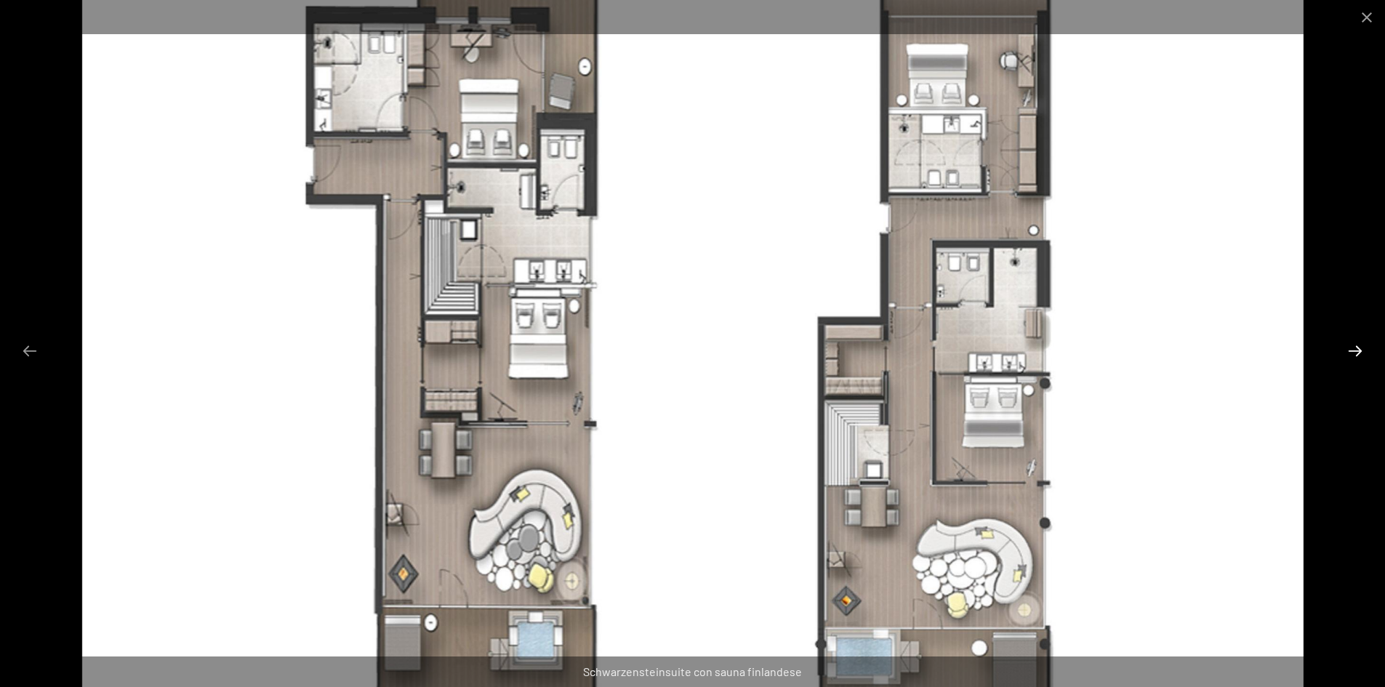
click at [1351, 351] on button "Next slide" at bounding box center [1355, 351] width 31 height 28
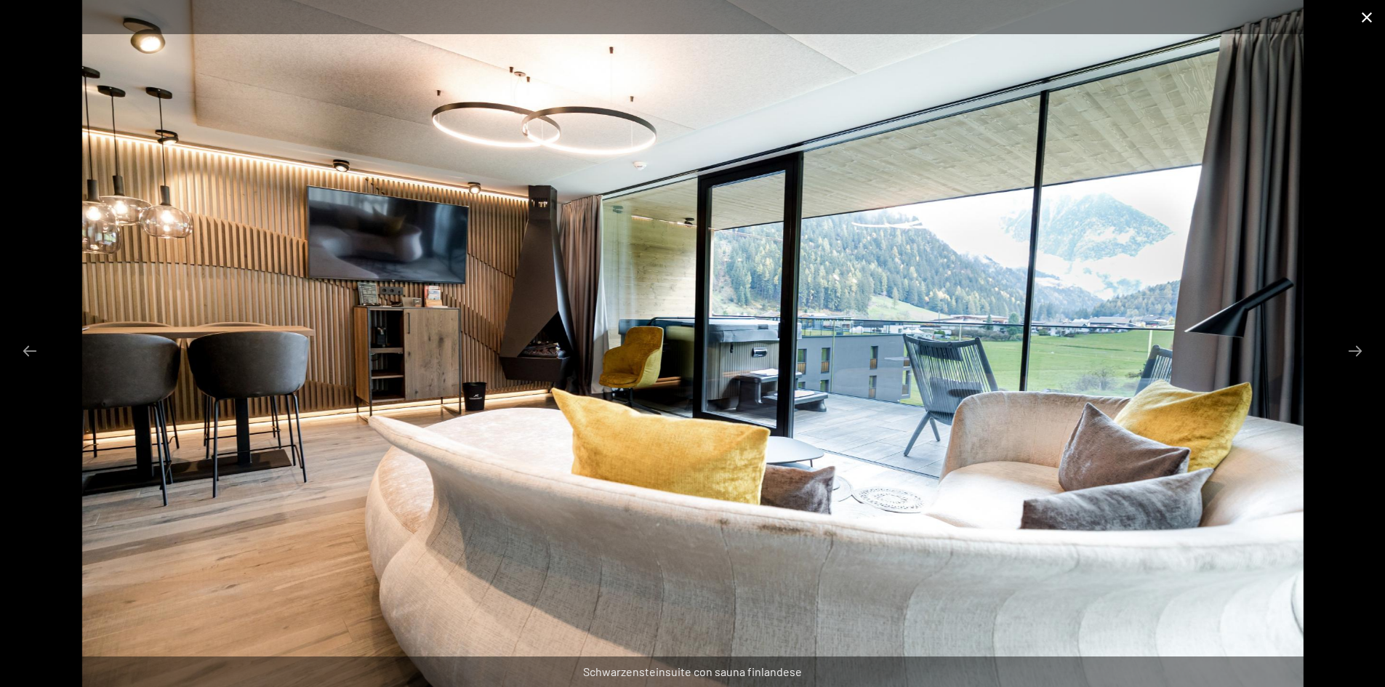
click at [1368, 20] on button "Close gallery" at bounding box center [1367, 17] width 36 height 34
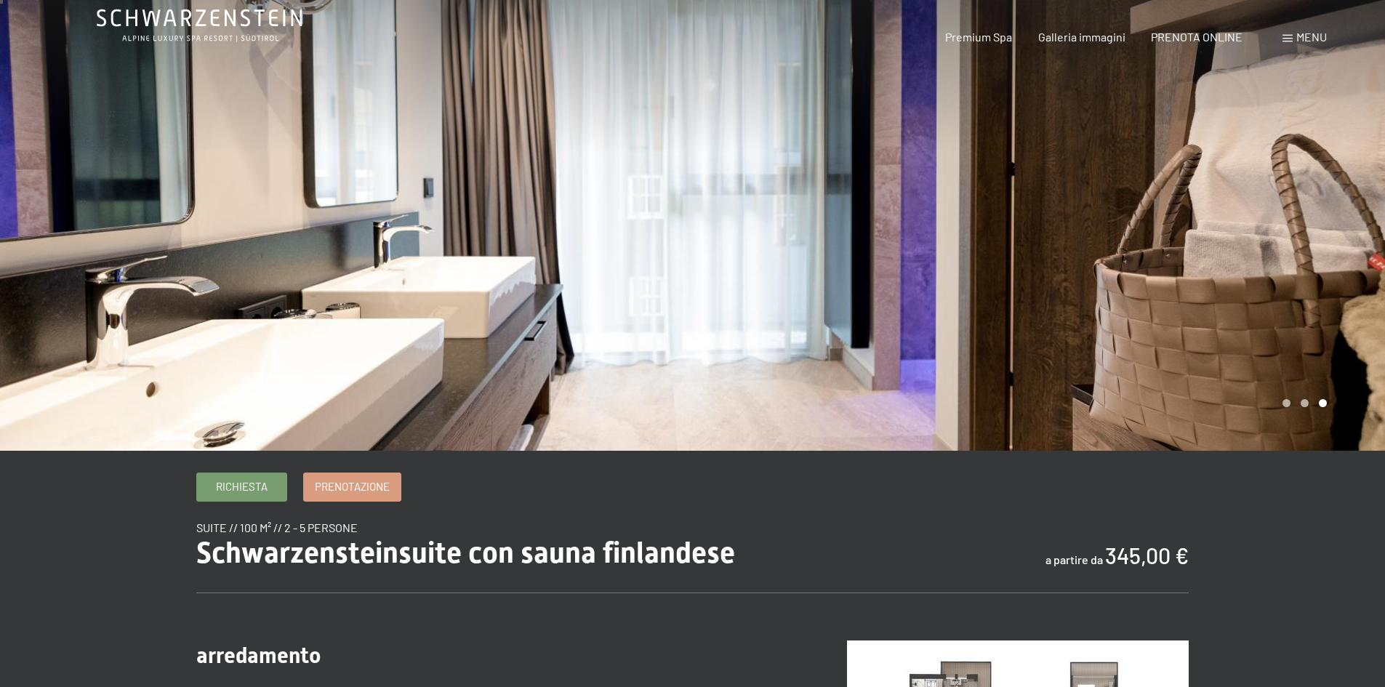
scroll to position [0, 0]
